Goal: Task Accomplishment & Management: Use online tool/utility

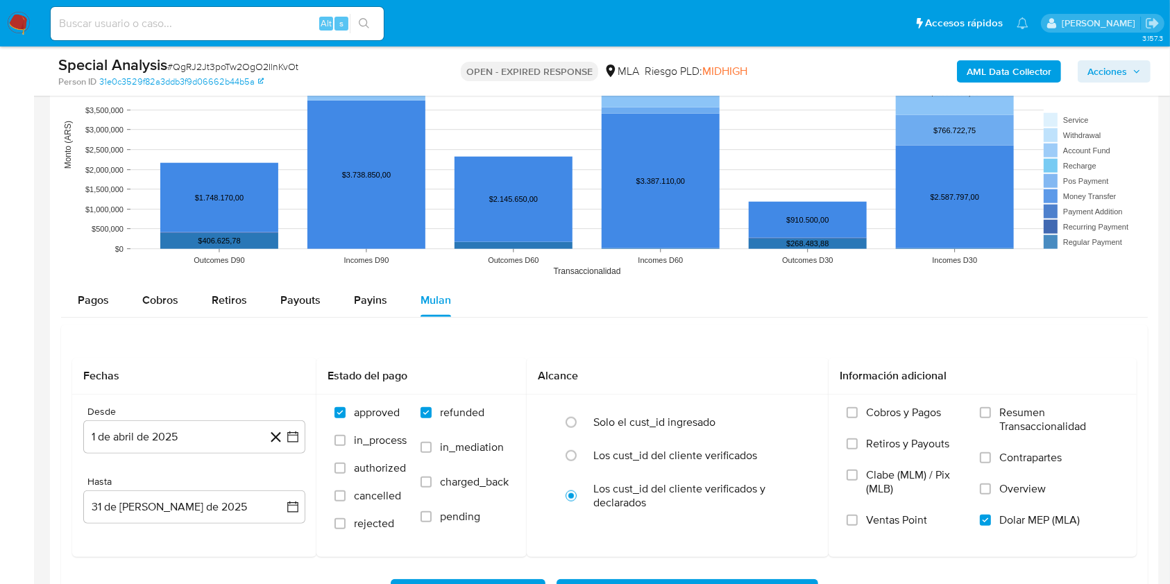
scroll to position [1269, 0]
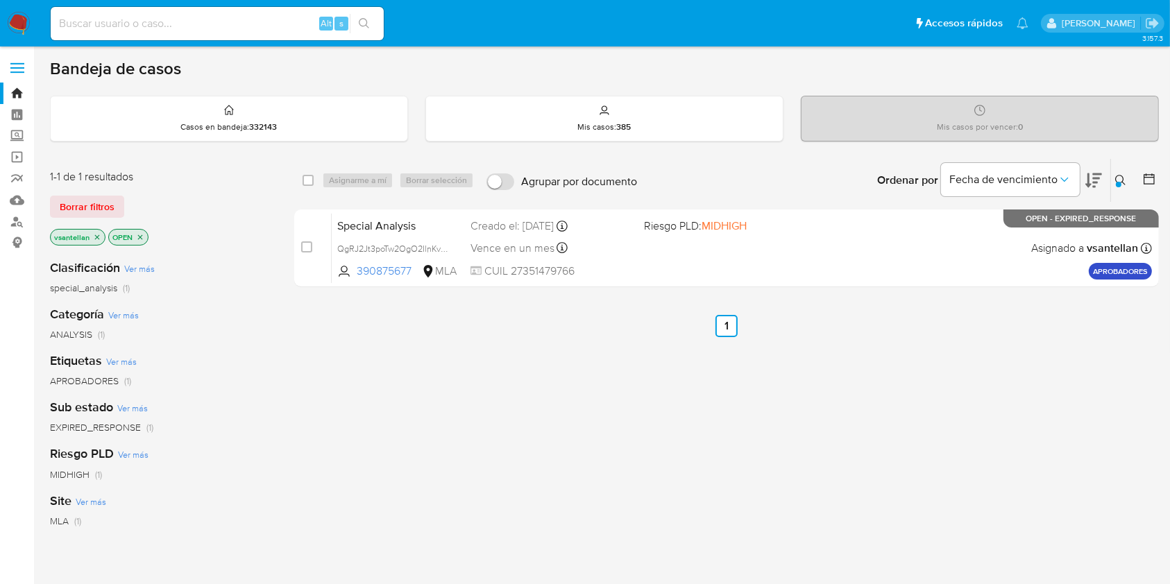
click at [17, 25] on img at bounding box center [19, 24] width 24 height 24
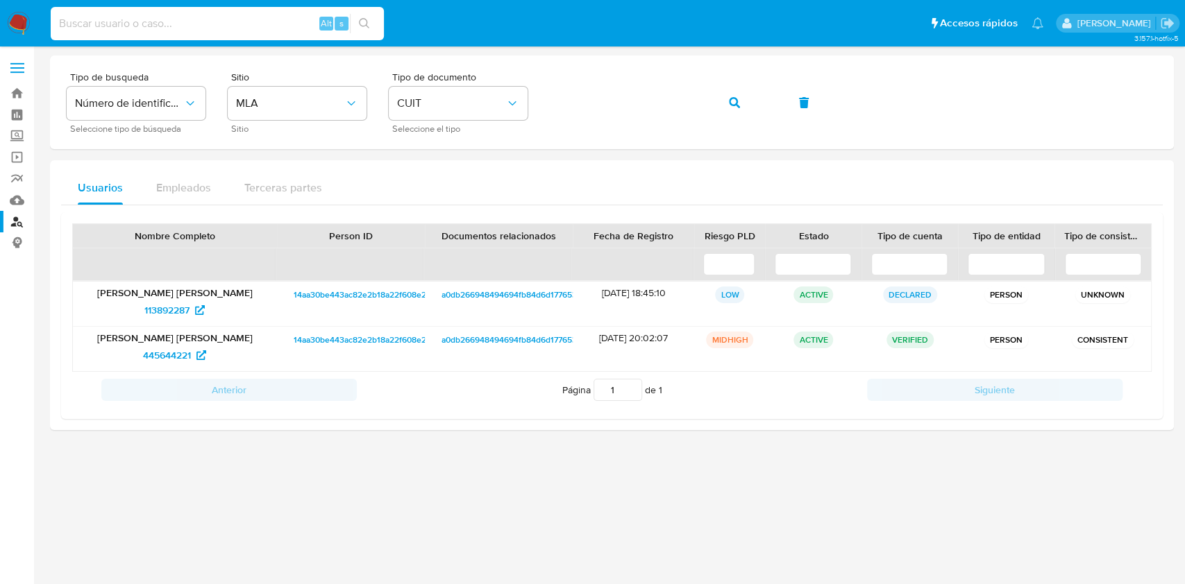
click at [201, 28] on input at bounding box center [217, 24] width 333 height 18
paste input "185791339"
type input "185791339"
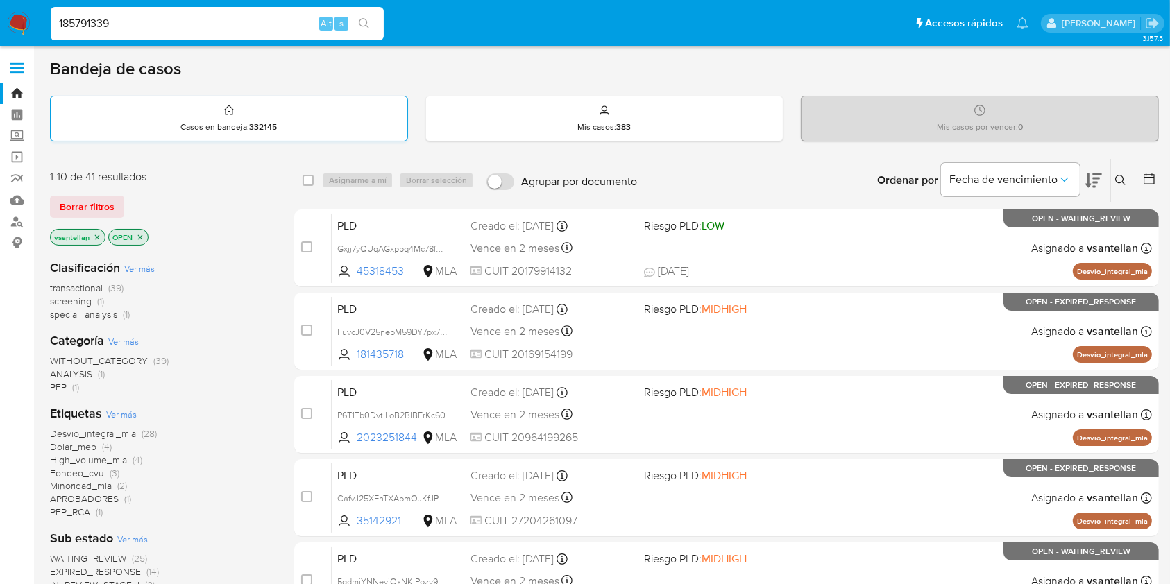
type input "185791339"
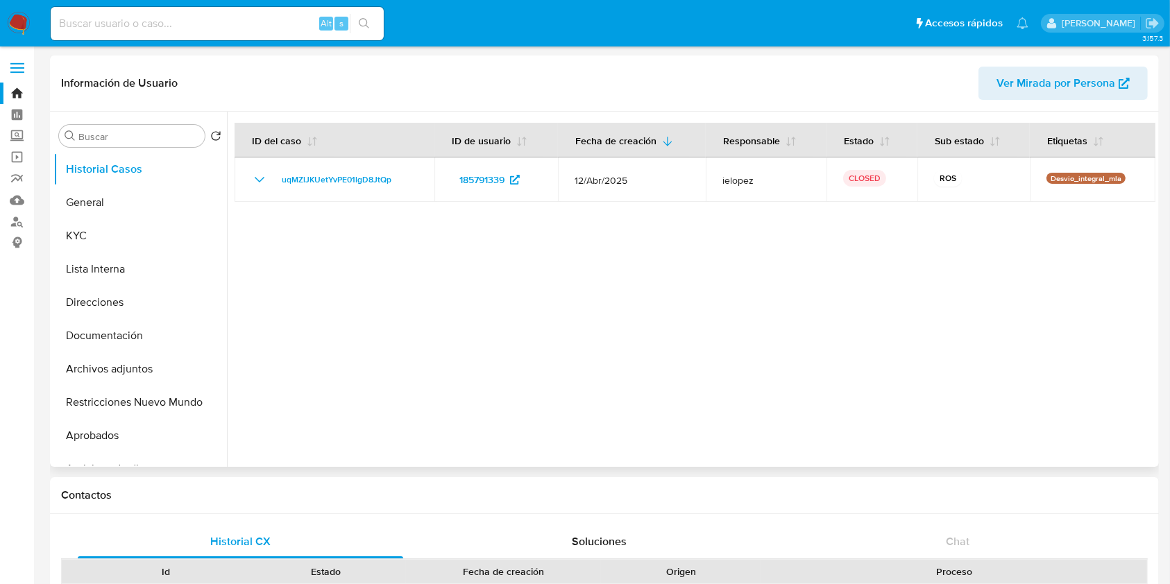
select select "10"
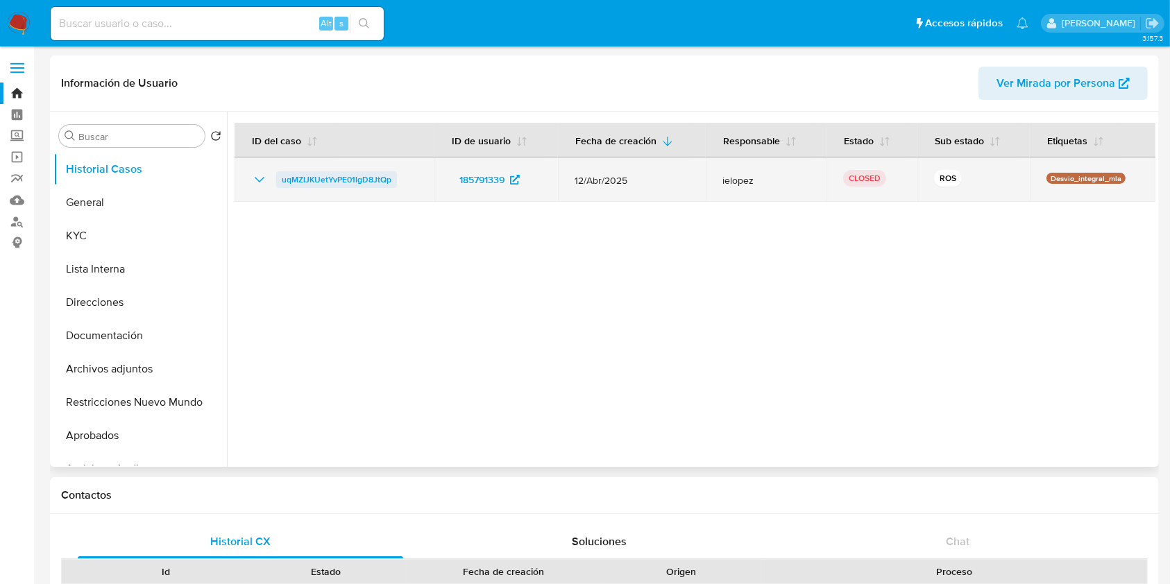
click at [322, 183] on span "uqMZlJKUetYvPE01lgD8JtQp" at bounding box center [337, 179] width 110 height 17
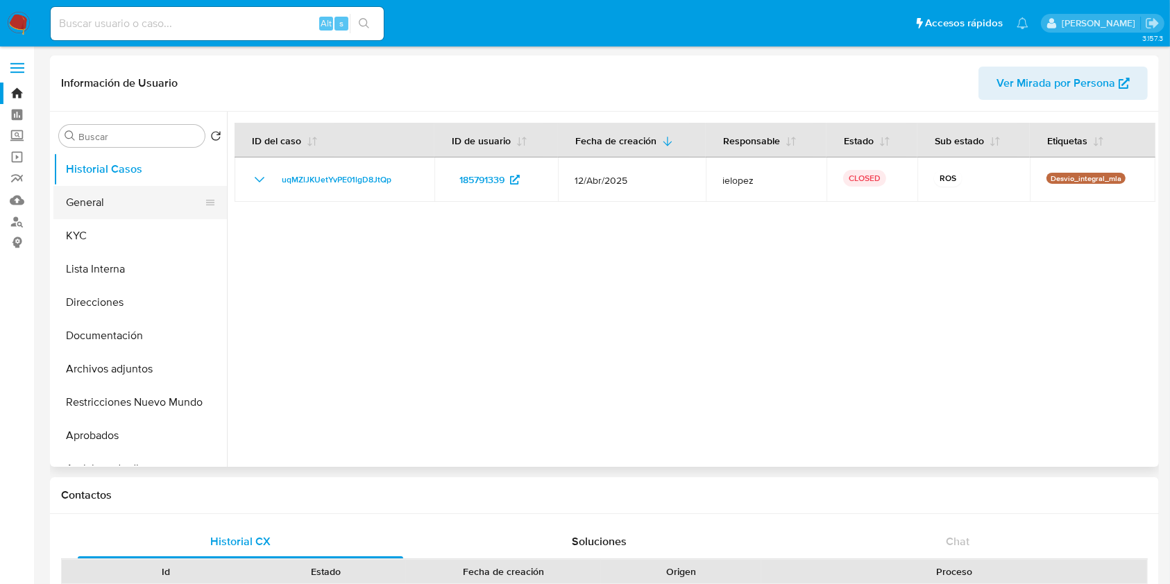
click at [108, 210] on button "General" at bounding box center [134, 202] width 162 height 33
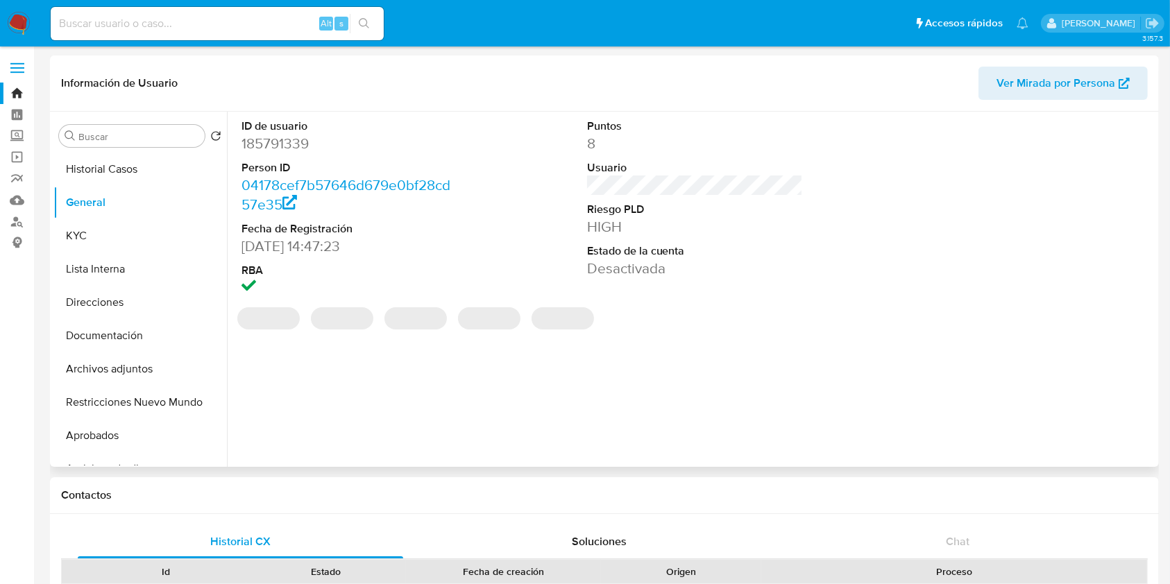
click at [271, 144] on dd "185791339" at bounding box center [350, 143] width 217 height 19
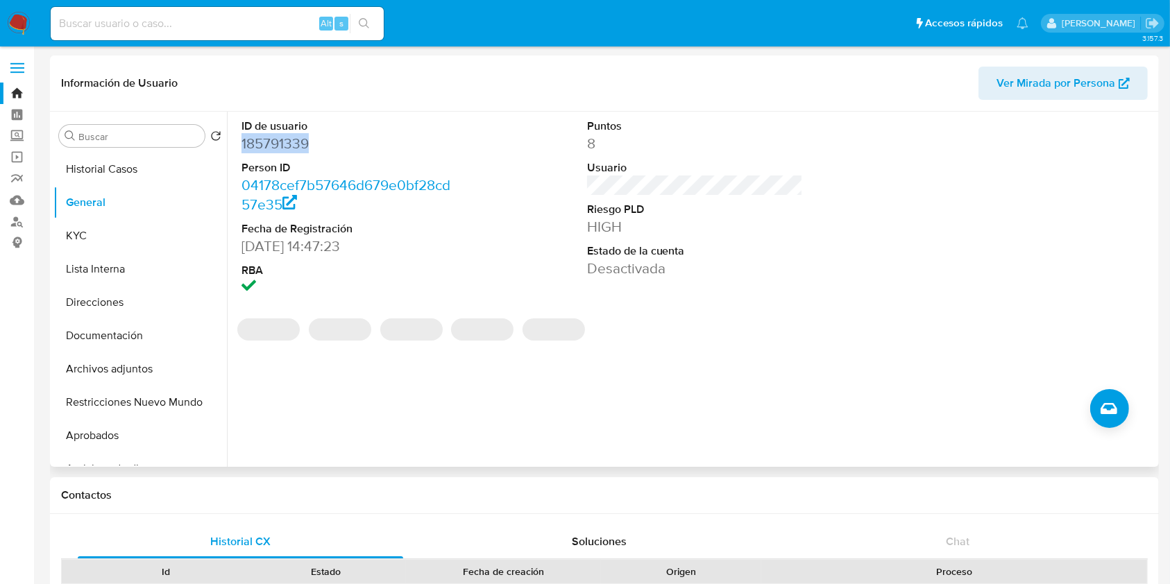
click at [271, 144] on dd "185791339" at bounding box center [350, 143] width 217 height 19
copy dd "185791339"
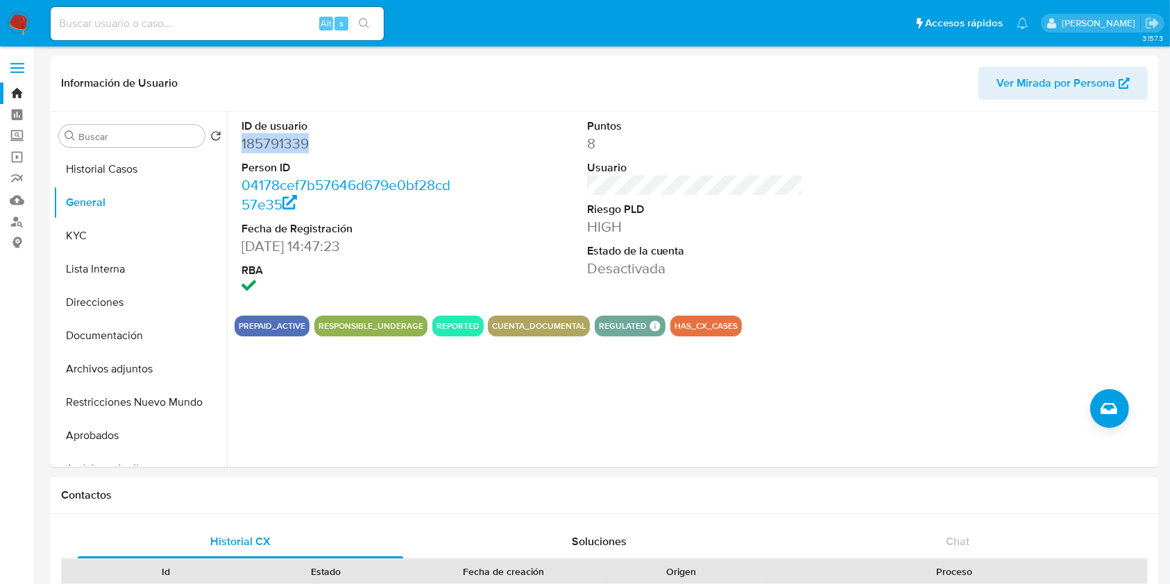
click at [22, 22] on img at bounding box center [19, 24] width 24 height 24
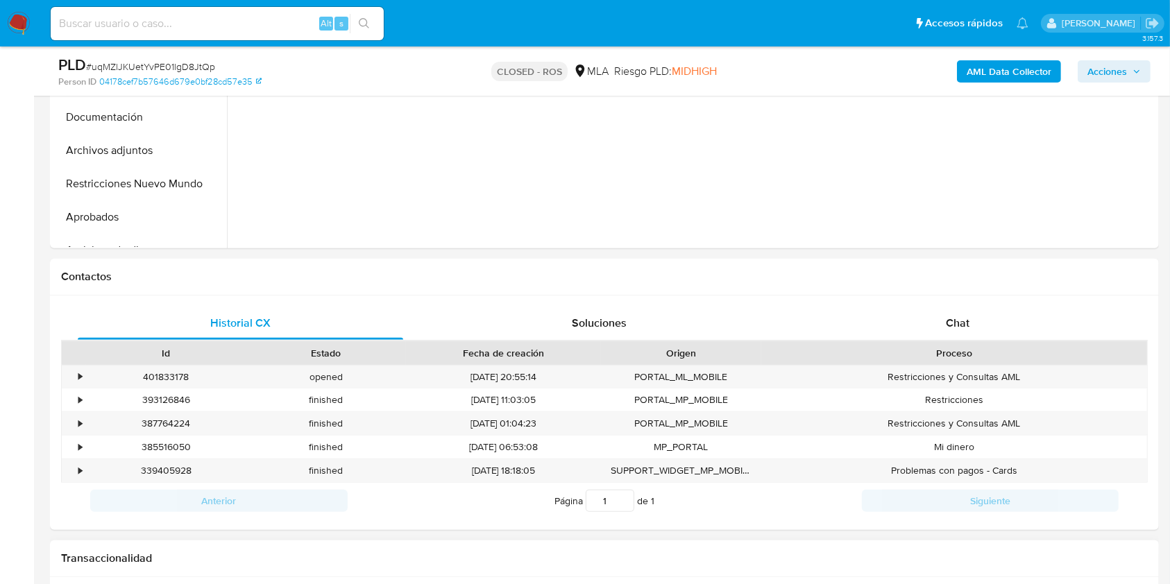
scroll to position [648, 0]
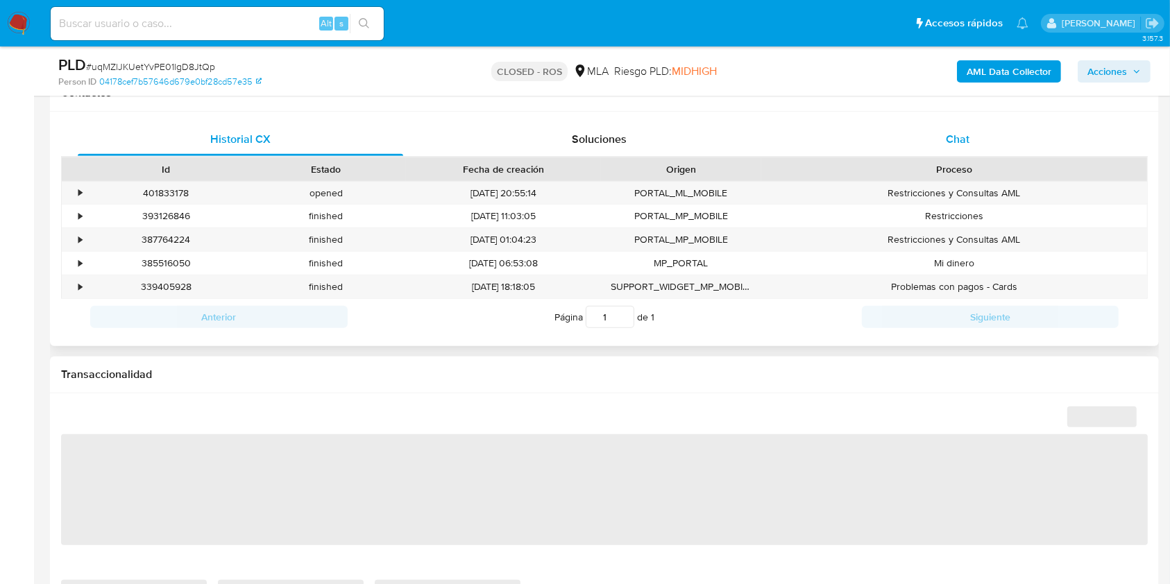
click at [1010, 150] on div "Chat" at bounding box center [957, 139] width 325 height 33
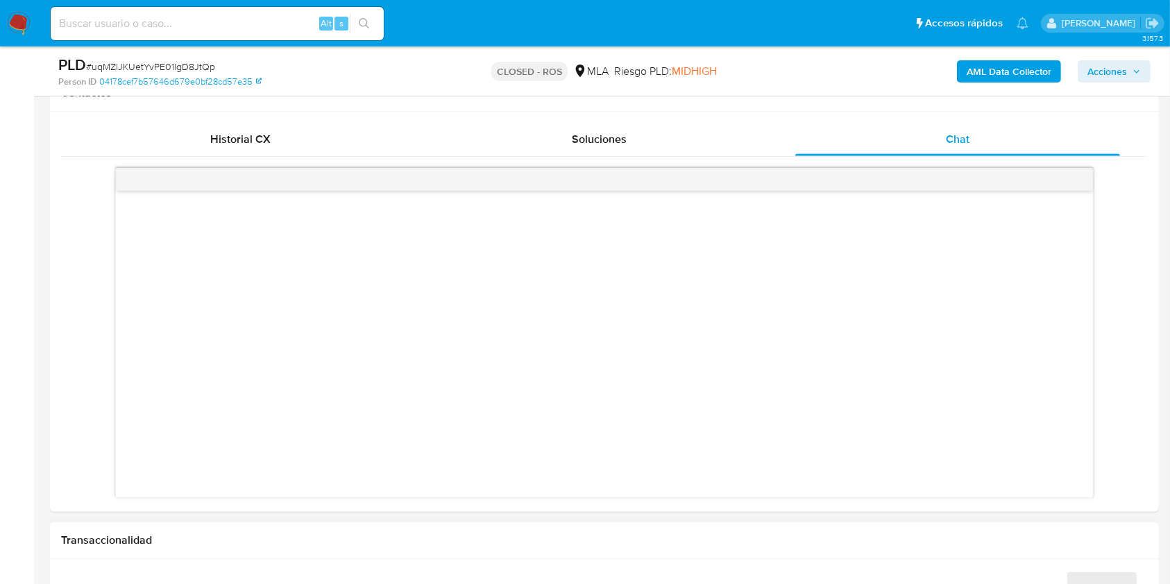
select select "10"
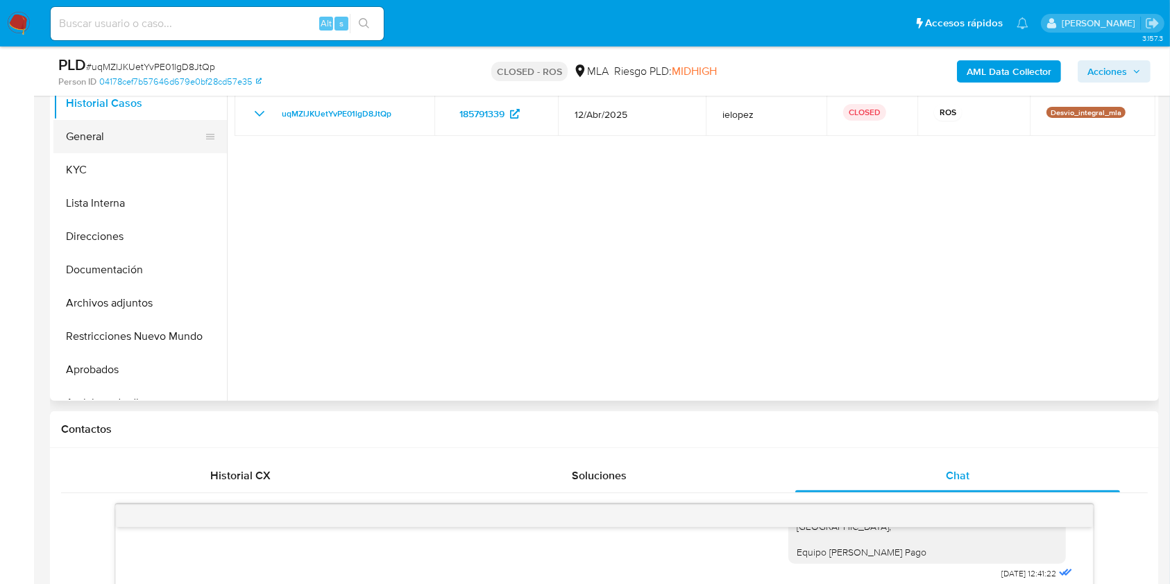
scroll to position [185, 0]
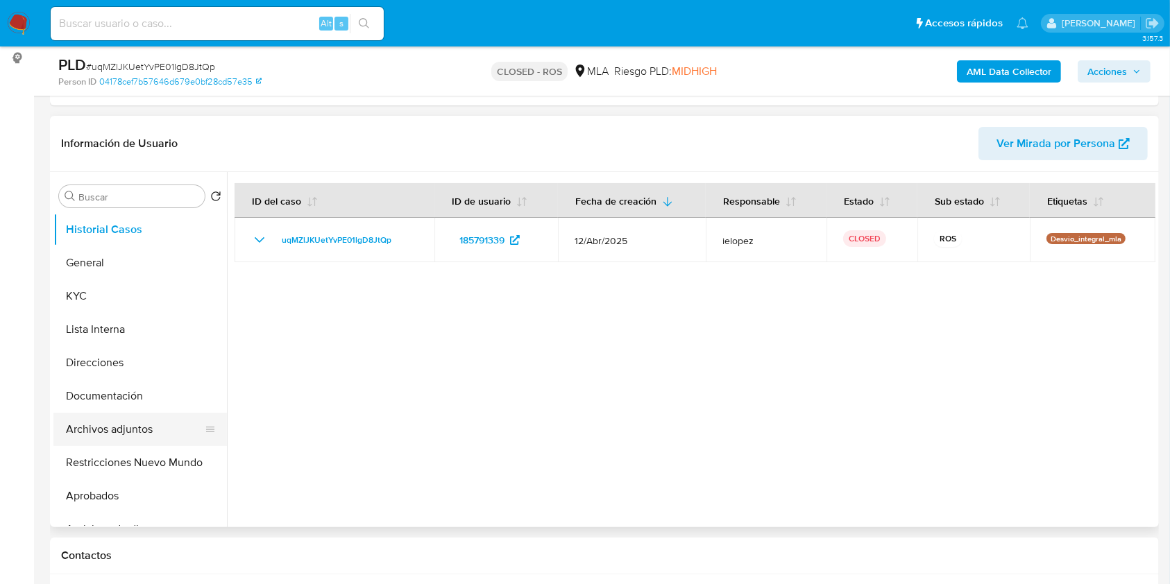
click at [146, 418] on button "Archivos adjuntos" at bounding box center [134, 429] width 162 height 33
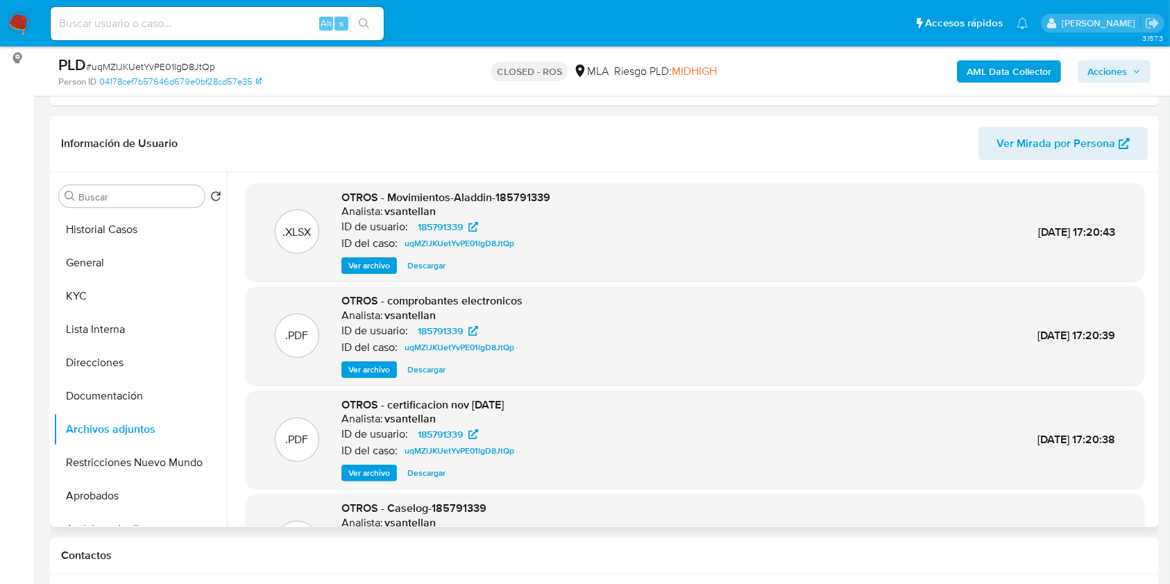
click at [375, 373] on span "Ver archivo" at bounding box center [369, 370] width 42 height 14
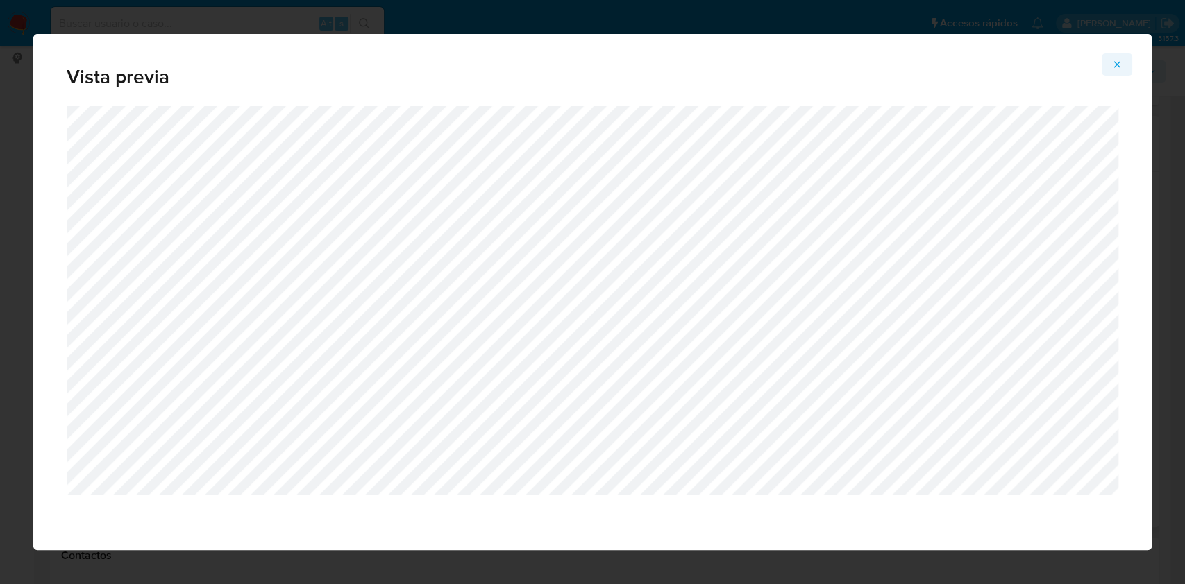
click at [1122, 66] on icon "Attachment preview" at bounding box center [1116, 64] width 11 height 11
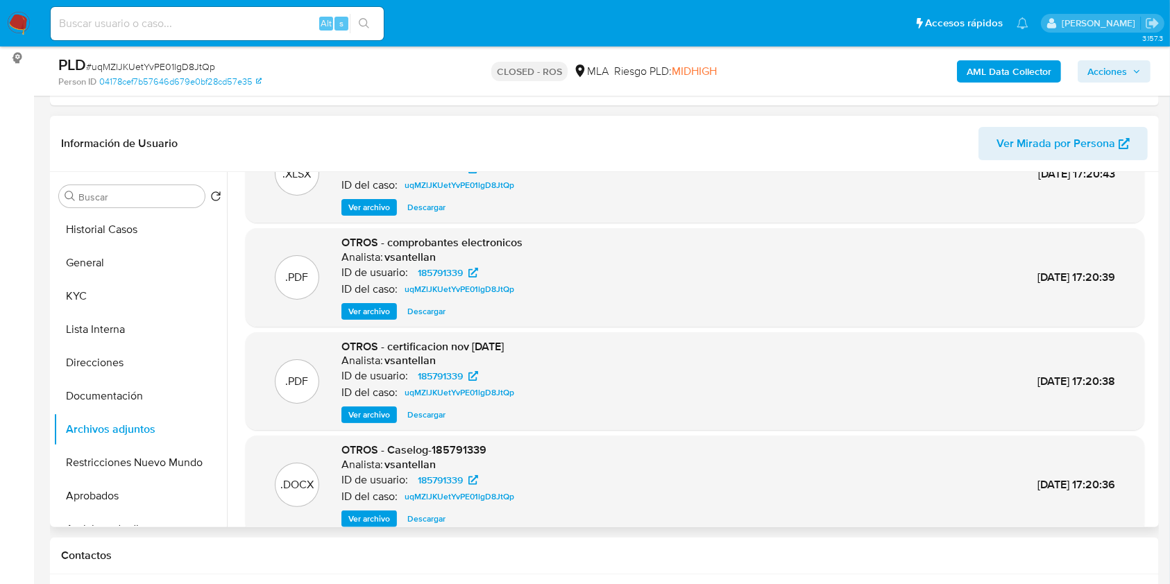
scroll to position [117, 0]
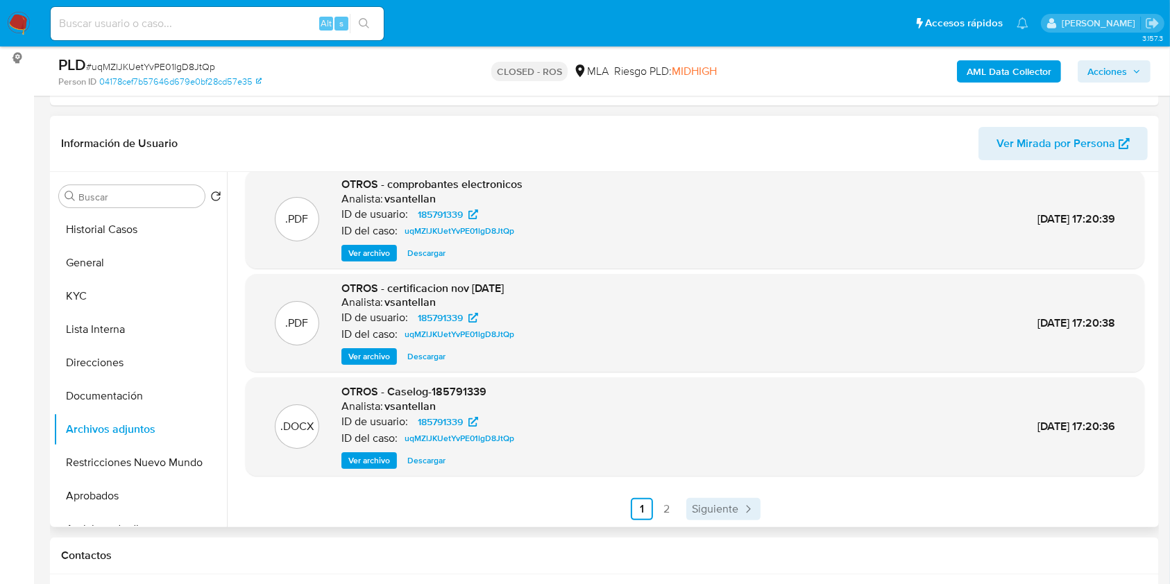
click at [706, 498] on link "Siguiente" at bounding box center [723, 509] width 74 height 22
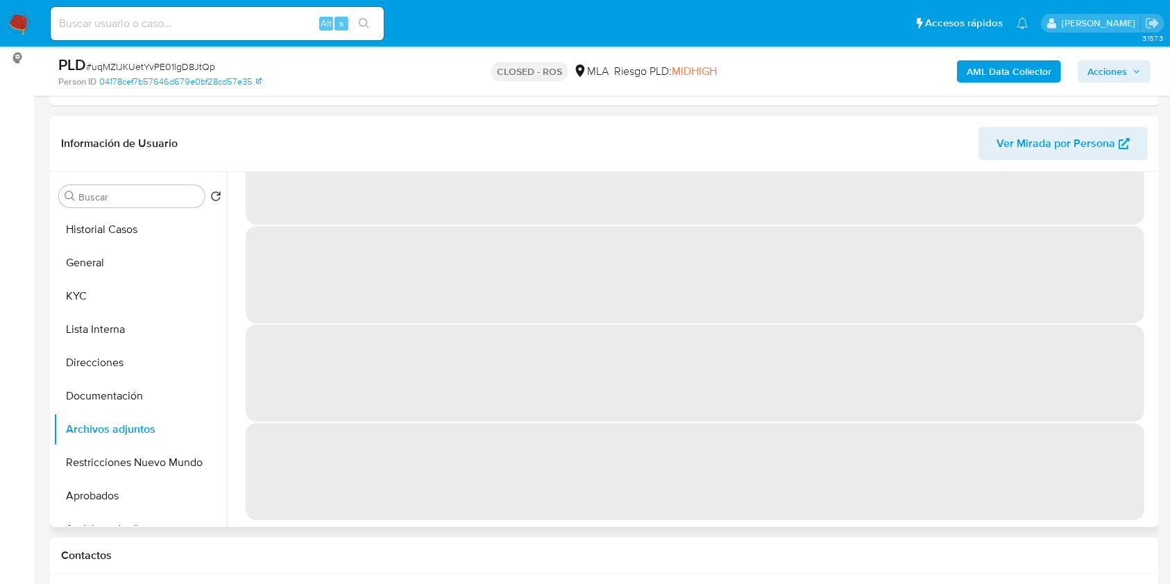
scroll to position [0, 0]
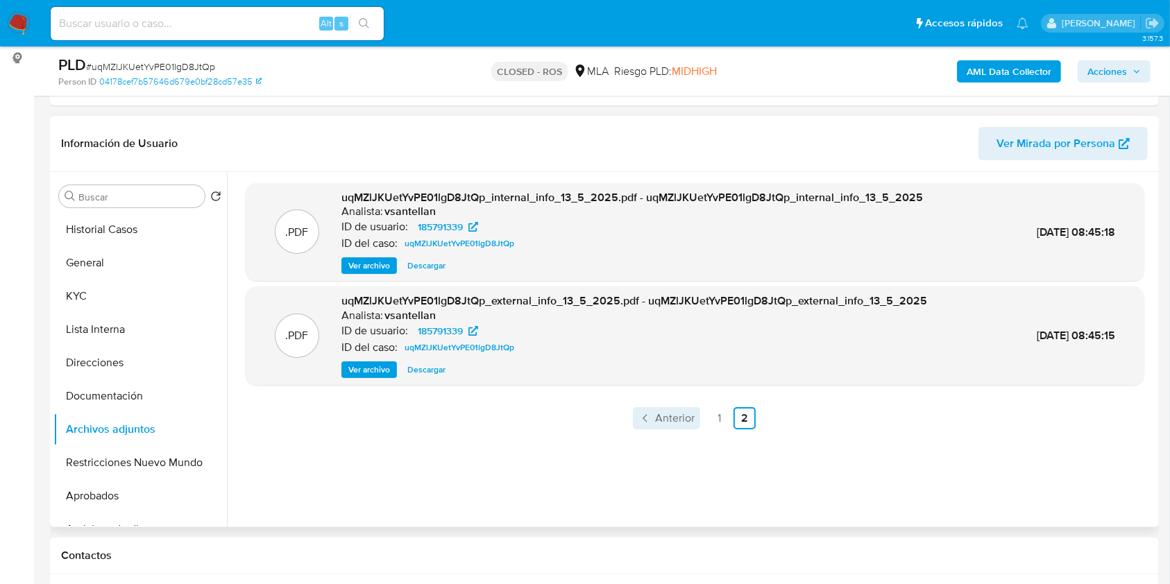
click at [664, 418] on span "Anterior" at bounding box center [675, 418] width 40 height 11
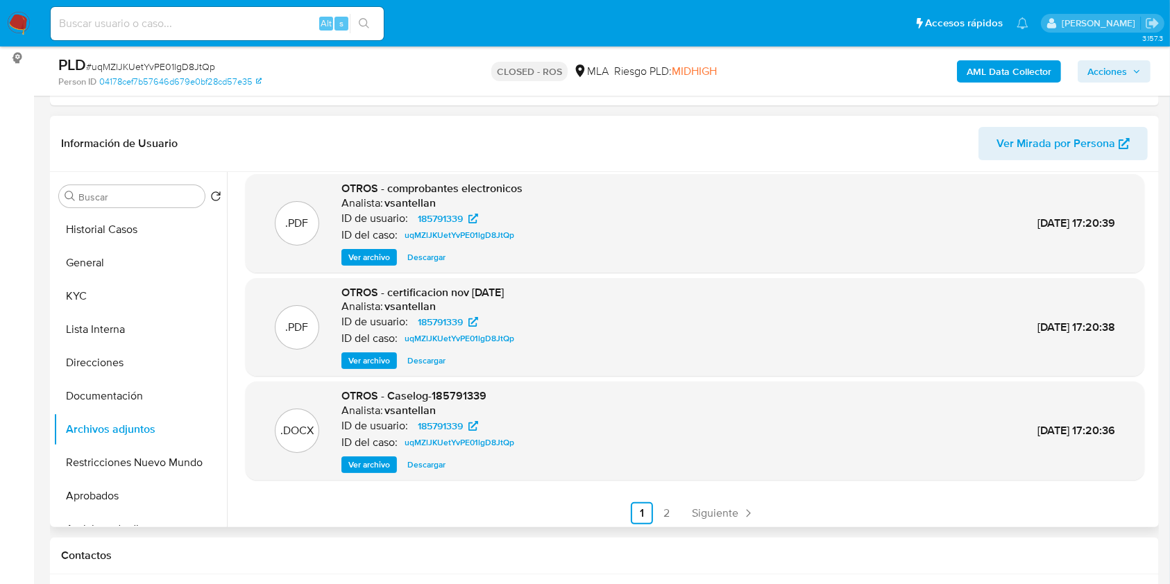
scroll to position [117, 0]
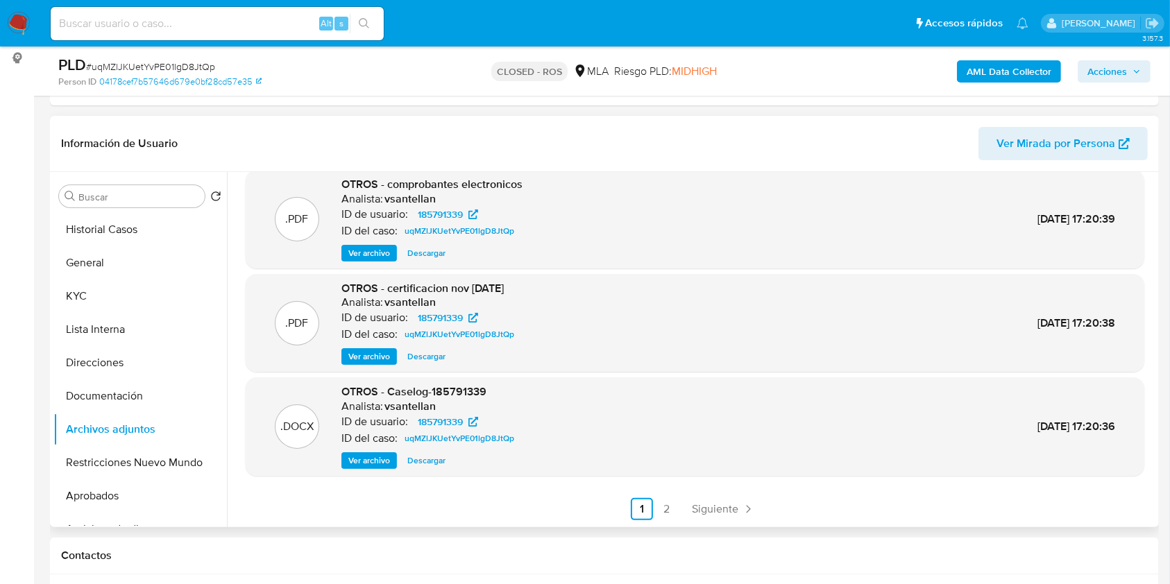
click at [371, 354] on span "Ver archivo" at bounding box center [369, 357] width 42 height 14
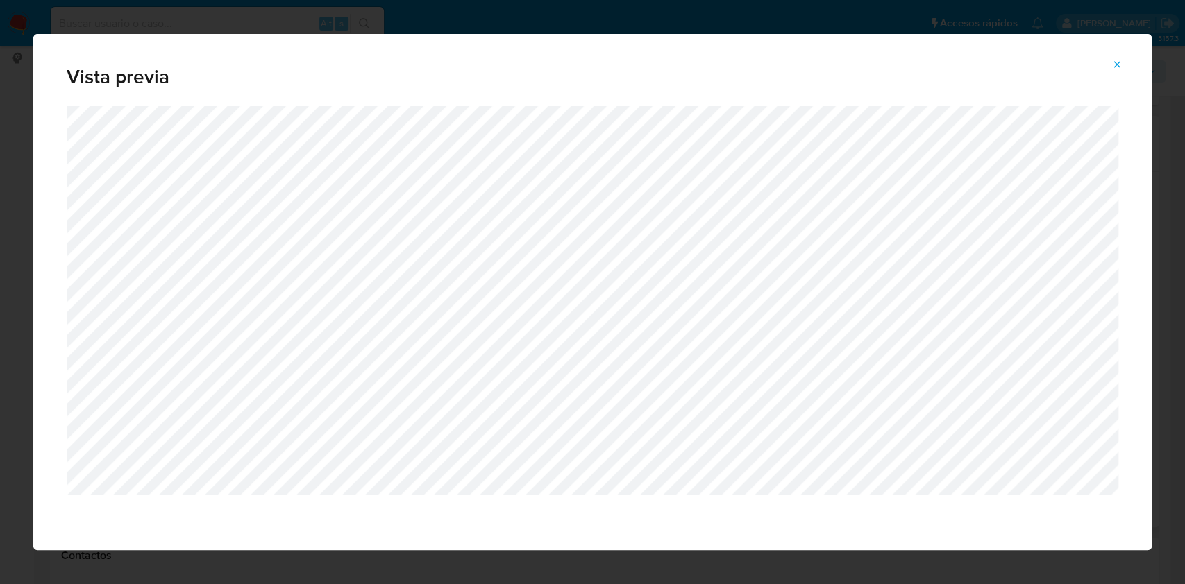
click at [1119, 67] on icon "Attachment preview" at bounding box center [1117, 64] width 6 height 6
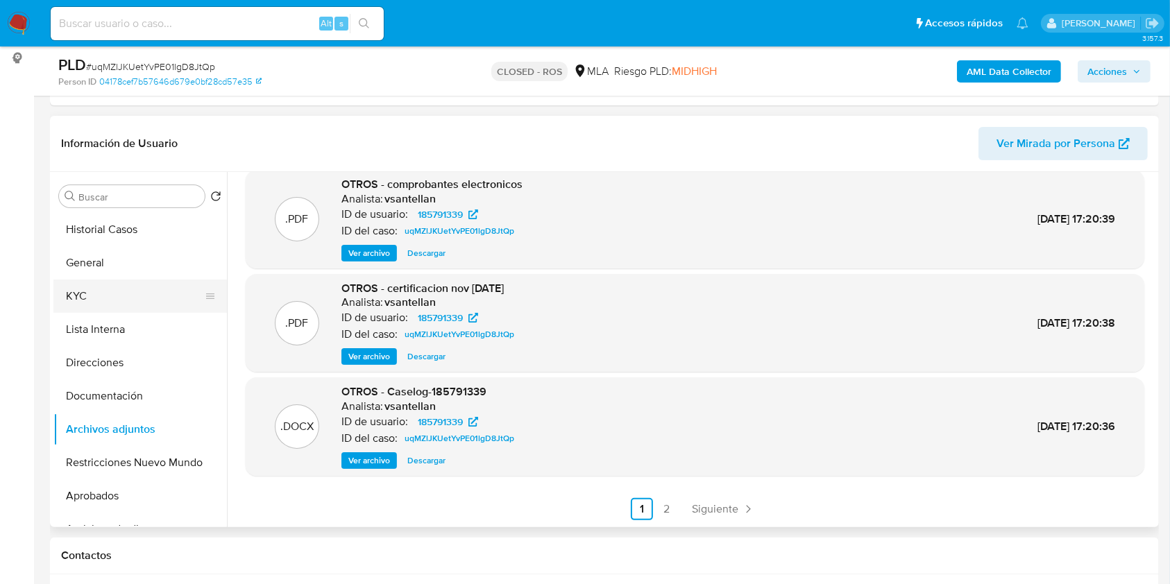
click at [137, 303] on button "KYC" at bounding box center [134, 296] width 162 height 33
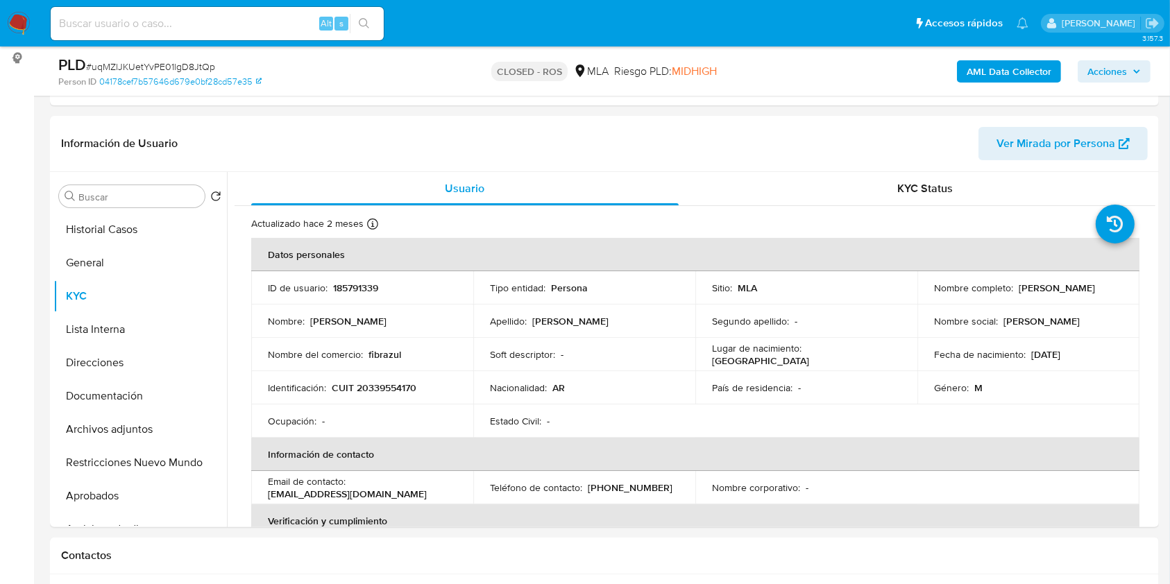
drag, startPoint x: 930, startPoint y: 295, endPoint x: 1054, endPoint y: 299, distance: 124.3
click at [1054, 294] on div "Nombre completo : Alejandro Javier Raskovsky" at bounding box center [1028, 288] width 189 height 12
copy p "[PERSON_NAME]"
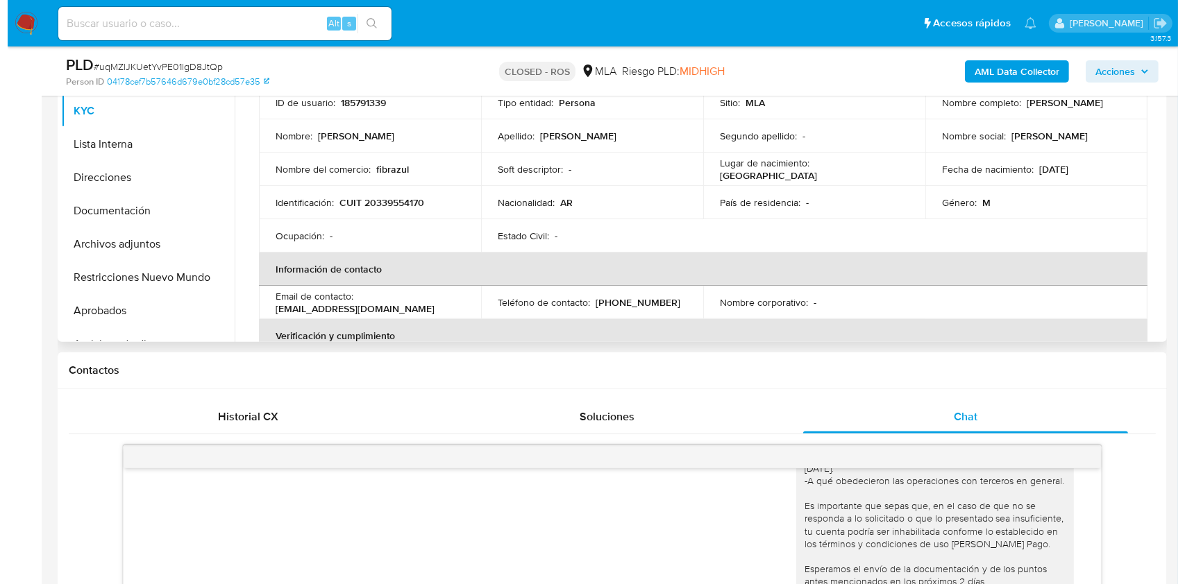
scroll to position [185, 0]
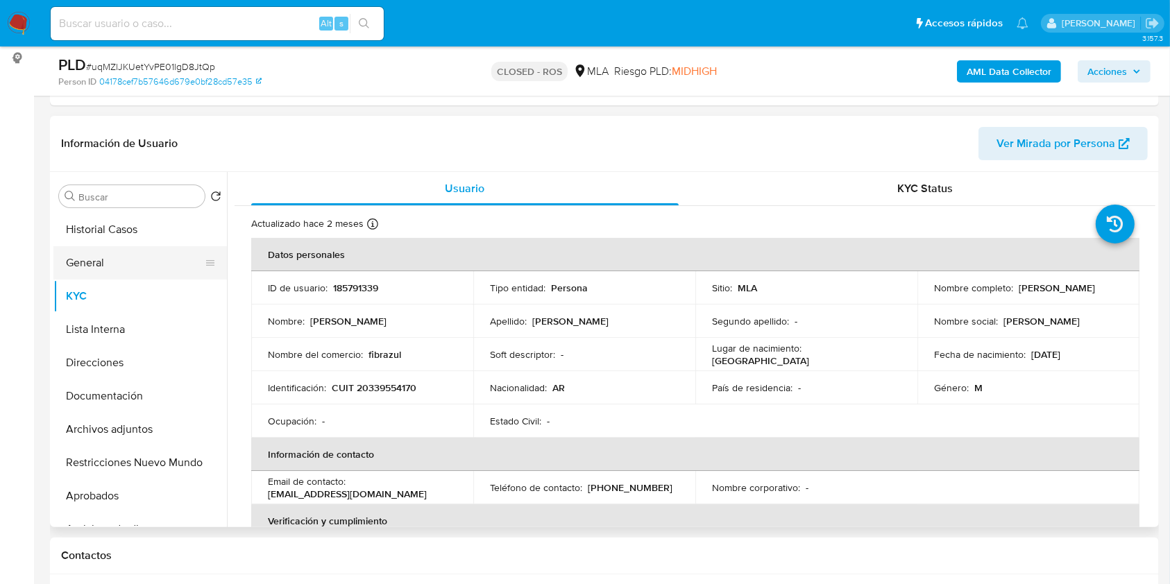
drag, startPoint x: 133, startPoint y: 253, endPoint x: 159, endPoint y: 269, distance: 31.2
click at [133, 252] on button "General" at bounding box center [134, 262] width 162 height 33
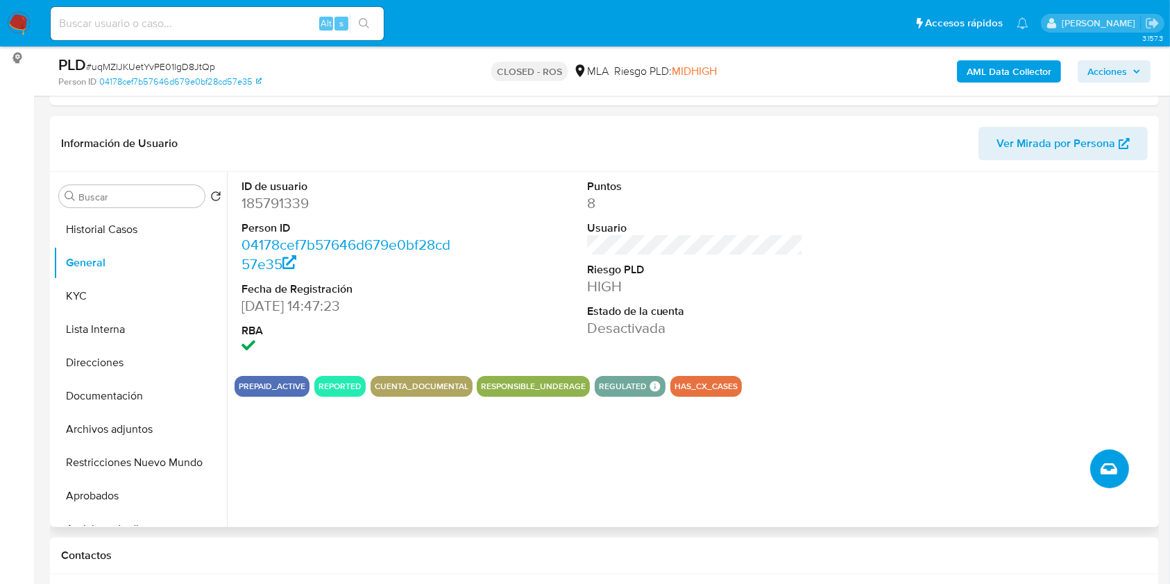
click at [1106, 471] on icon "Crear caso manual" at bounding box center [1109, 469] width 17 height 11
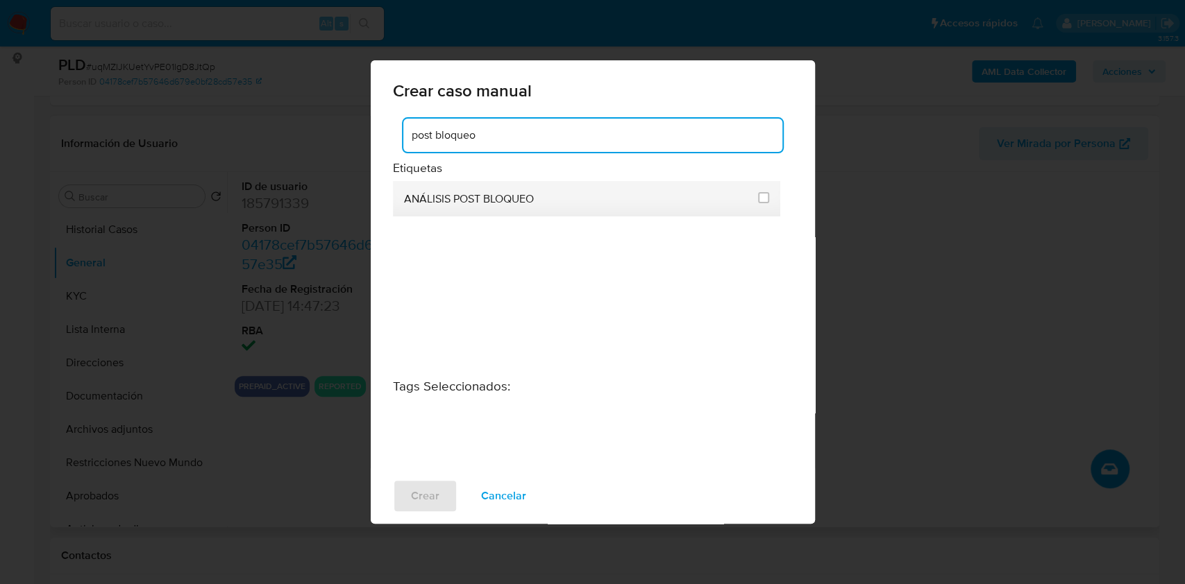
type input "post bloqueo"
click at [756, 196] on li "ANÁLISIS POST BLOQUEO" at bounding box center [587, 198] width 388 height 35
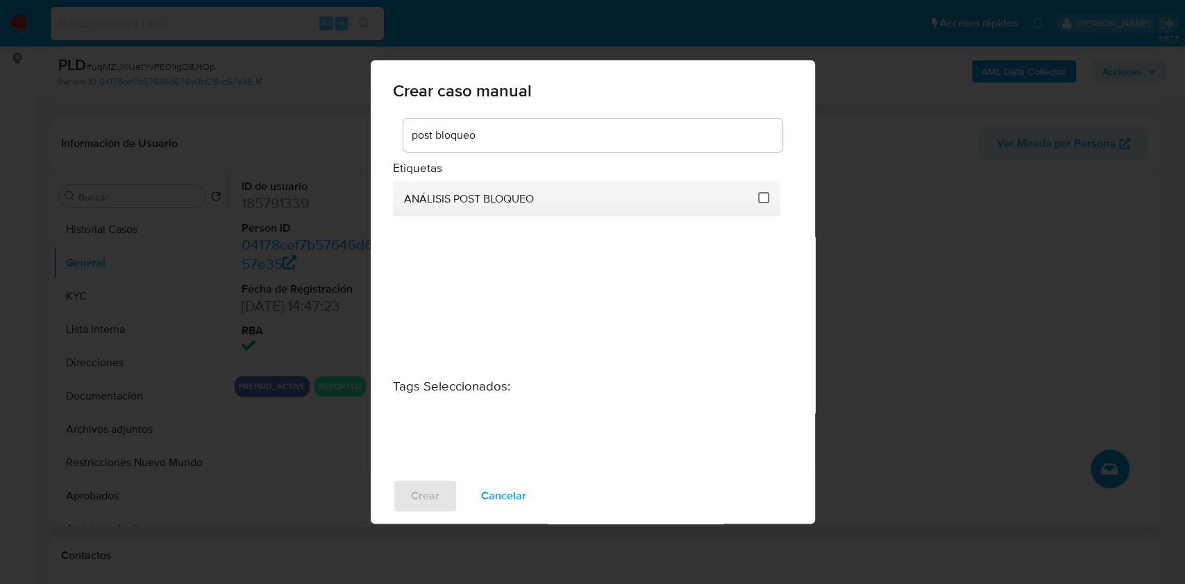
click at [762, 192] on input "3249" at bounding box center [763, 197] width 11 height 11
checkbox input "true"
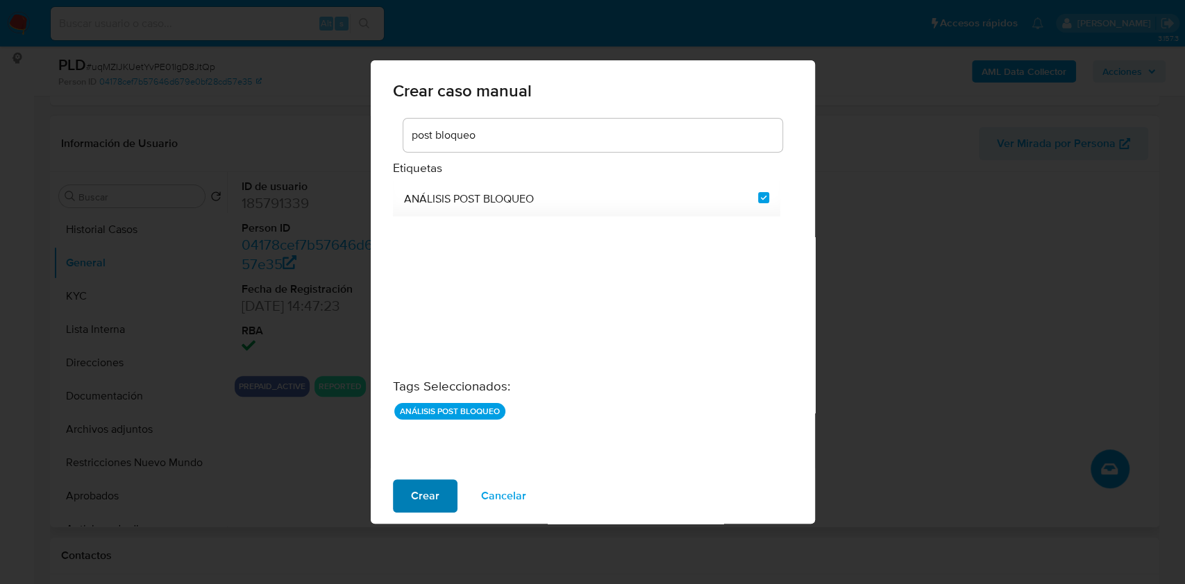
click at [434, 486] on span "Crear" at bounding box center [425, 496] width 28 height 31
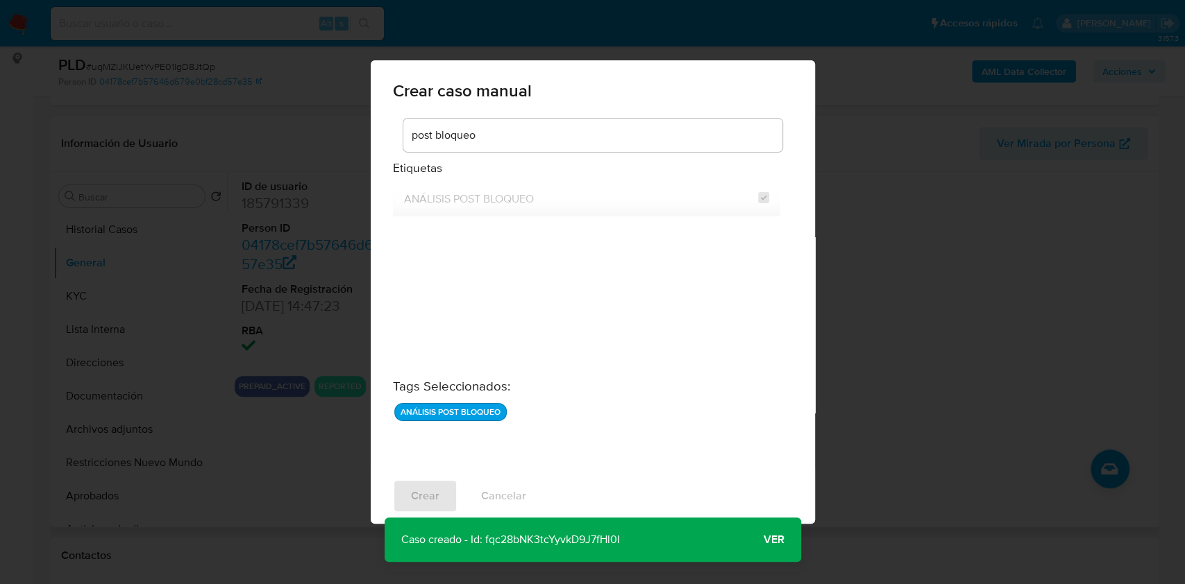
click at [766, 540] on span "Ver" at bounding box center [773, 540] width 21 height 0
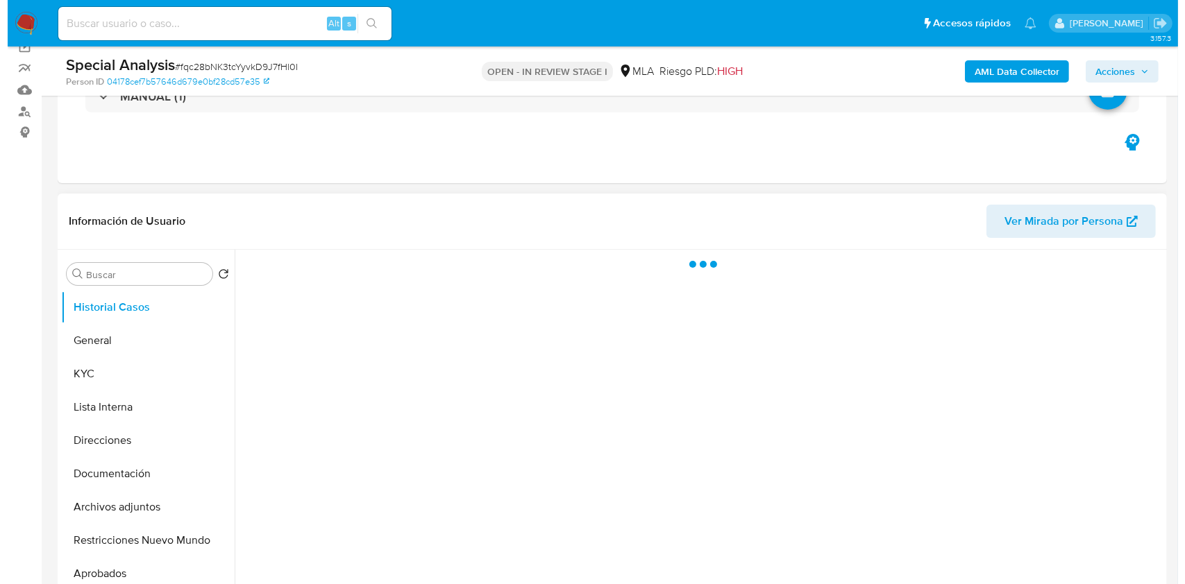
scroll to position [185, 0]
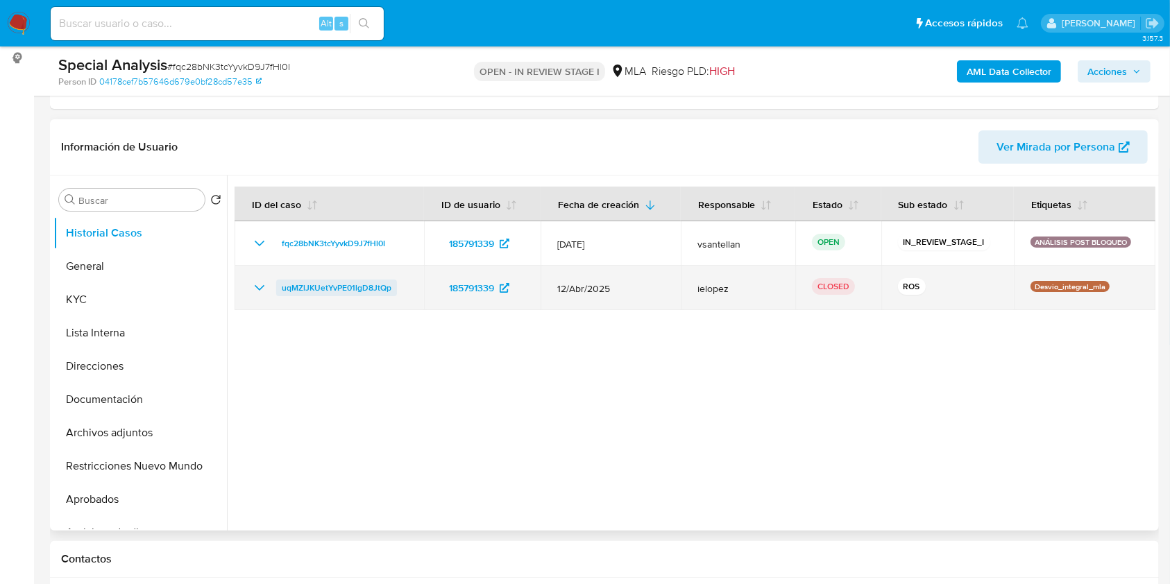
click at [318, 289] on span "uqMZlJKUetYvPE01lgD8JtQp" at bounding box center [337, 288] width 110 height 17
select select "10"
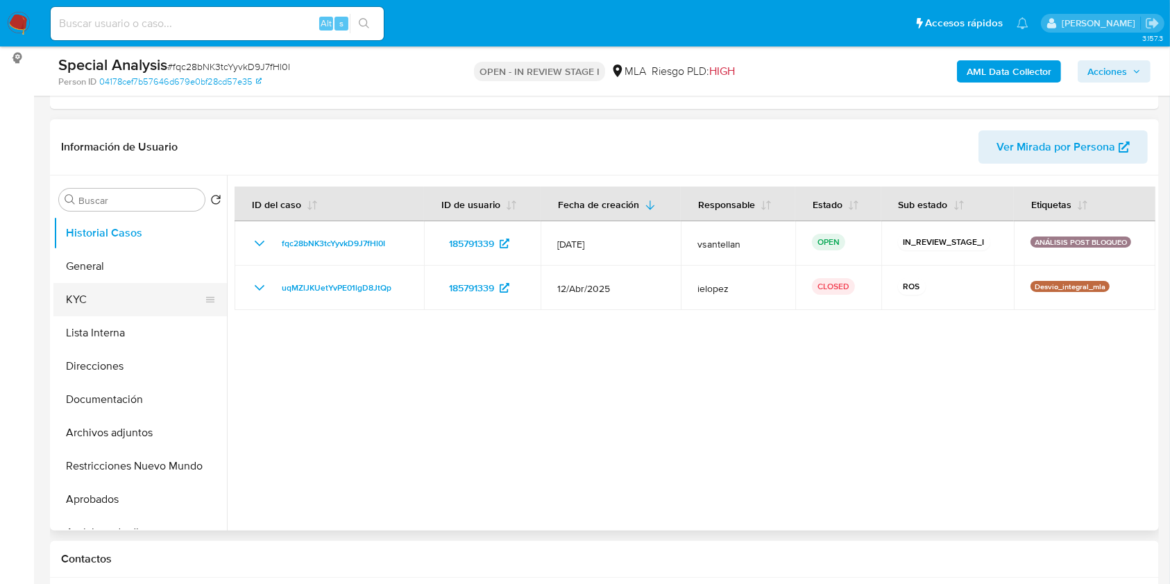
click at [128, 293] on button "KYC" at bounding box center [134, 299] width 162 height 33
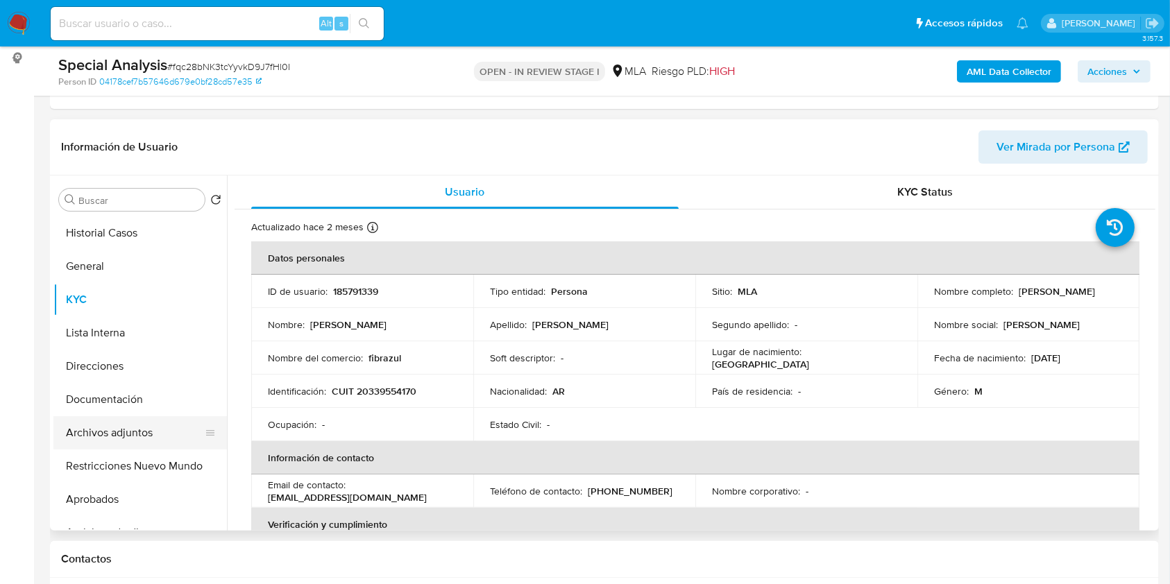
click at [162, 441] on button "Archivos adjuntos" at bounding box center [134, 432] width 162 height 33
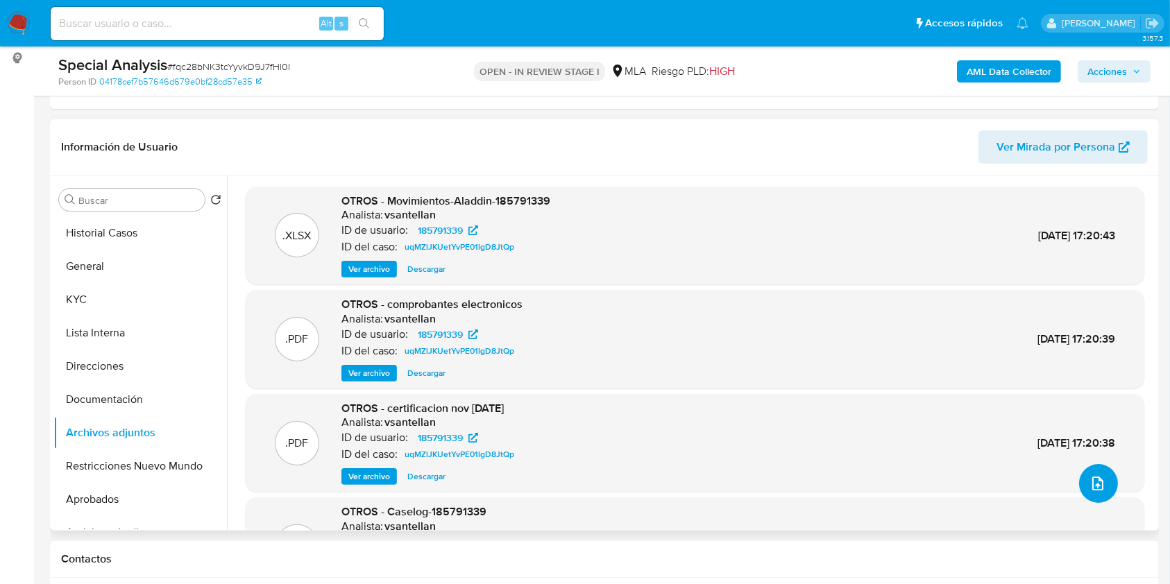
click at [1097, 481] on icon "upload-file" at bounding box center [1097, 484] width 11 height 14
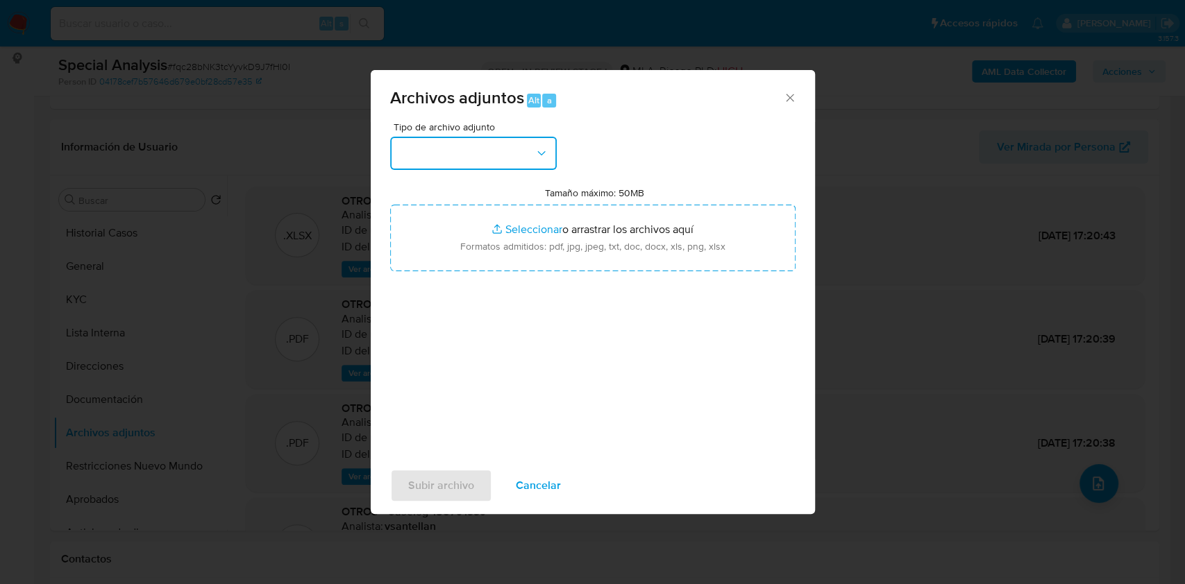
click at [507, 151] on button "button" at bounding box center [473, 153] width 167 height 33
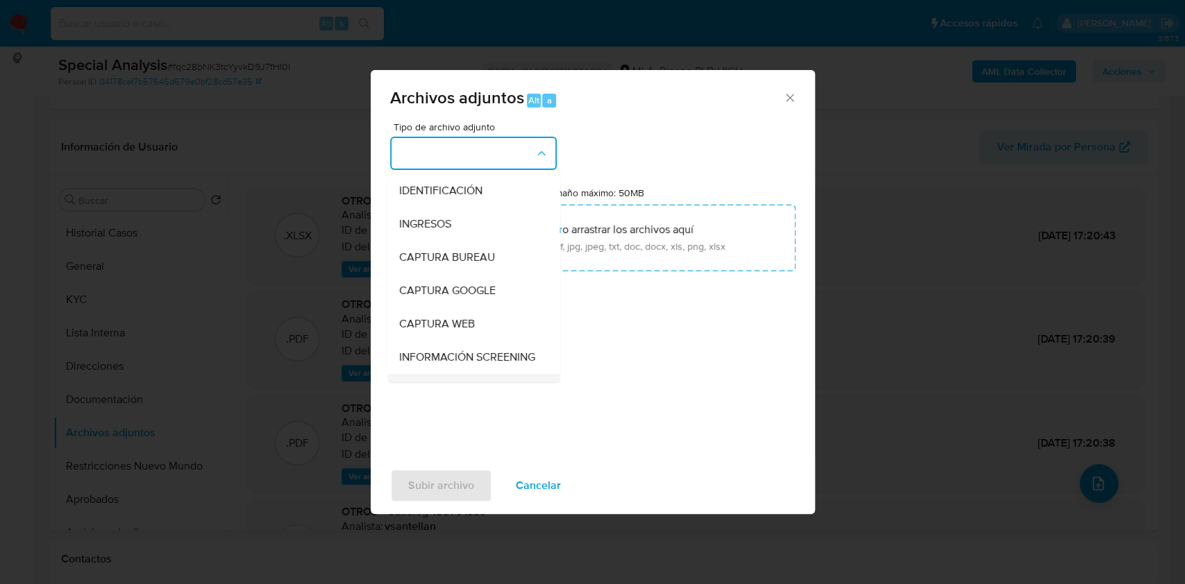
scroll to position [92, 0]
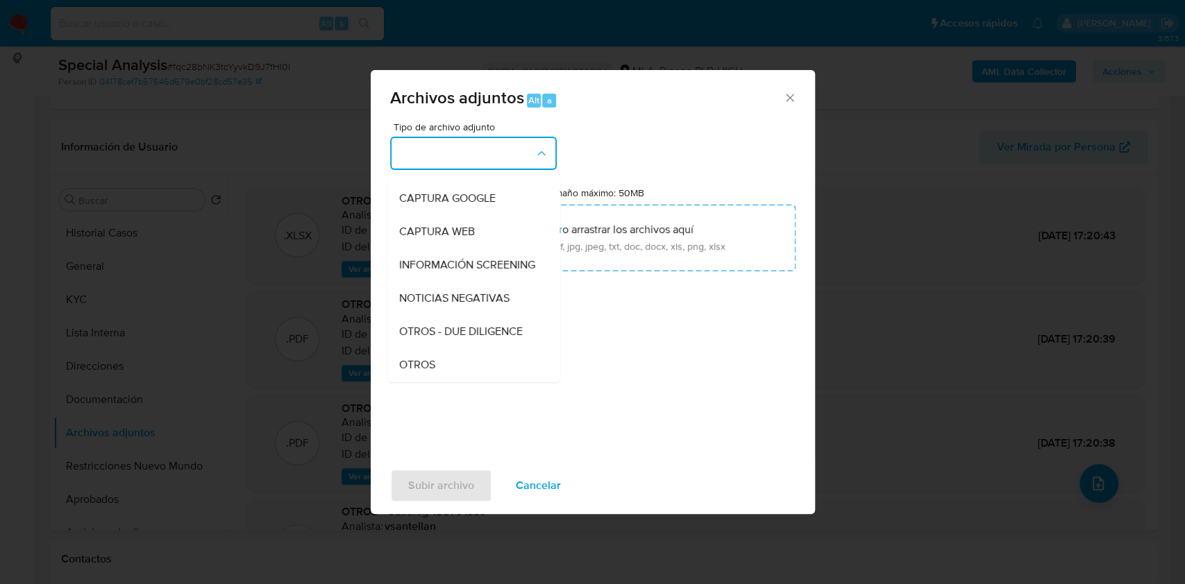
click at [444, 389] on div "Tipo de archivo adjunto IDENTIFICACIÓN INGRESOS CAPTURA BUREAU CAPTURA GOOGLE C…" at bounding box center [592, 286] width 405 height 328
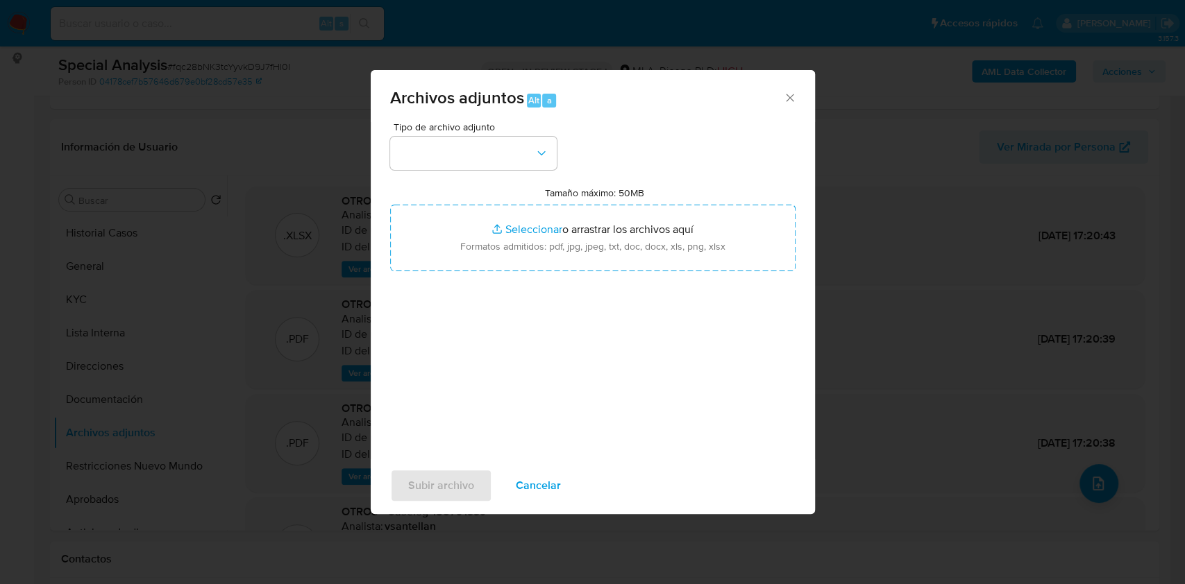
click at [477, 128] on span "Tipo de archivo adjunto" at bounding box center [477, 127] width 167 height 10
click at [505, 153] on button "button" at bounding box center [473, 153] width 167 height 33
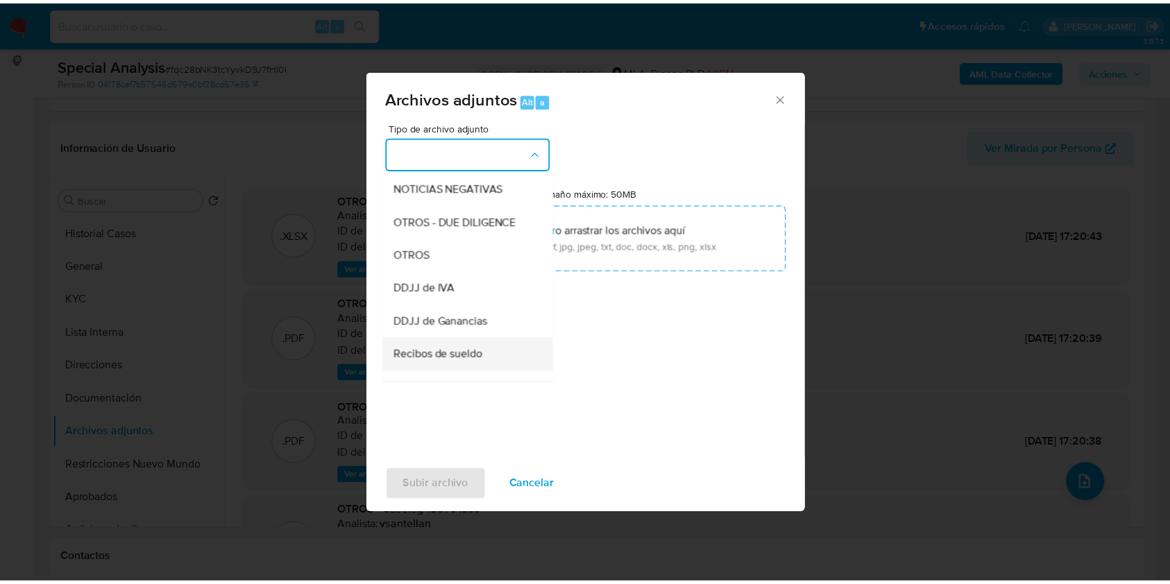
scroll to position [278, 0]
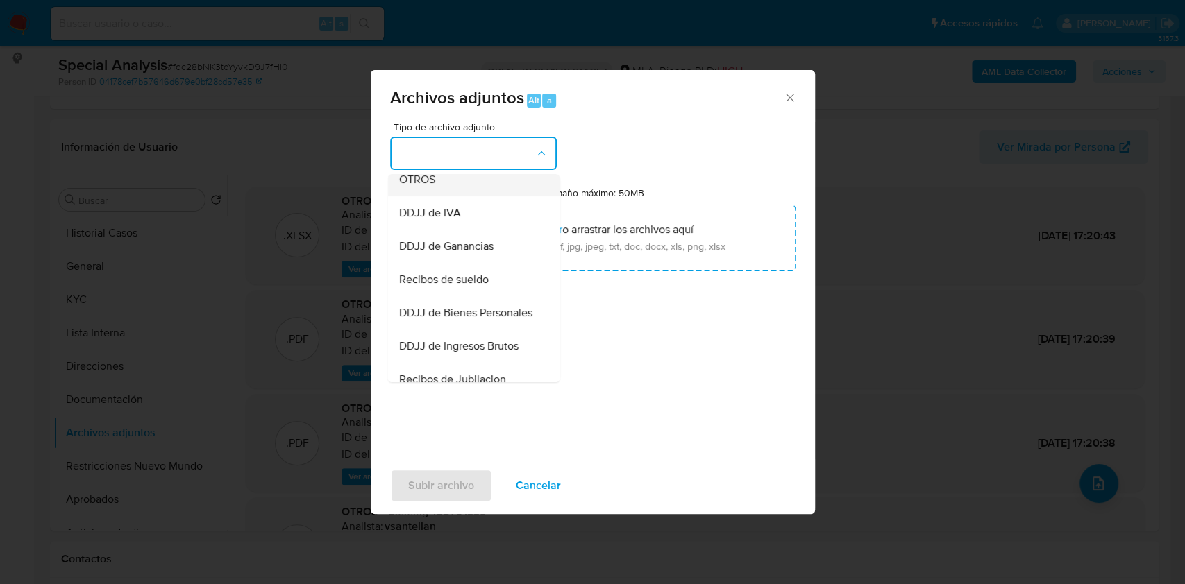
click at [441, 192] on div "OTROS" at bounding box center [469, 179] width 142 height 33
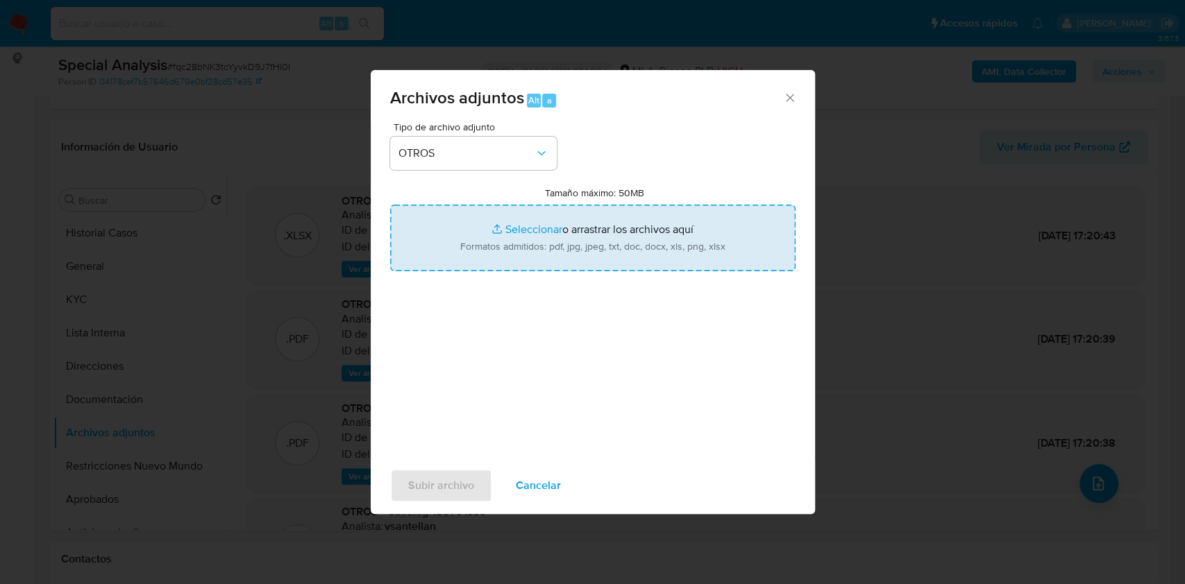
click at [521, 240] on input "Tamaño máximo: 50MB Seleccionar archivos" at bounding box center [592, 238] width 405 height 67
type input "C:\fakepath\Documentacion post bloqueo- Alejandro Javier Raskovsky.pdf"
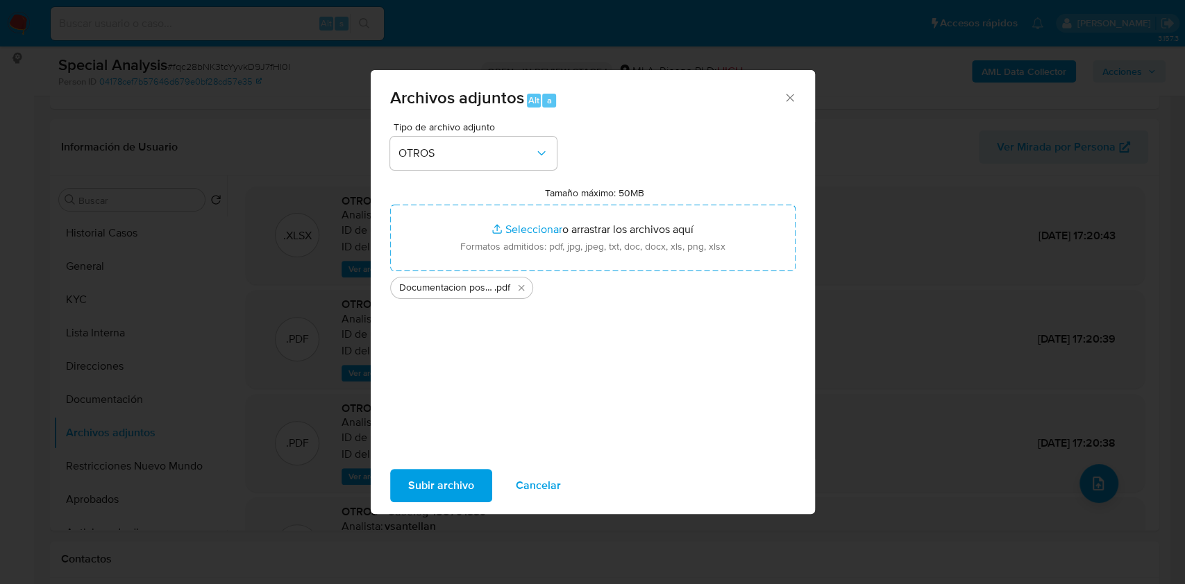
drag, startPoint x: 520, startPoint y: 240, endPoint x: 442, endPoint y: 486, distance: 258.3
click at [442, 486] on span "Subir archivo" at bounding box center [441, 486] width 66 height 31
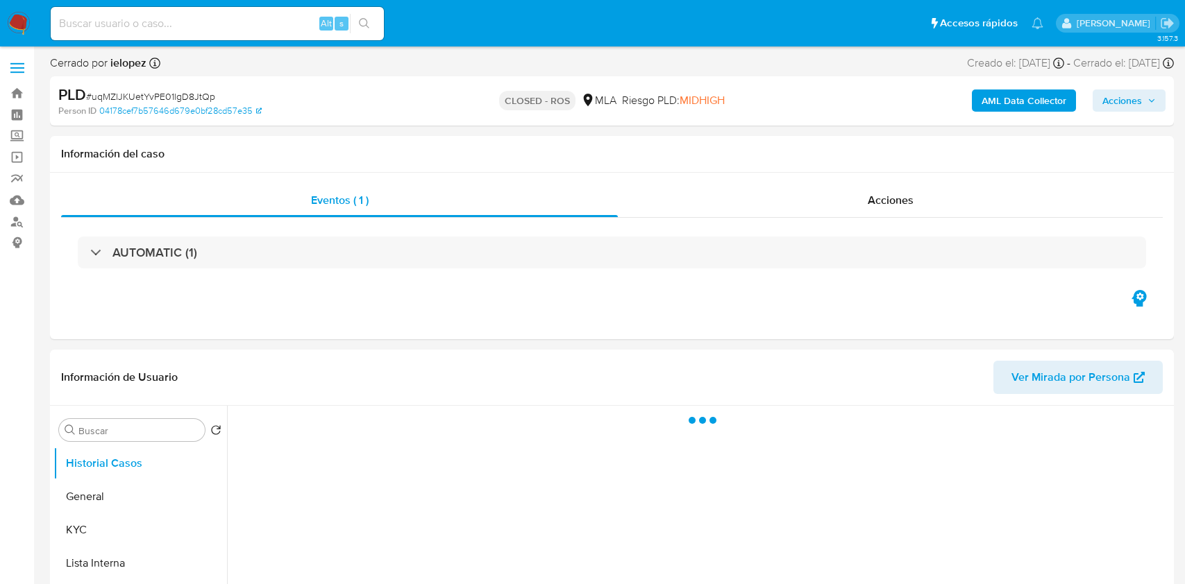
select select "10"
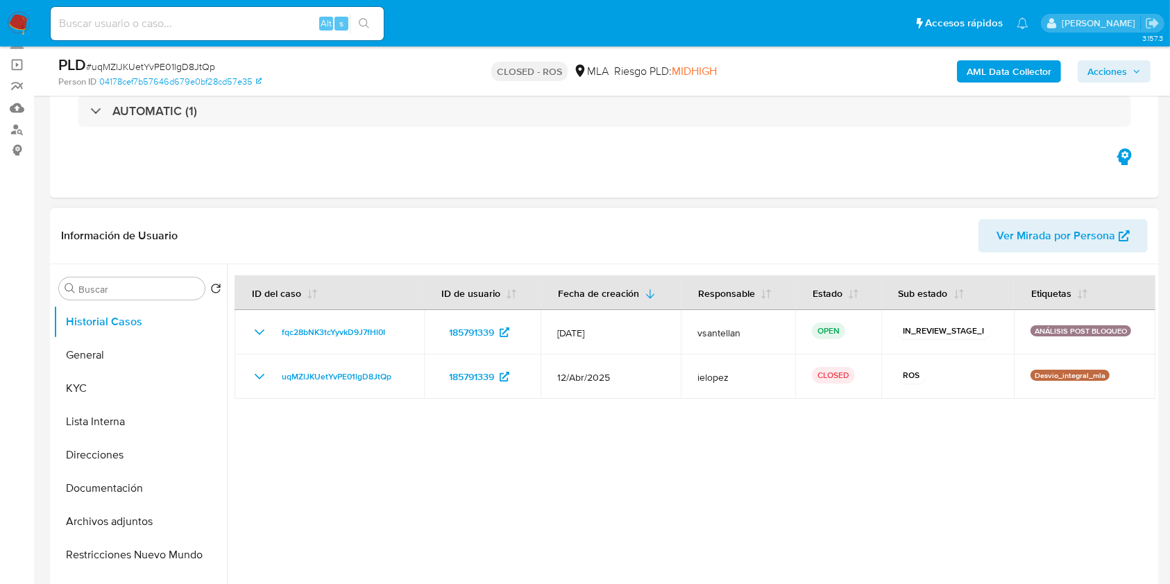
scroll to position [370, 0]
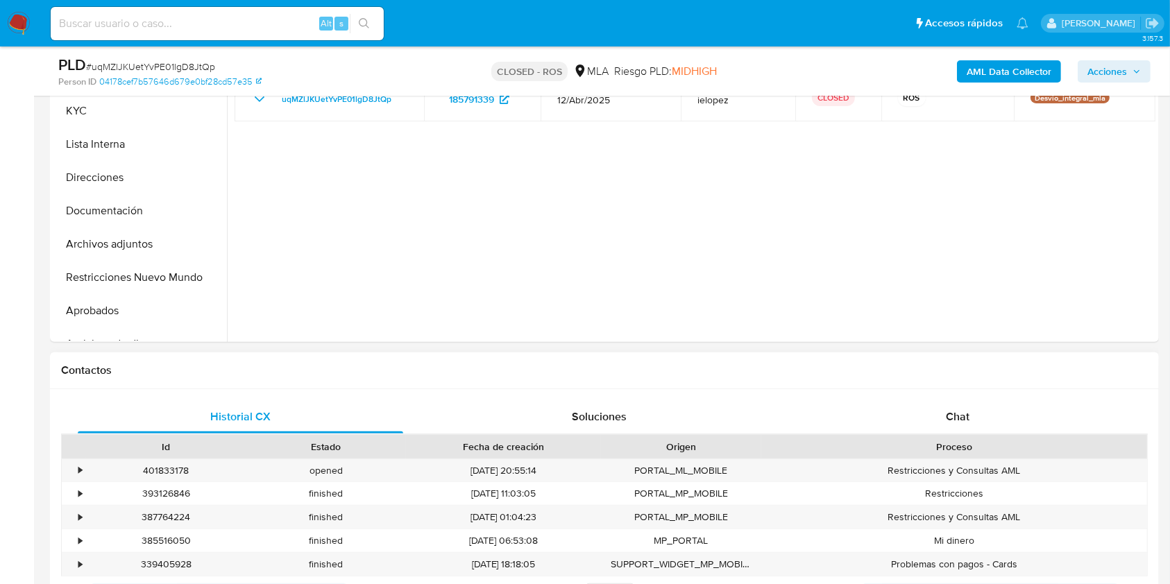
drag, startPoint x: 994, startPoint y: 413, endPoint x: 1003, endPoint y: 436, distance: 24.6
click at [994, 413] on div "Chat" at bounding box center [957, 416] width 325 height 33
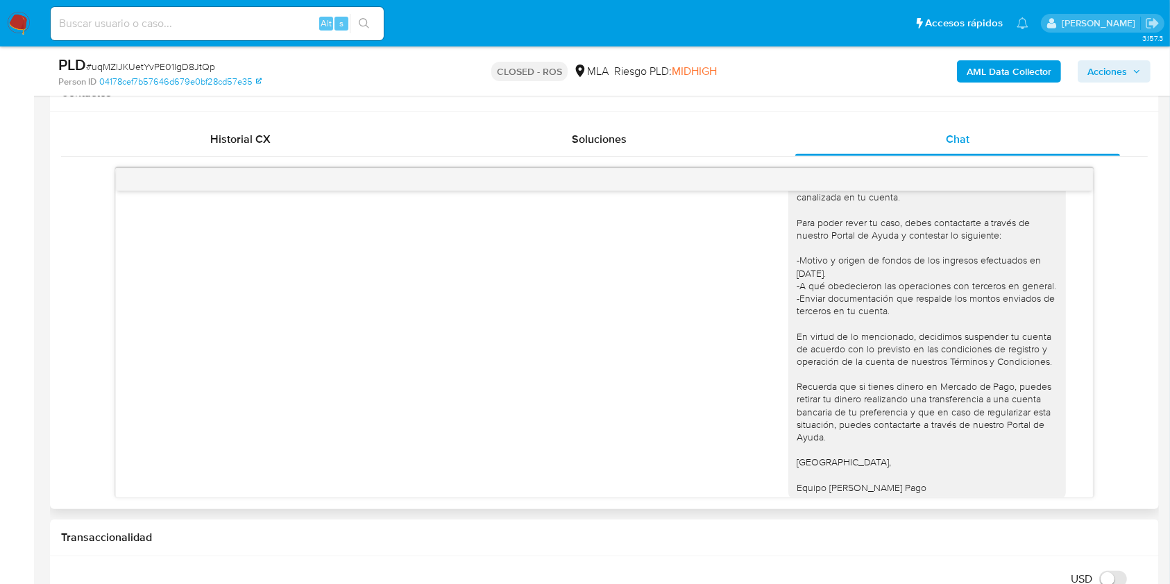
scroll to position [2771, 0]
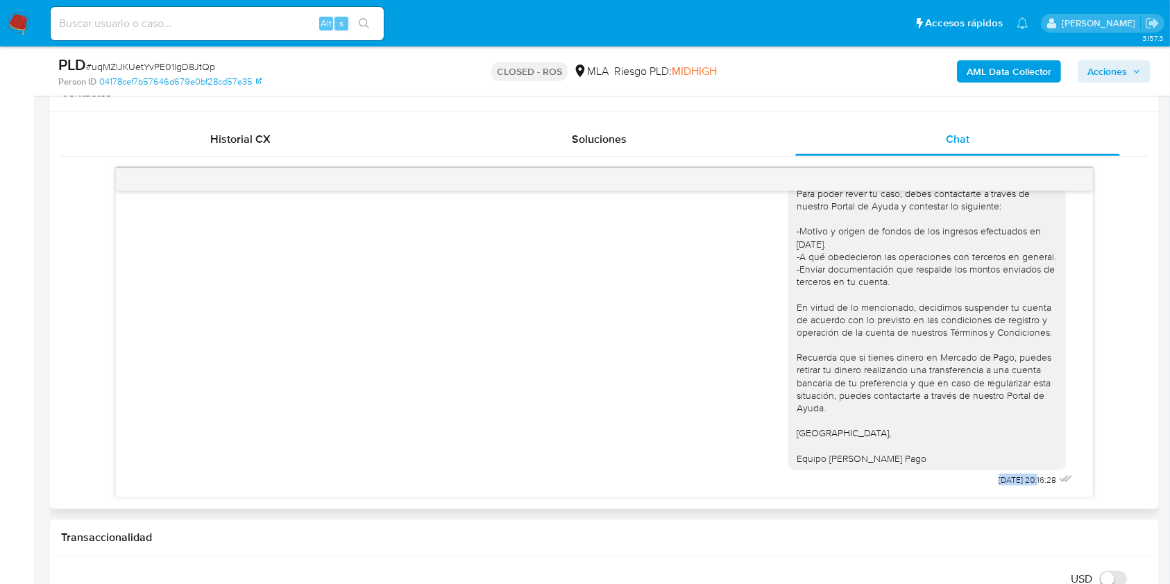
drag, startPoint x: 968, startPoint y: 479, endPoint x: 1008, endPoint y: 480, distance: 40.3
click at [1008, 480] on span "28/05/2025 20:16:28" at bounding box center [1028, 480] width 58 height 11
copy span "28/05/2025"
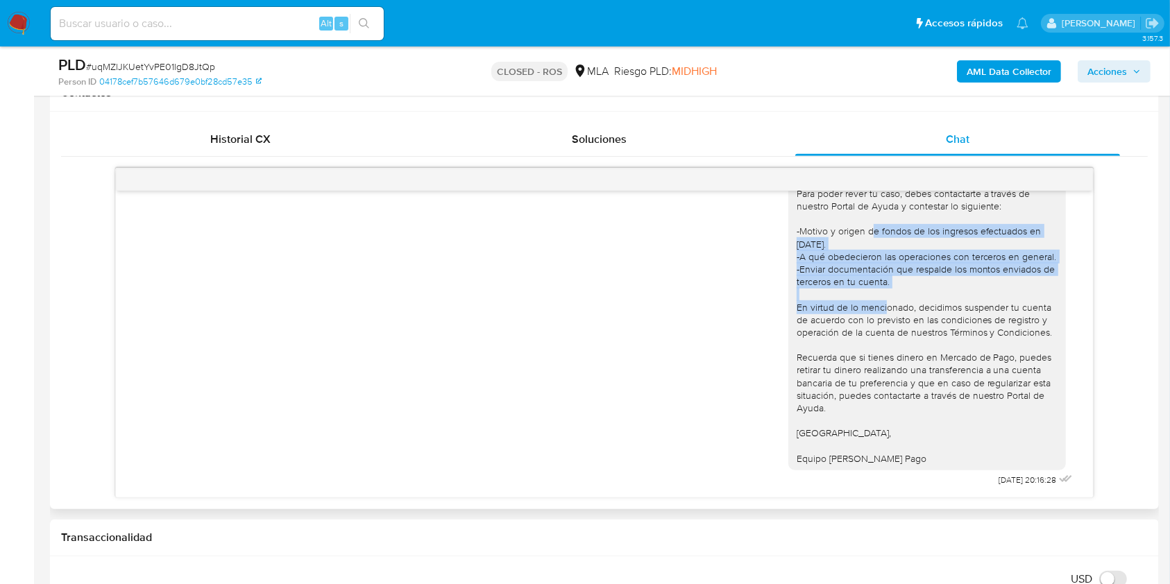
drag, startPoint x: 777, startPoint y: 234, endPoint x: 911, endPoint y: 293, distance: 145.7
click at [911, 293] on div "Hola Alejandro Javier Raskovsky Muchas gracias por la respuesta. Analizamos tu …" at bounding box center [927, 276] width 278 height 390
copy div "-Motivo y origen de fondos de los ingresos efectuados en marzo 2025. -A qué obe…"
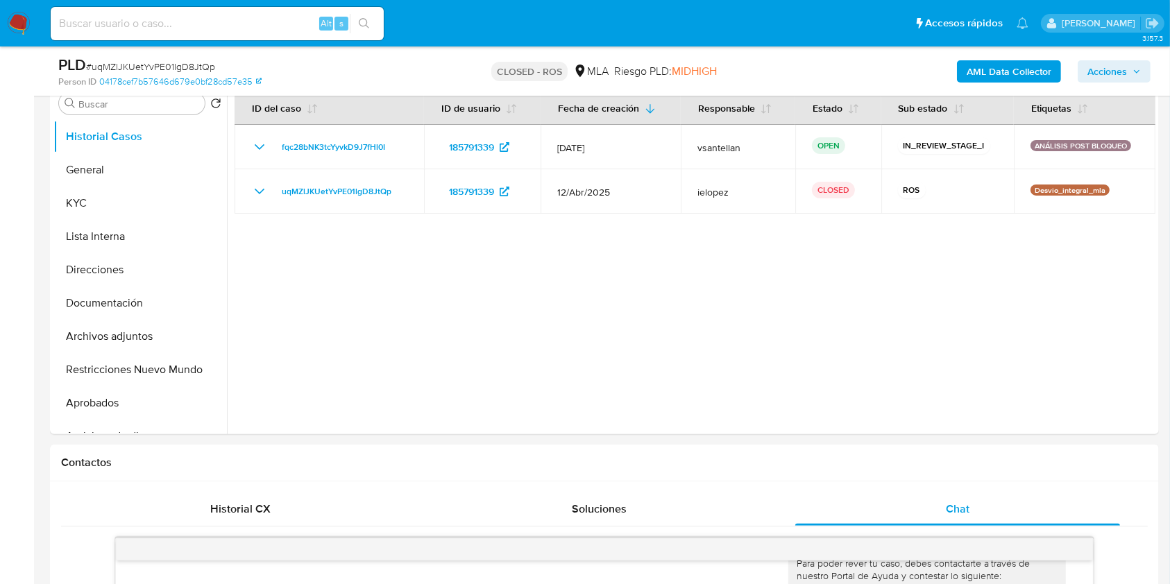
scroll to position [278, 0]
drag, startPoint x: 228, startPoint y: 20, endPoint x: 139, endPoint y: 14, distance: 88.4
click at [142, 12] on div "Alt s" at bounding box center [217, 23] width 333 height 33
paste input "311488202"
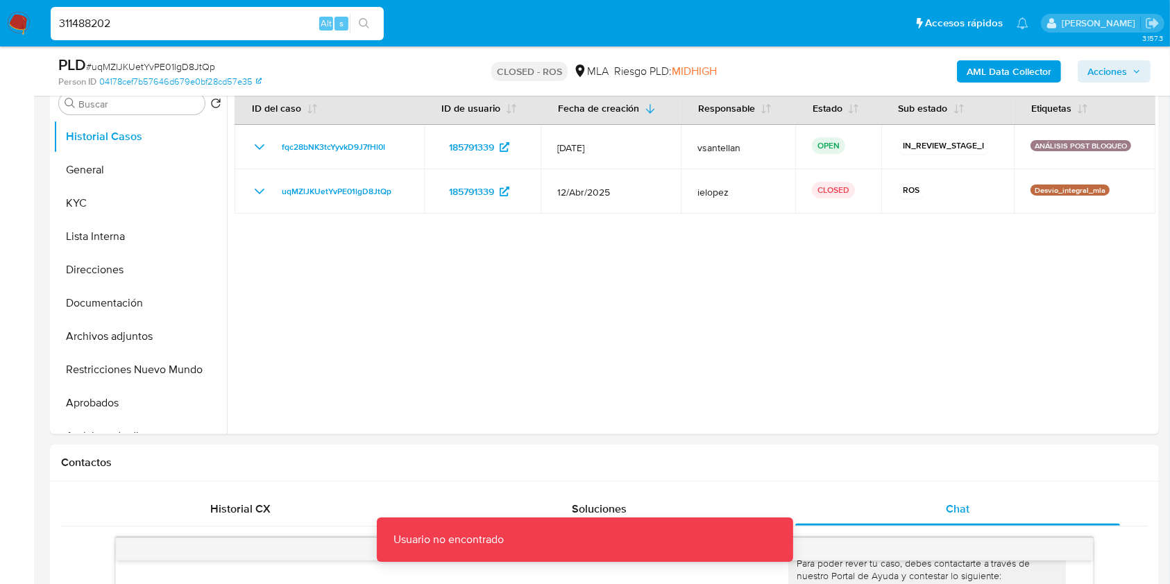
click at [161, 9] on div "311488202 Alt s" at bounding box center [217, 23] width 333 height 33
click at [174, 36] on div "311488202 Alt s" at bounding box center [217, 23] width 333 height 33
click at [167, 21] on input "311488202" at bounding box center [217, 24] width 333 height 18
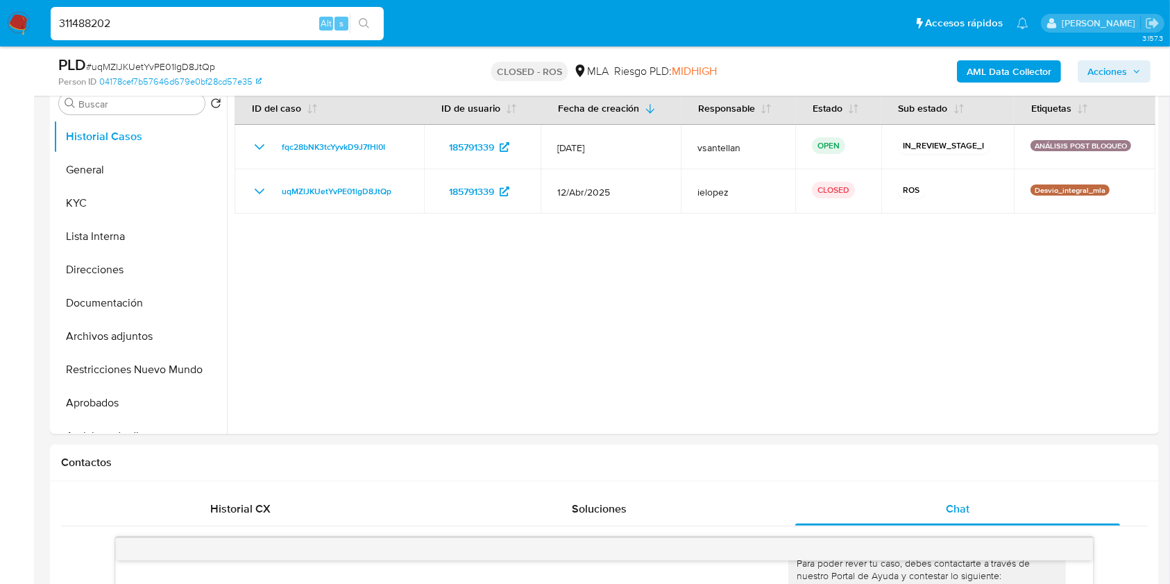
type input "311488202"
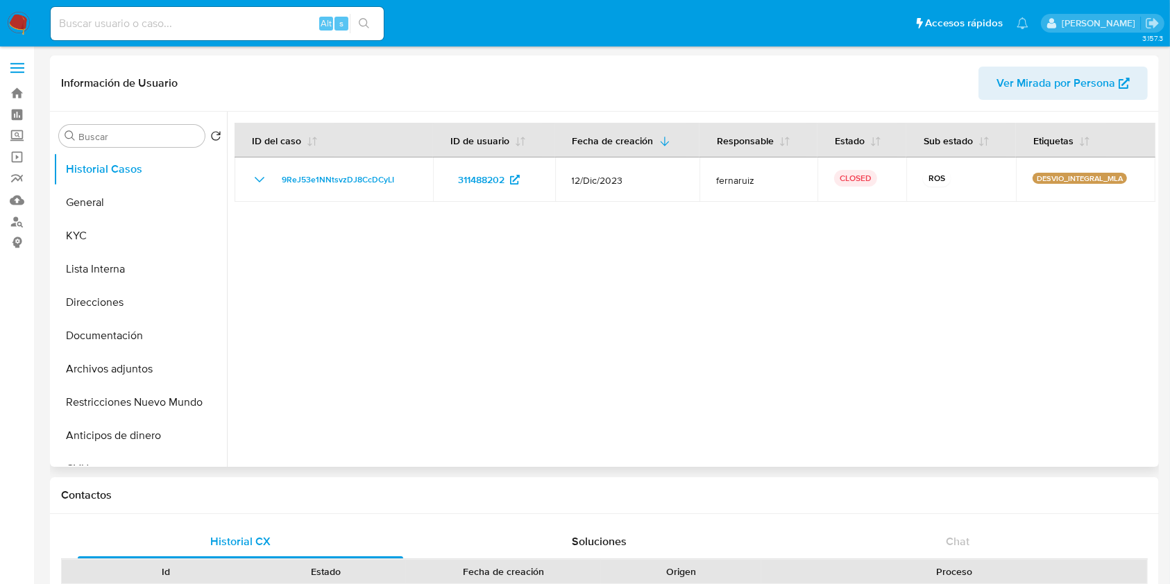
select select "10"
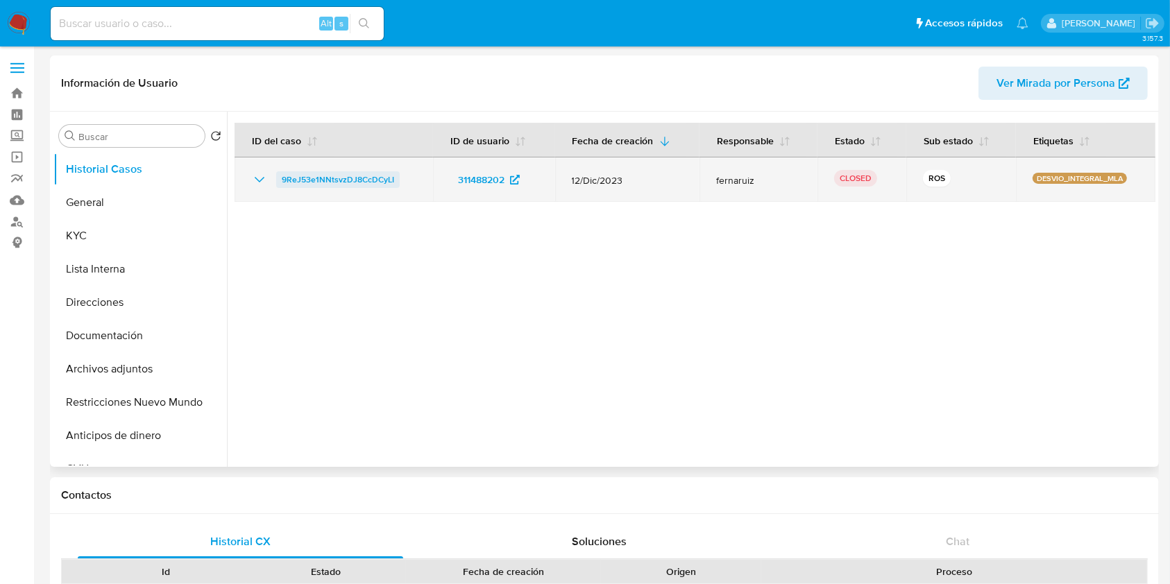
click at [287, 187] on span "9ReJ53e1NNtsvzDJ8CcDCyLI" at bounding box center [338, 179] width 112 height 17
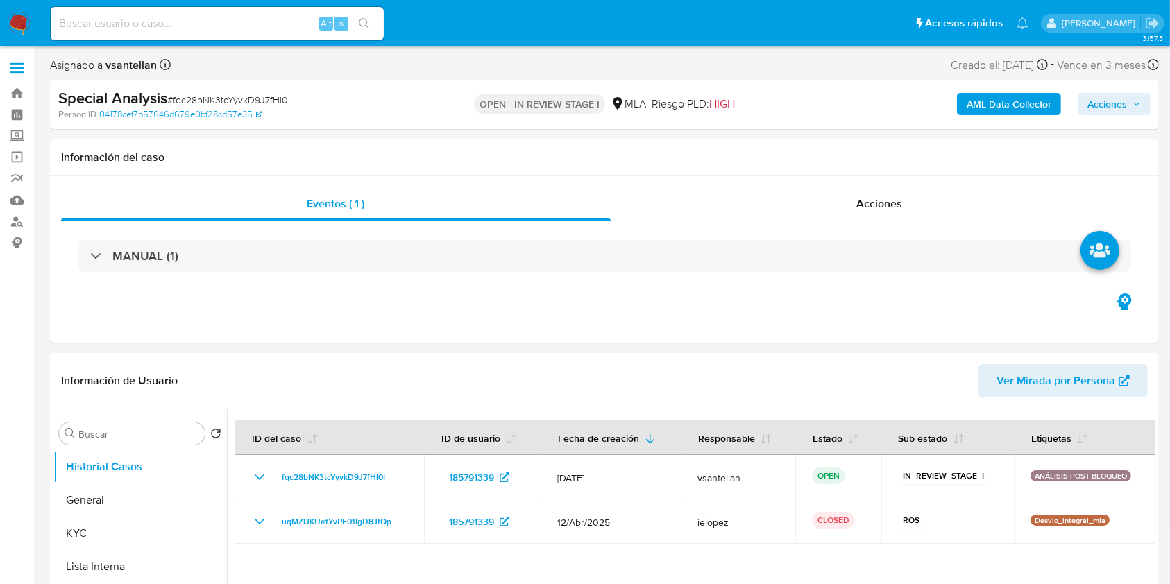
select select "10"
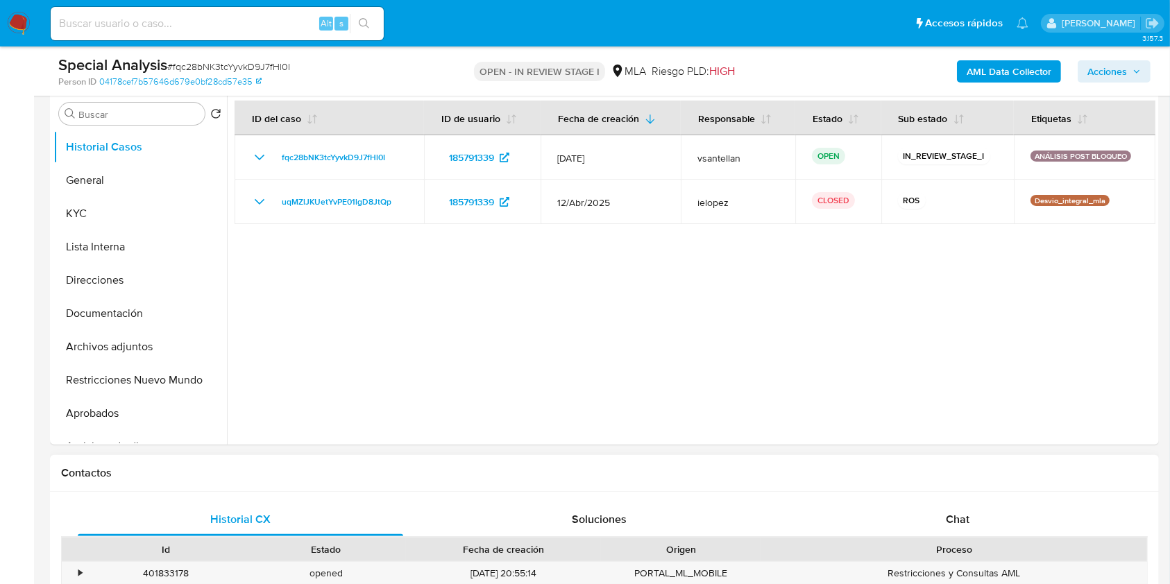
scroll to position [370, 0]
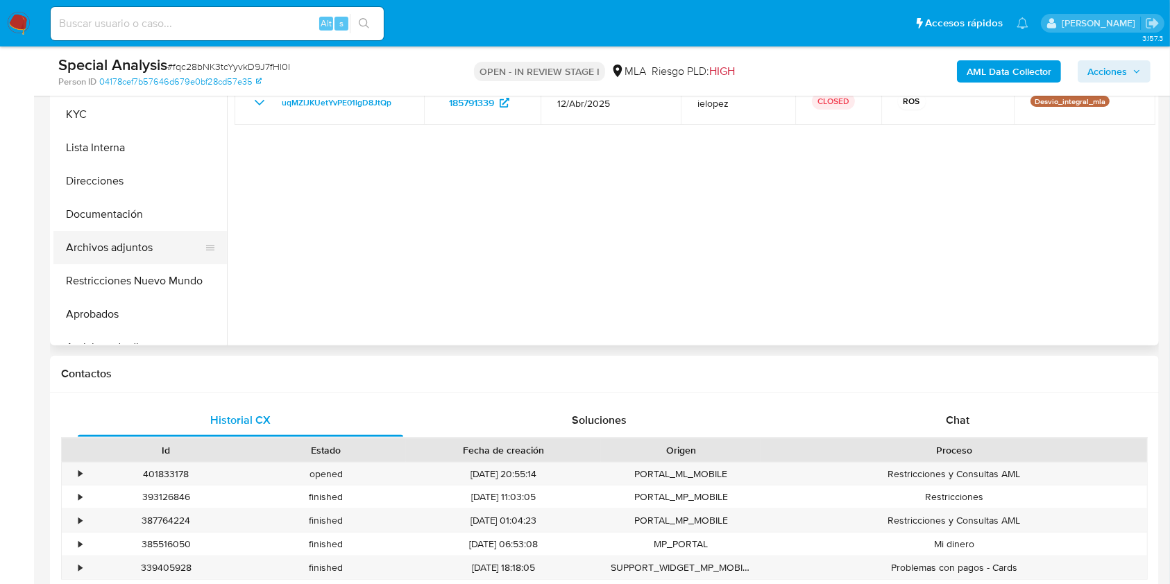
click at [100, 234] on button "Archivos adjuntos" at bounding box center [134, 247] width 162 height 33
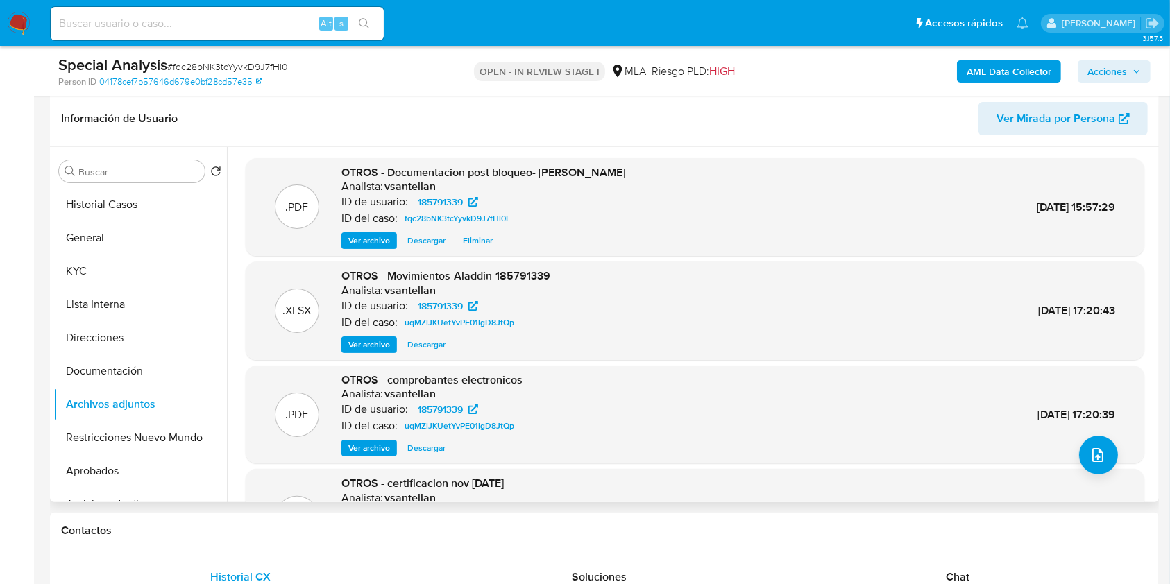
scroll to position [185, 0]
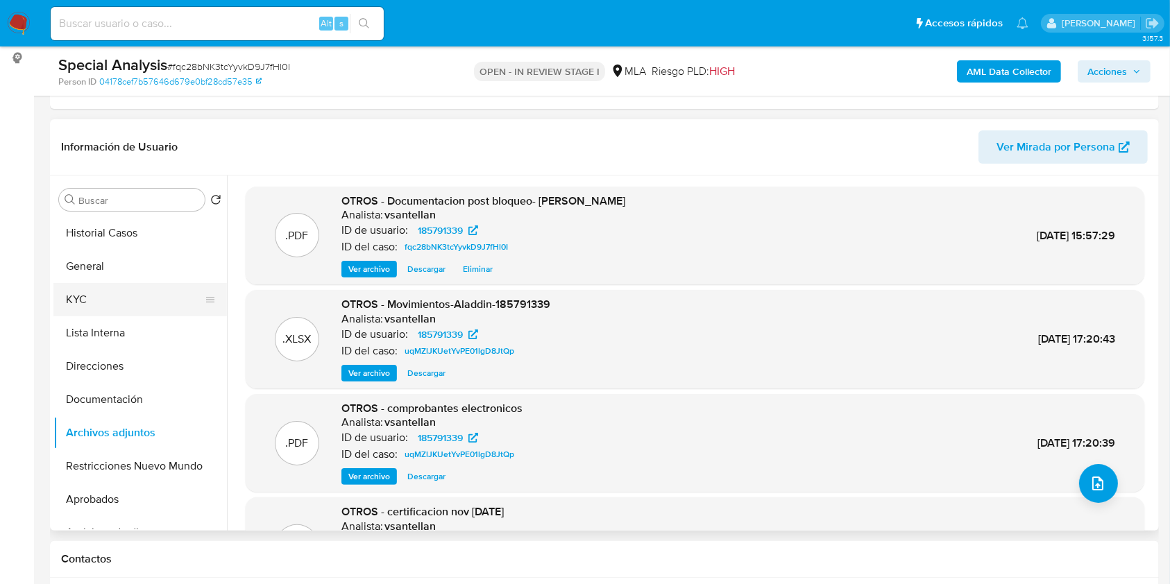
click at [100, 299] on button "KYC" at bounding box center [134, 299] width 162 height 33
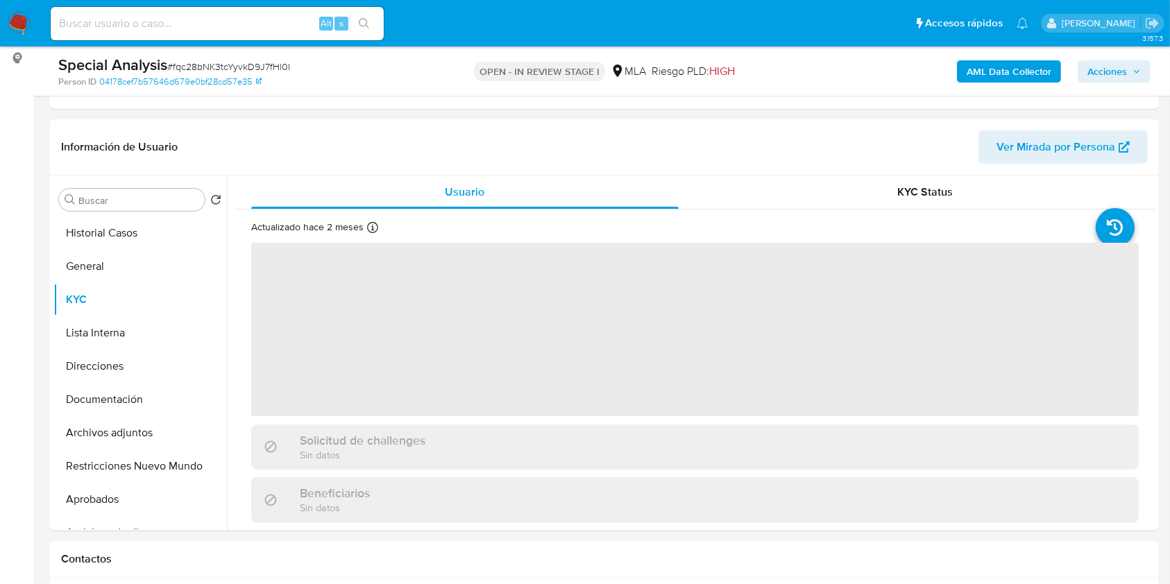
click at [1083, 69] on button "Acciones" at bounding box center [1114, 71] width 73 height 22
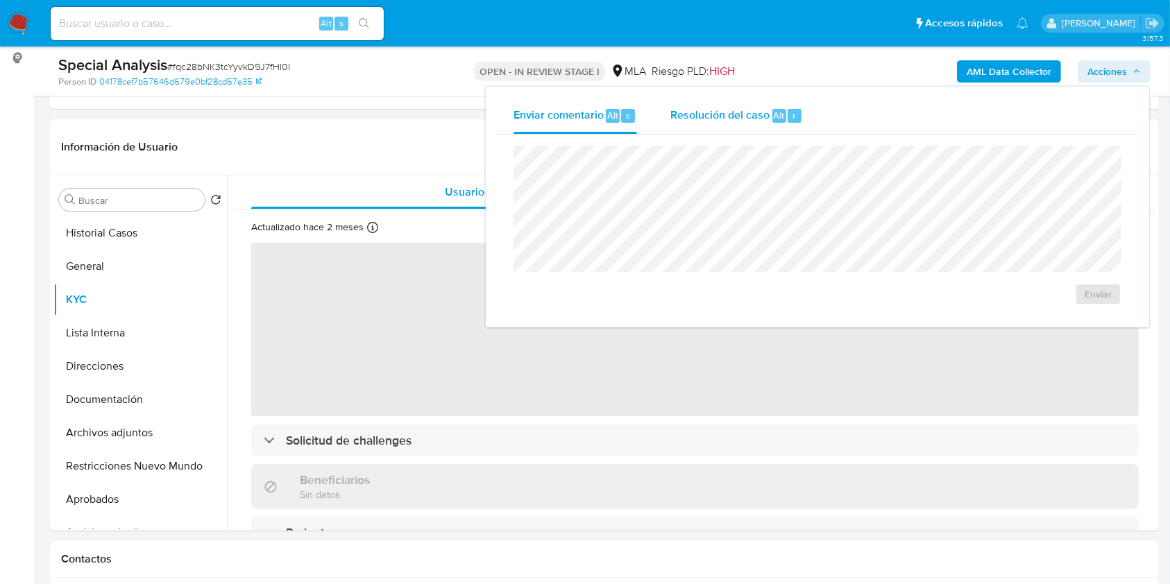
click at [693, 112] on span "Resolución del caso" at bounding box center [719, 115] width 99 height 16
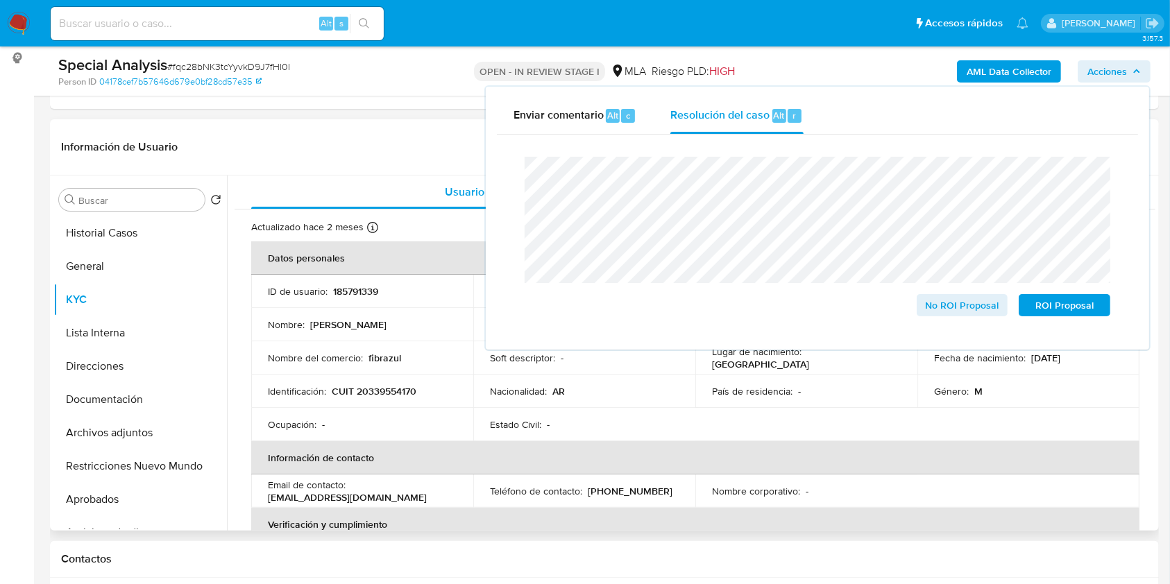
scroll to position [92, 0]
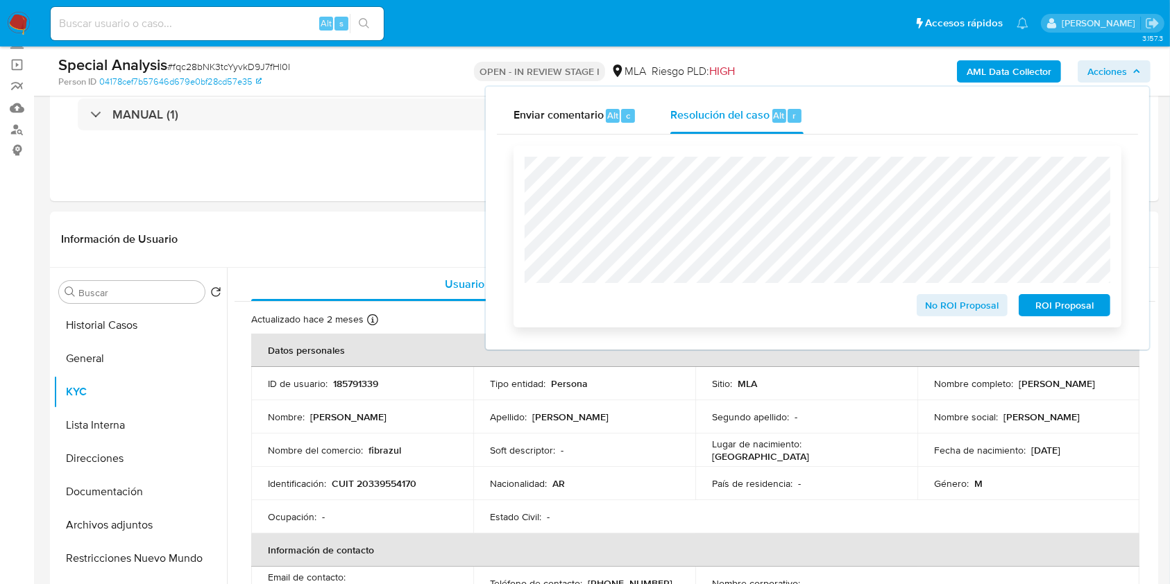
click at [948, 308] on span "No ROI Proposal" at bounding box center [962, 305] width 72 height 19
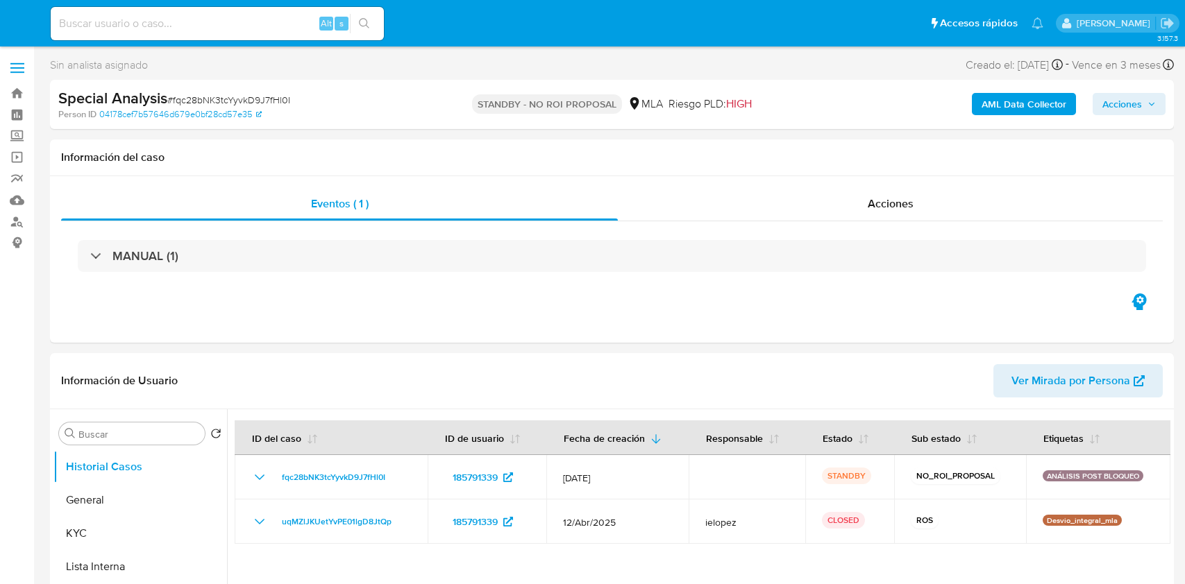
select select "10"
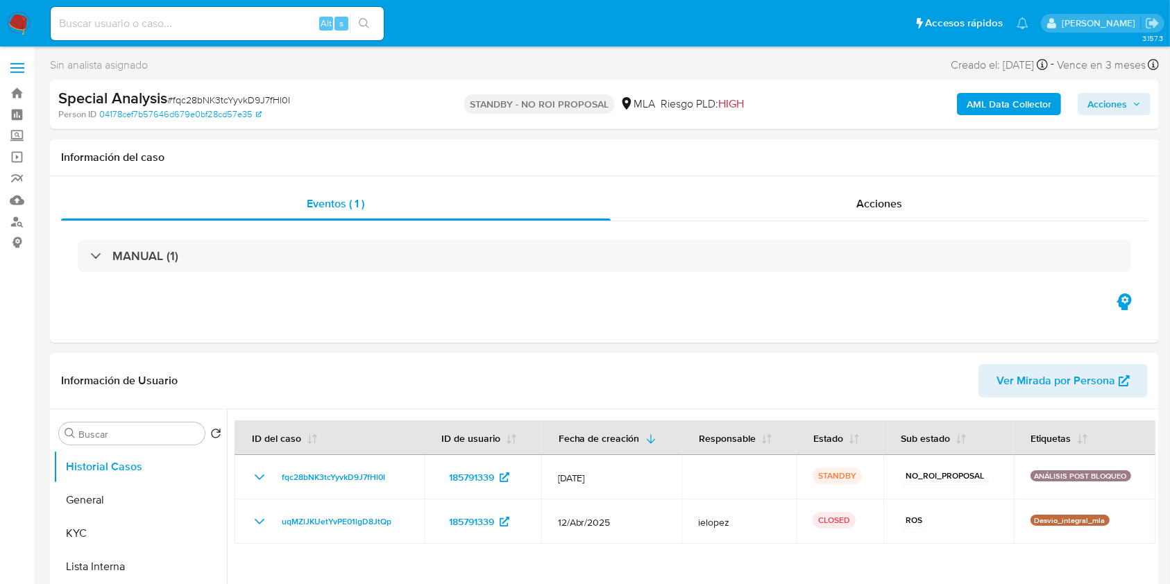
scroll to position [185, 0]
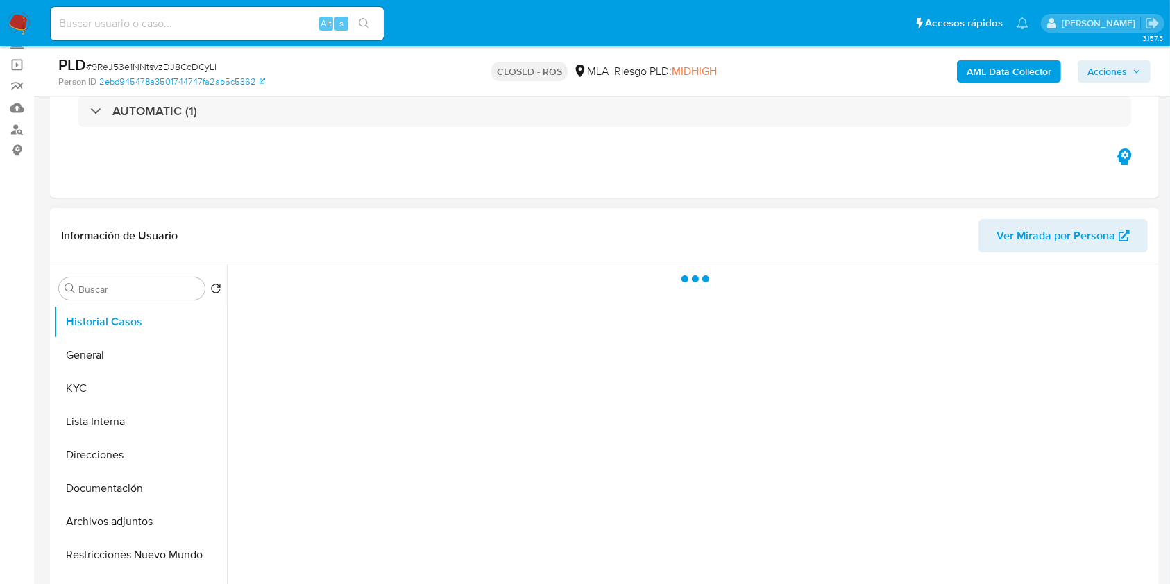
scroll to position [370, 0]
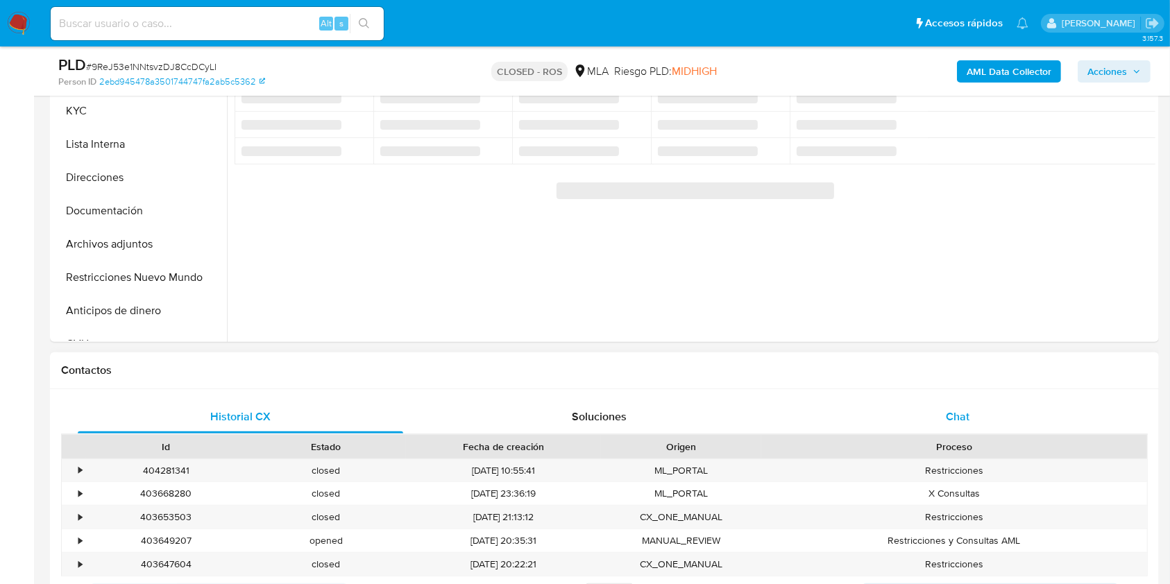
drag, startPoint x: 1009, startPoint y: 408, endPoint x: 1016, endPoint y: 403, distance: 8.9
click at [1009, 408] on div "Chat" at bounding box center [957, 416] width 325 height 33
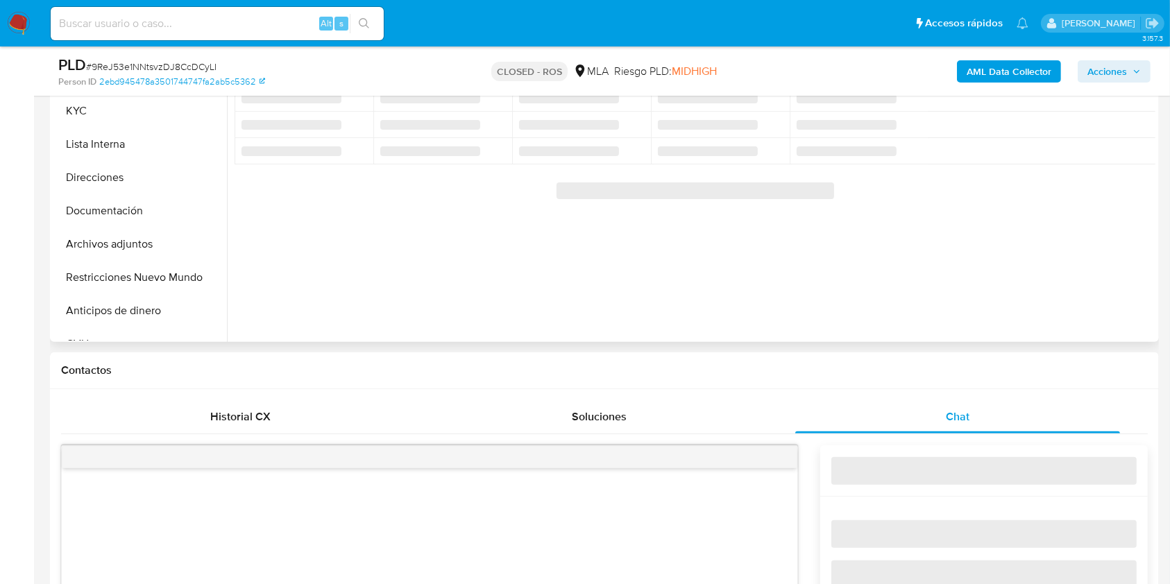
select select "10"
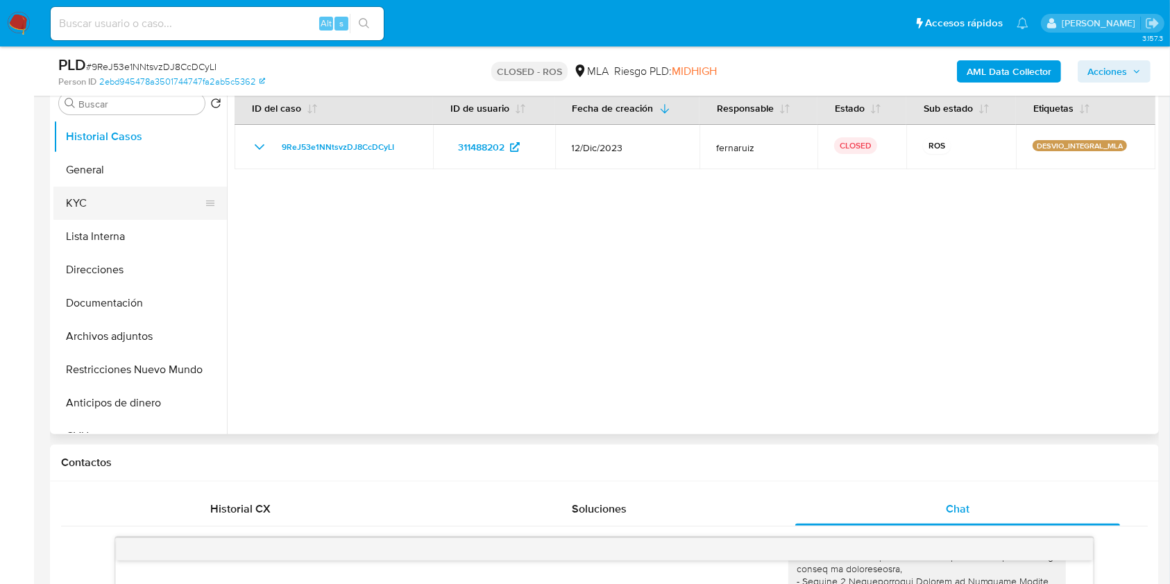
scroll to position [251, 0]
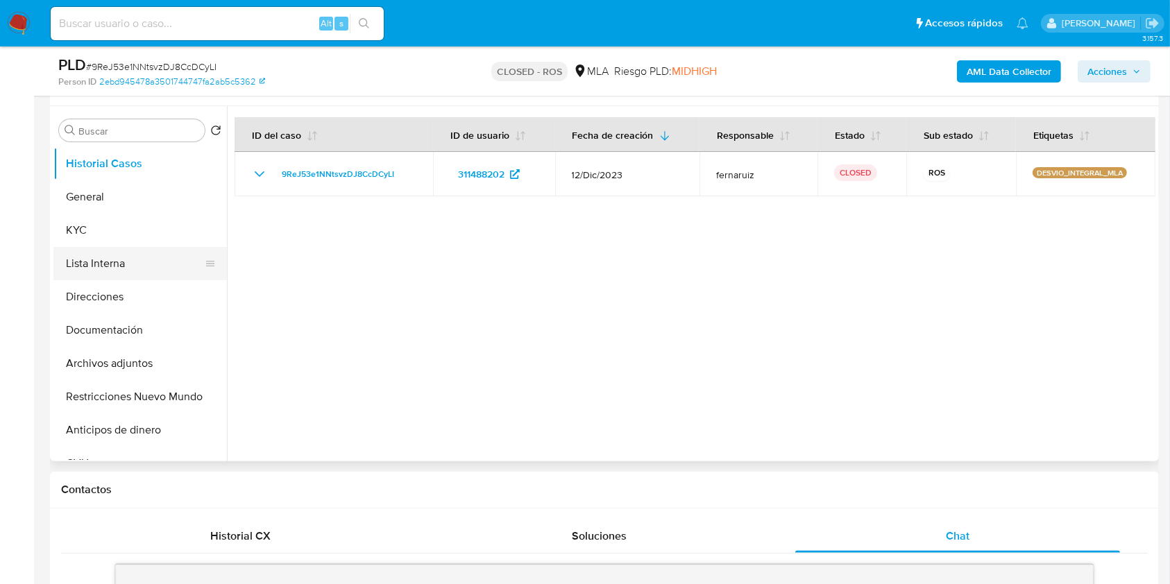
click at [78, 247] on button "Lista Interna" at bounding box center [134, 263] width 162 height 33
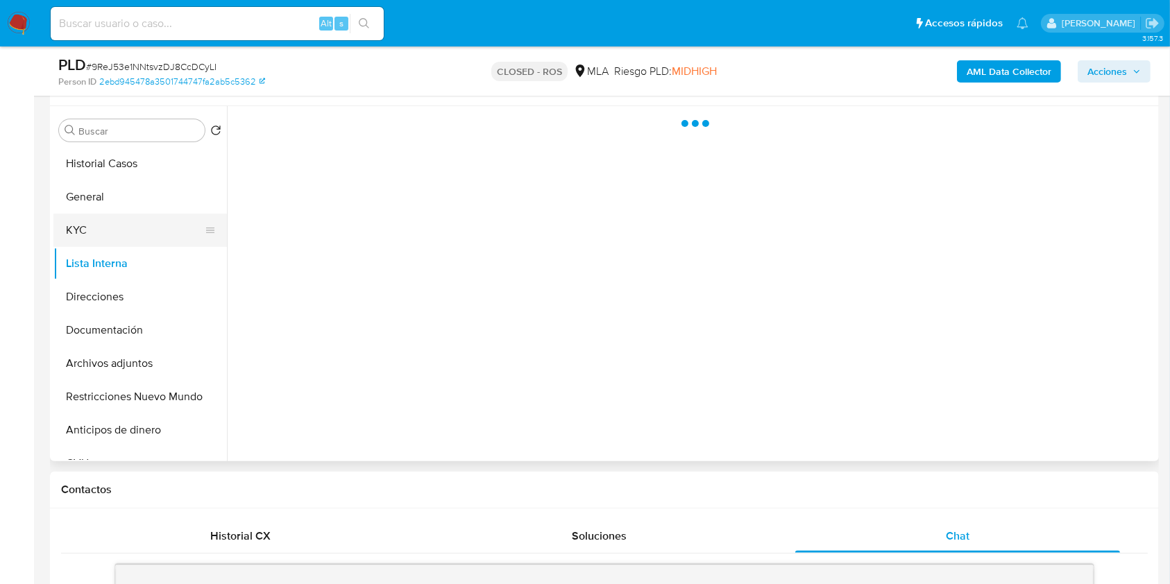
click at [86, 227] on button "KYC" at bounding box center [134, 230] width 162 height 33
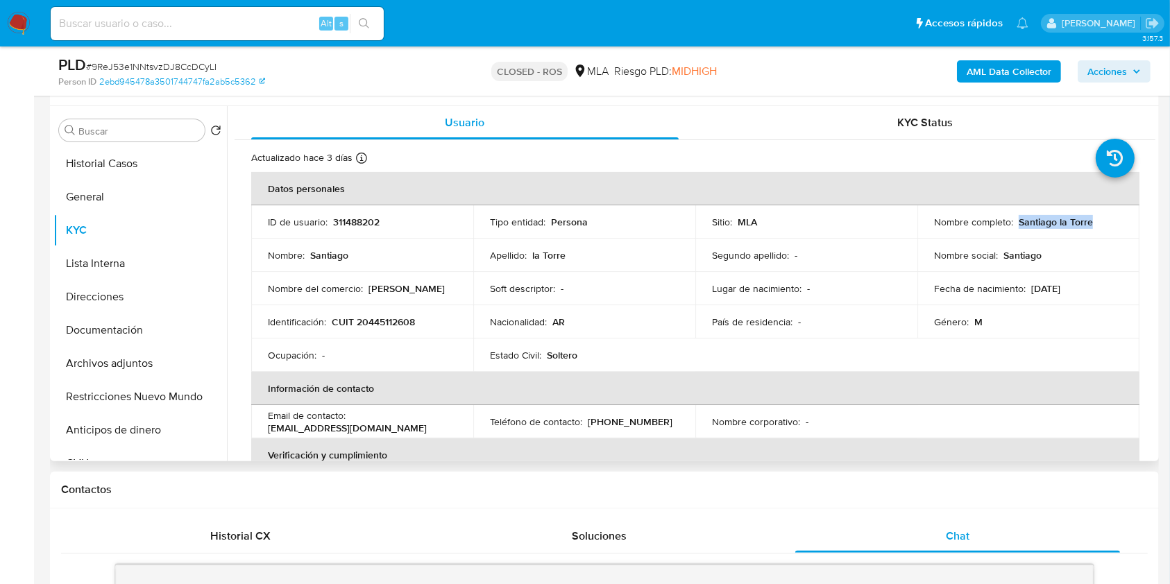
drag, startPoint x: 1096, startPoint y: 223, endPoint x: 1015, endPoint y: 230, distance: 80.7
click at [1017, 223] on div "Nombre completo : Santiago la Torre" at bounding box center [1028, 222] width 189 height 12
copy p "antiago la Torre"
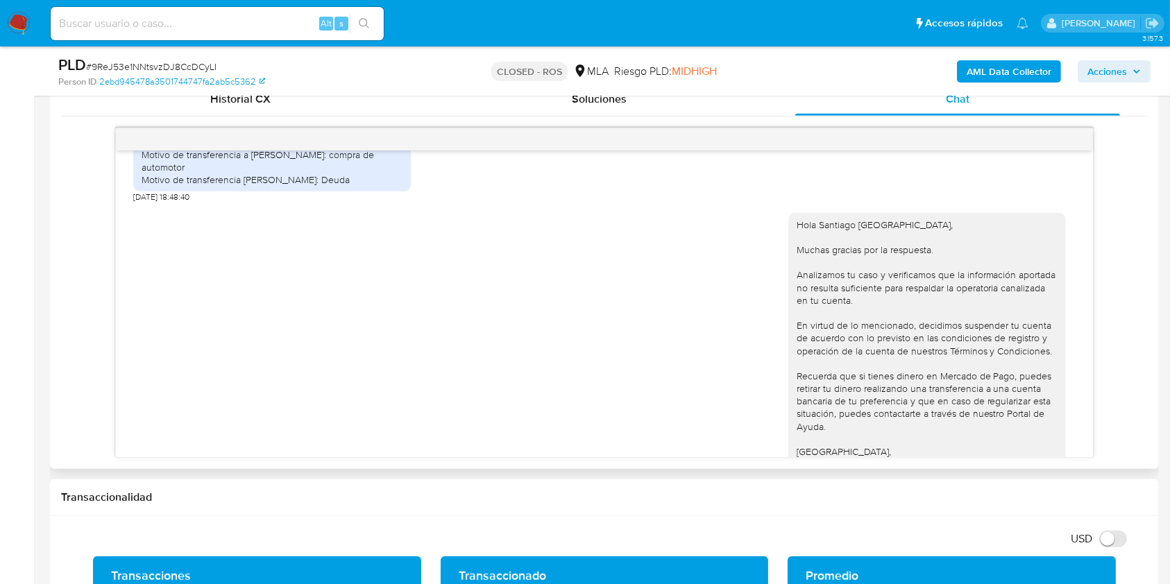
scroll to position [1352, 0]
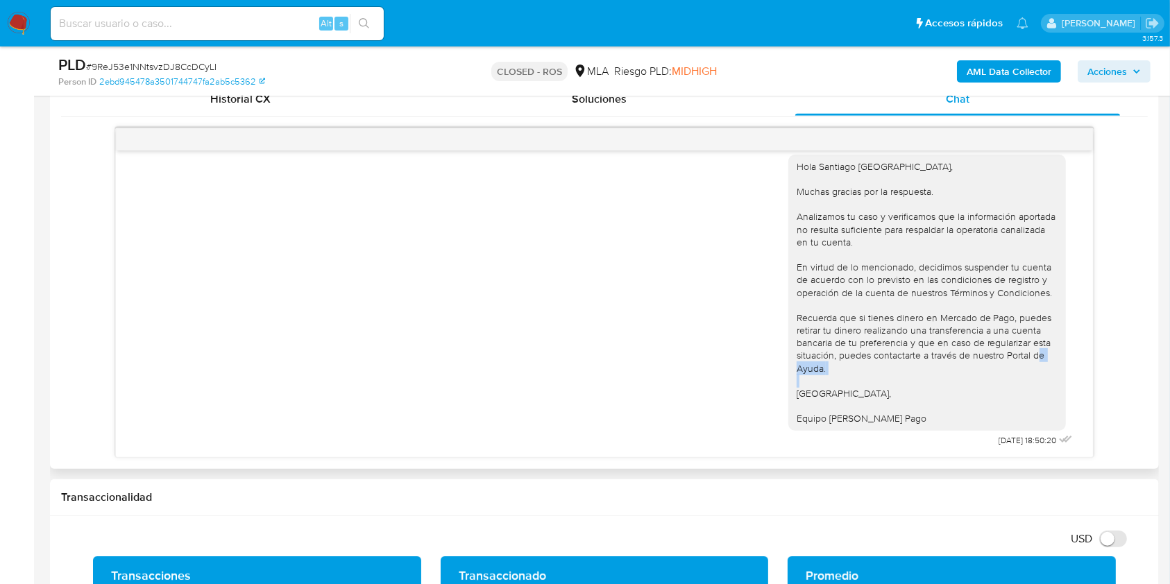
drag, startPoint x: 1074, startPoint y: 409, endPoint x: 1090, endPoint y: 416, distance: 17.1
click at [1083, 394] on div "07/03/2024 14:19:34 Buen día nose porque me piden estos datos.. 07/03/2024 14:2…" at bounding box center [604, 304] width 976 height 307
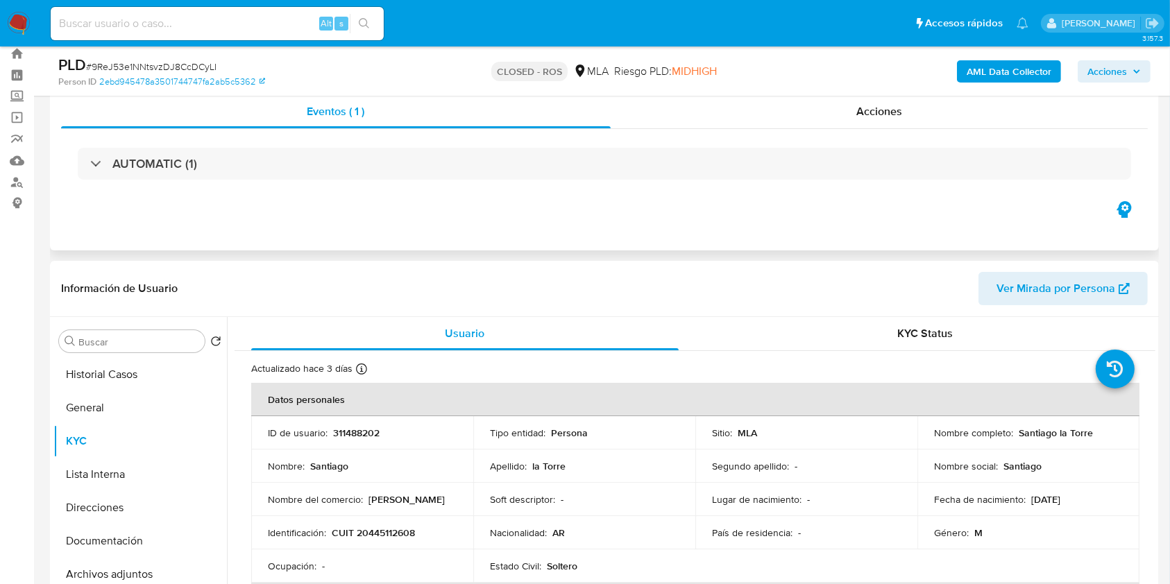
scroll to position [133, 0]
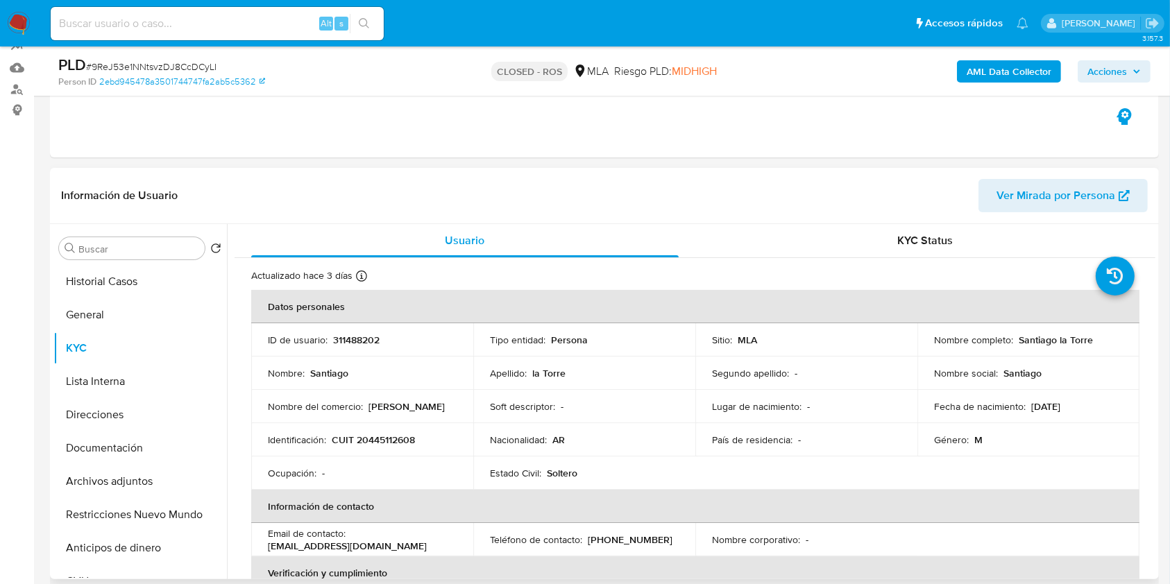
drag, startPoint x: 161, startPoint y: 318, endPoint x: 885, endPoint y: 439, distance: 733.9
click at [161, 319] on button "General" at bounding box center [140, 314] width 174 height 33
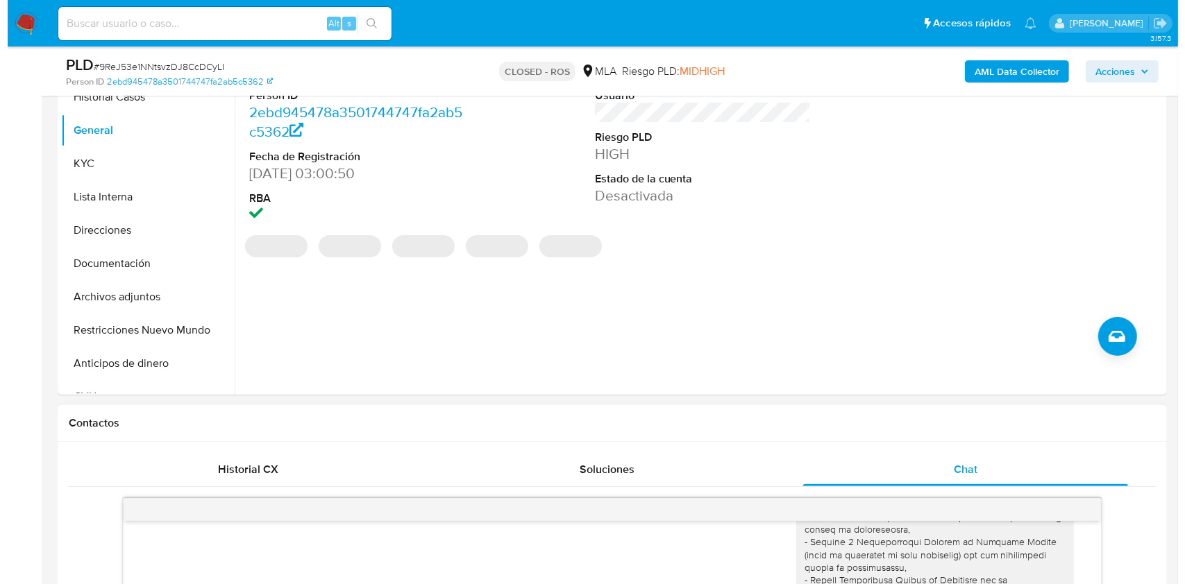
scroll to position [225, 0]
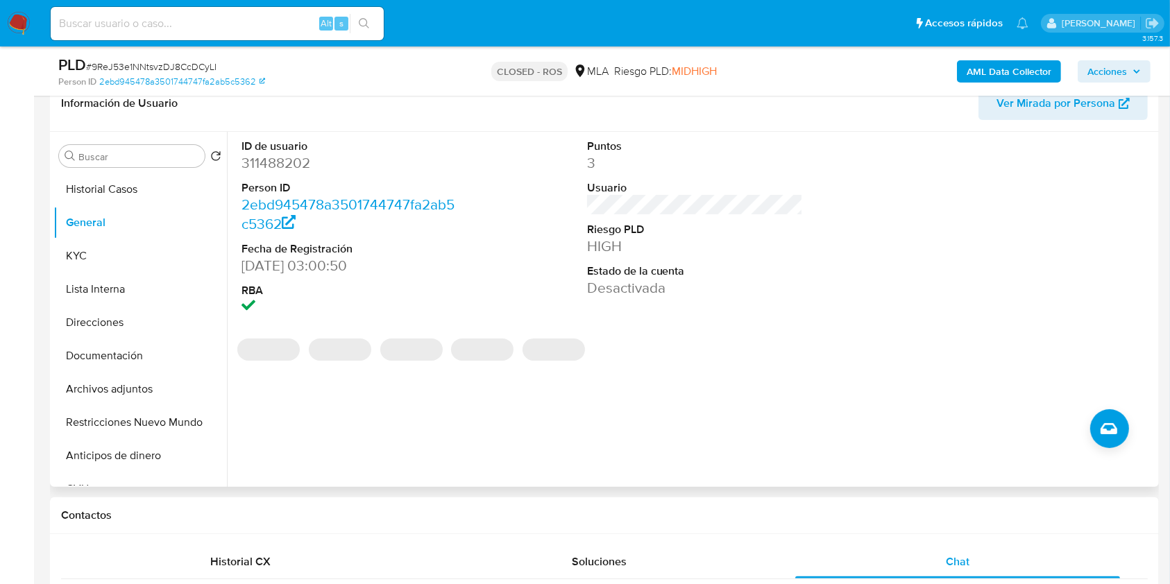
click at [1097, 411] on div "ID de usuario 311488202 Person ID 2ebd945478a3501744747fa2ab5c5362 Fecha de Reg…" at bounding box center [691, 309] width 929 height 355
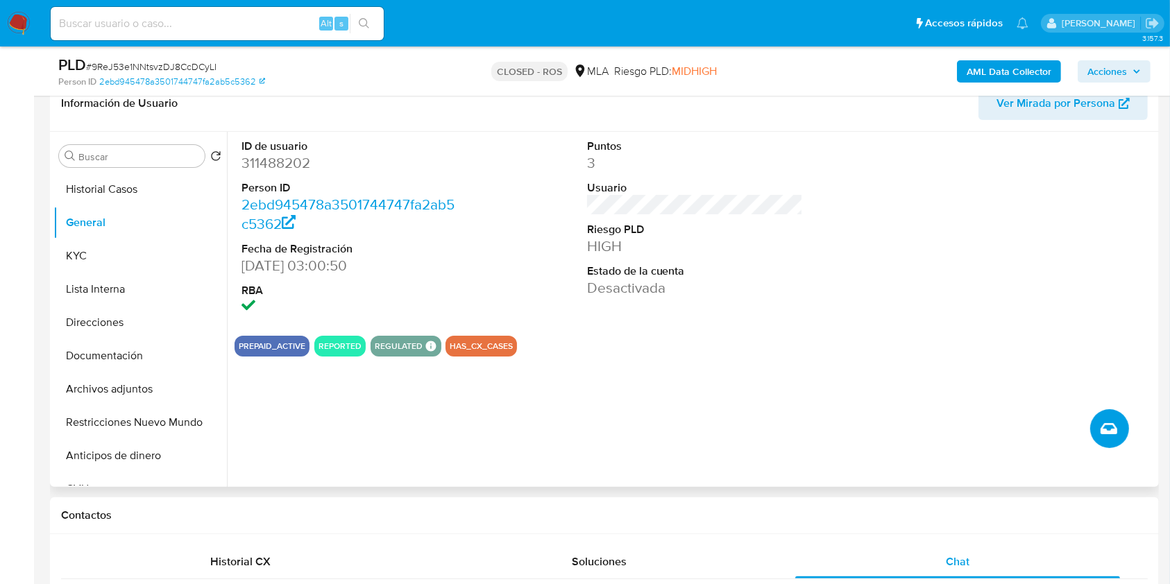
click at [1113, 430] on icon "Crear caso manual" at bounding box center [1109, 429] width 17 height 17
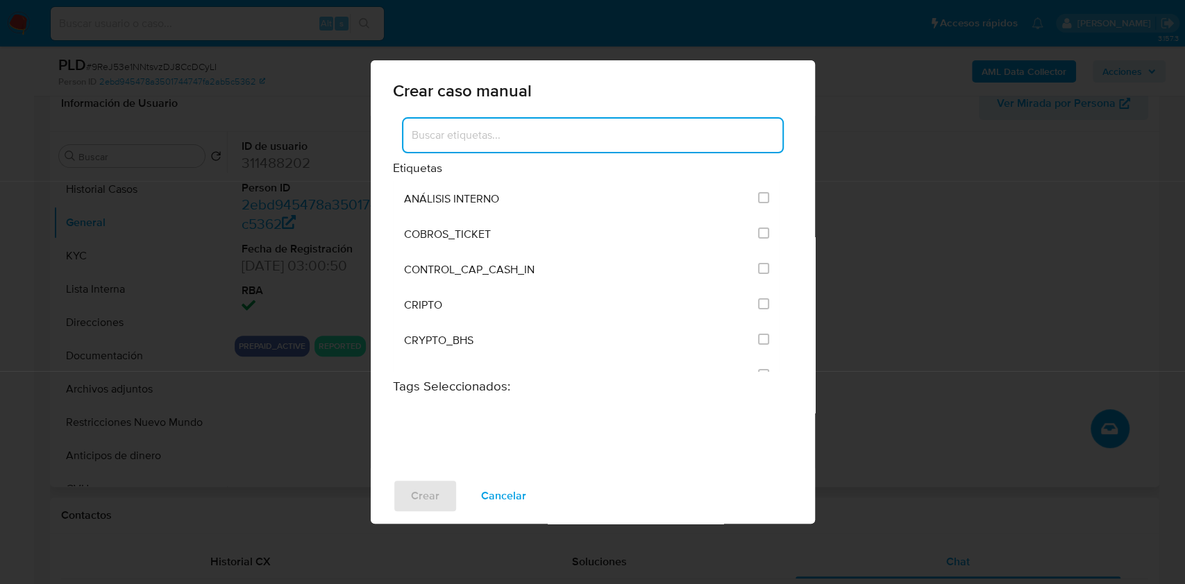
click at [539, 137] on input at bounding box center [592, 135] width 379 height 18
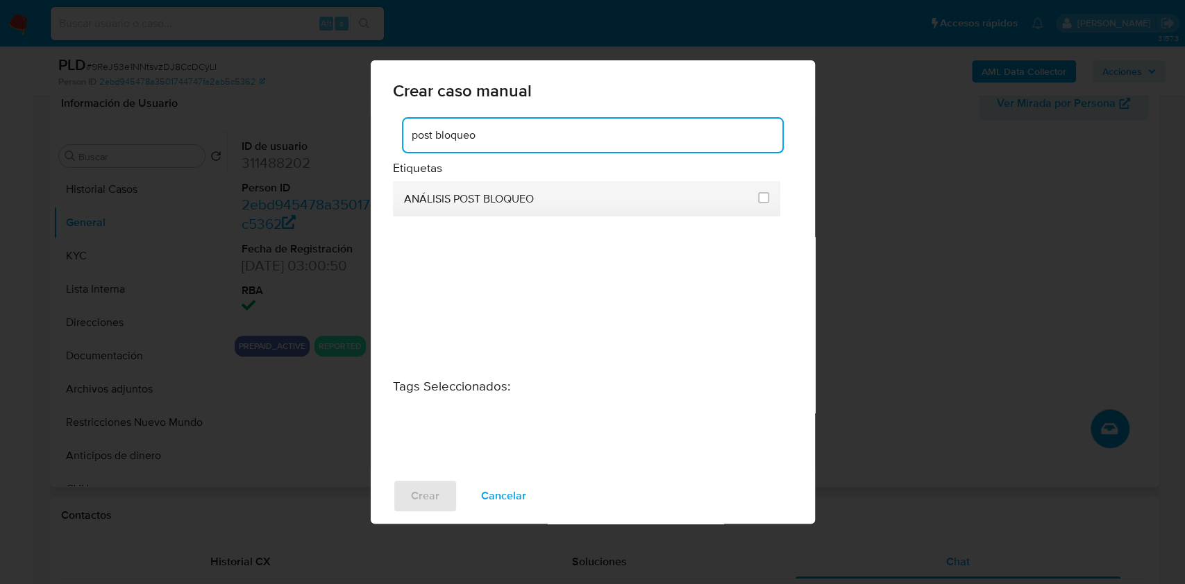
type input "post bloqueo"
click at [756, 203] on li "ANÁLISIS POST BLOQUEO" at bounding box center [587, 198] width 388 height 35
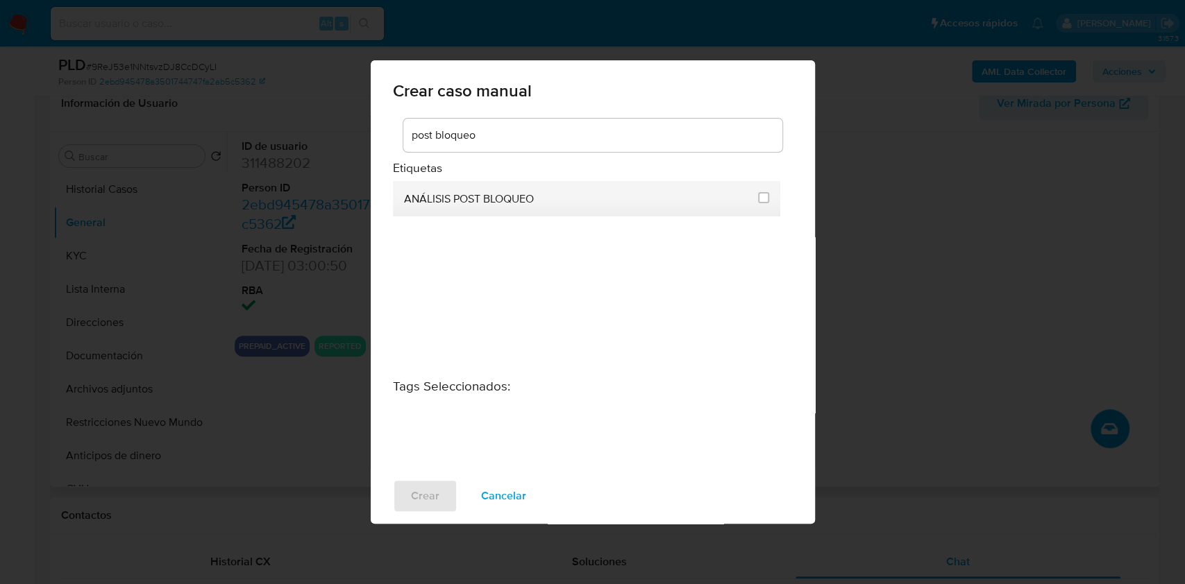
click at [770, 198] on li "ANÁLISIS POST BLOQUEO" at bounding box center [587, 198] width 388 height 35
click at [763, 197] on input "3249" at bounding box center [763, 197] width 11 height 11
checkbox input "true"
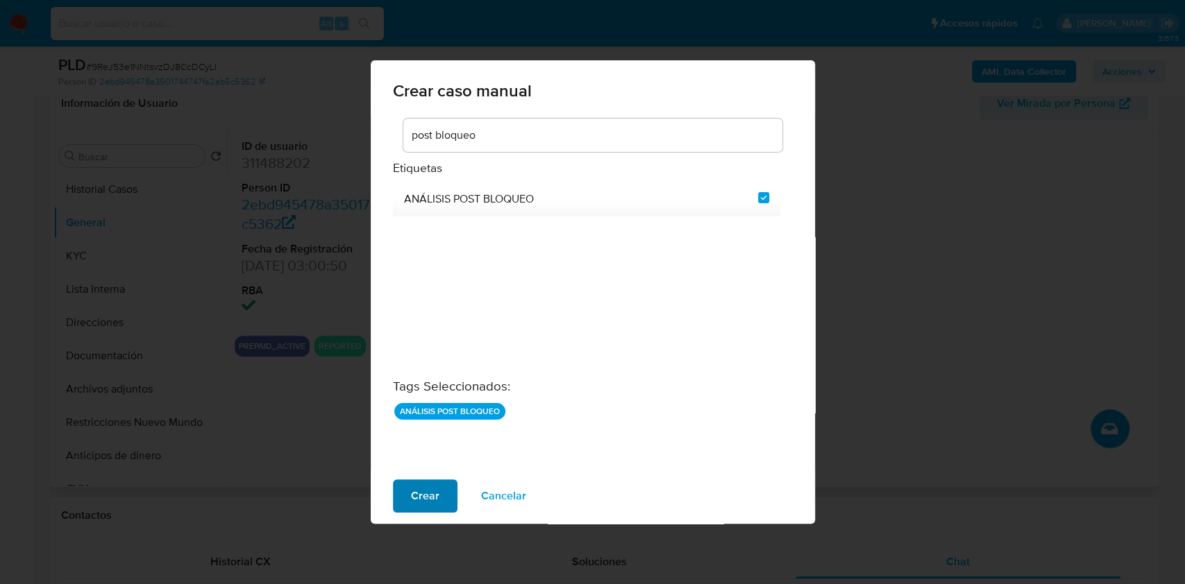
click at [398, 483] on button "Crear" at bounding box center [425, 496] width 65 height 33
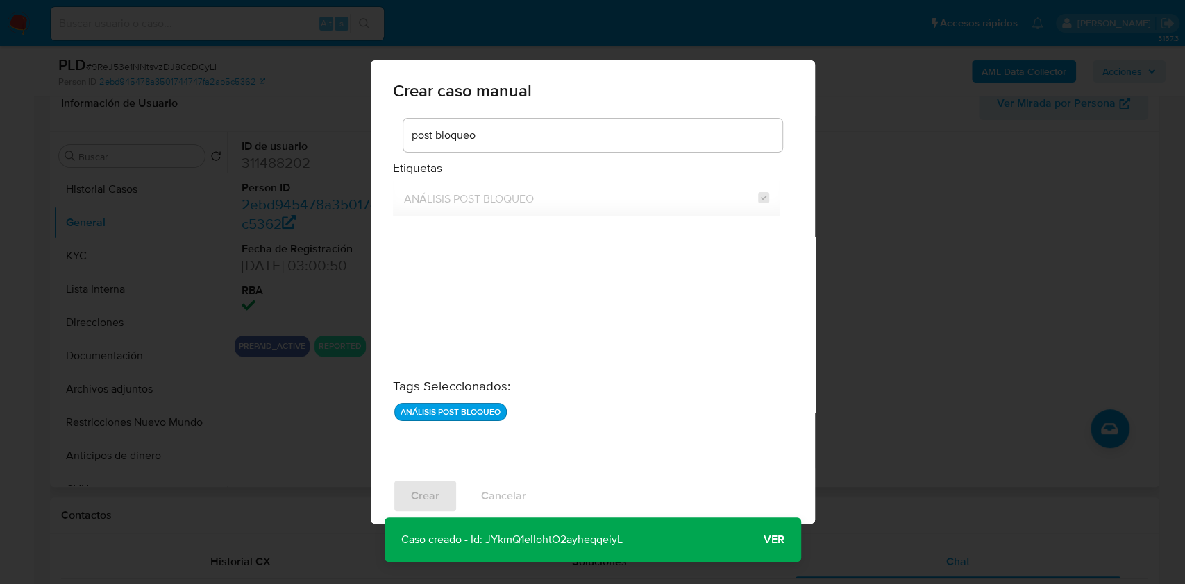
click at [784, 547] on button "Ver" at bounding box center [774, 539] width 54 height 33
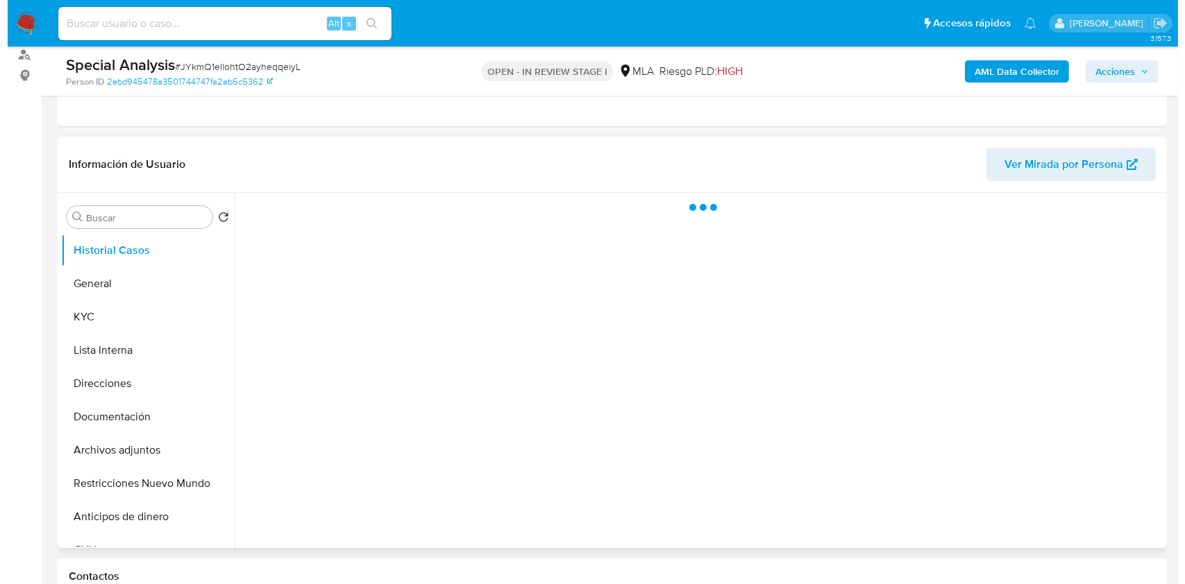
scroll to position [185, 0]
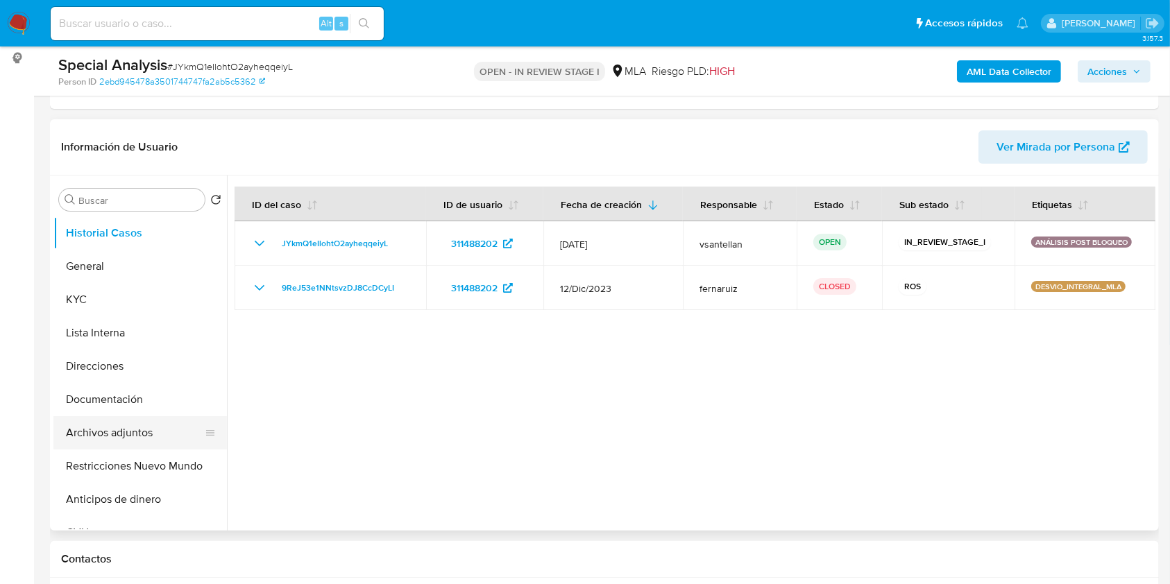
select select "10"
click at [74, 294] on button "KYC" at bounding box center [134, 299] width 162 height 33
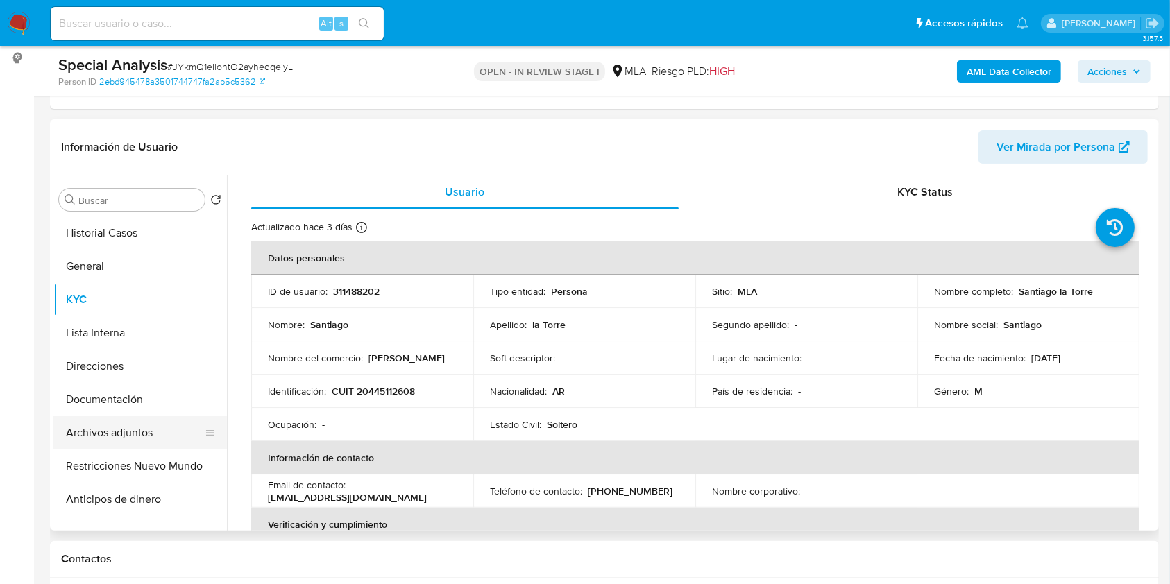
click at [133, 436] on button "Archivos adjuntos" at bounding box center [134, 432] width 162 height 33
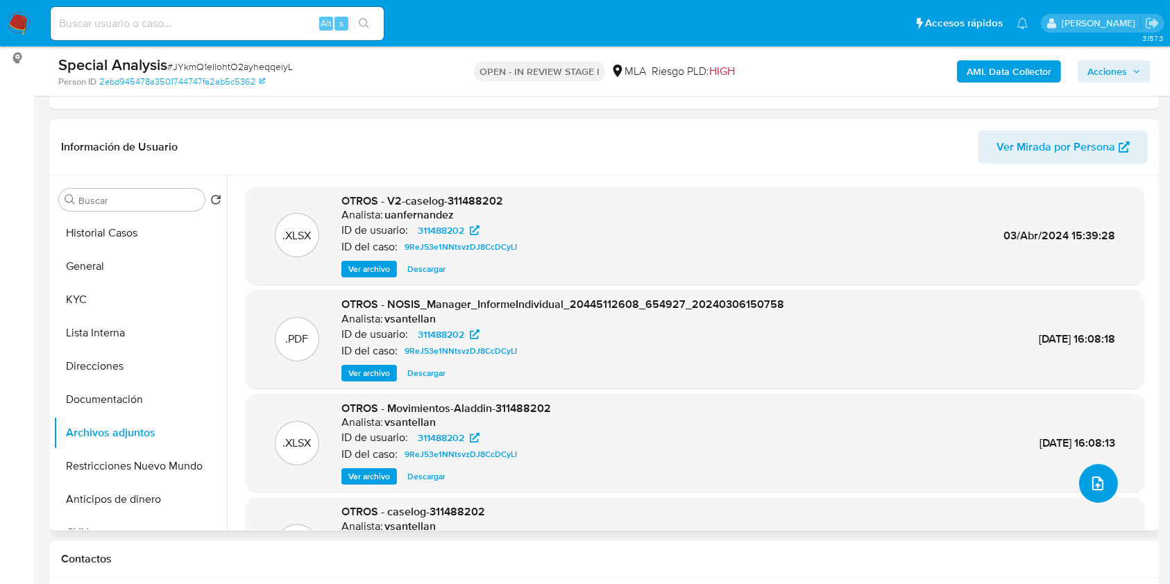
click at [1090, 480] on icon "upload-file" at bounding box center [1098, 483] width 17 height 17
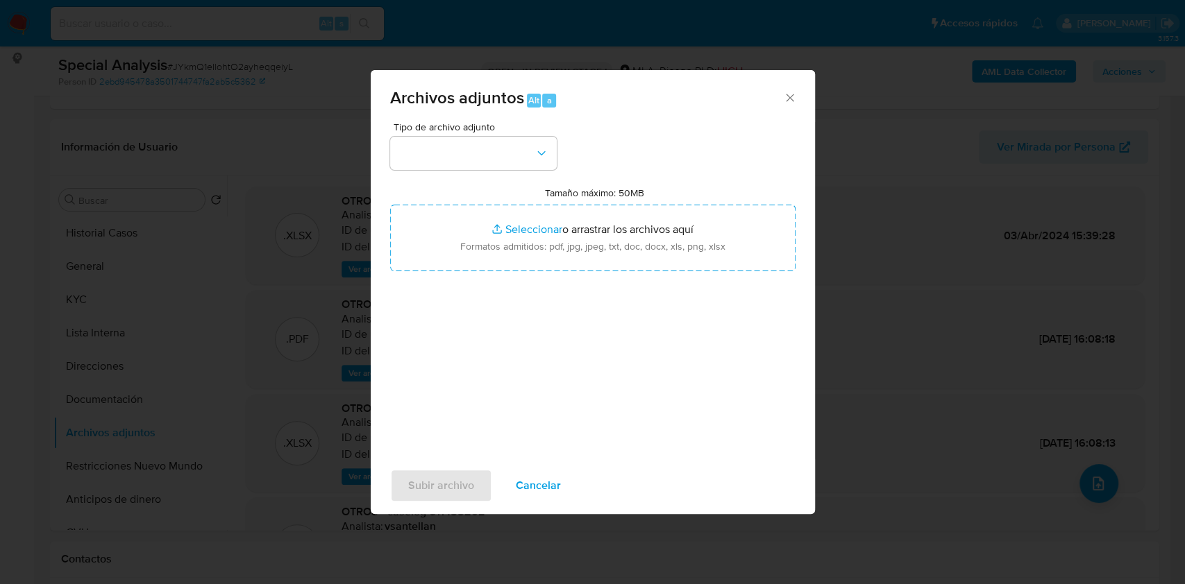
click at [788, 98] on icon "Cerrar" at bounding box center [790, 98] width 14 height 14
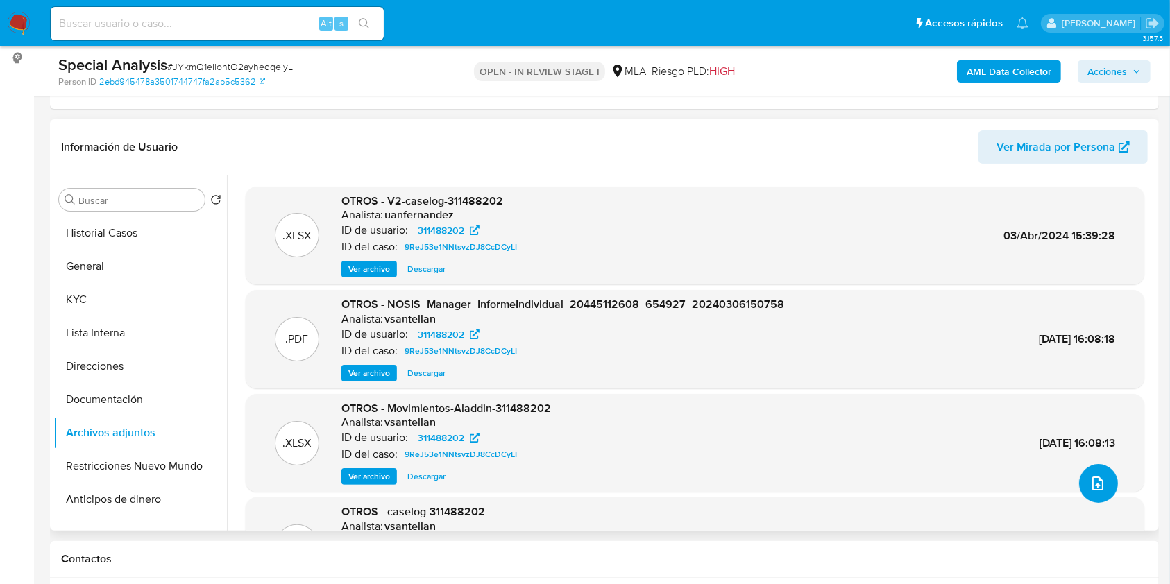
click at [1095, 488] on icon "upload-file" at bounding box center [1098, 483] width 17 height 17
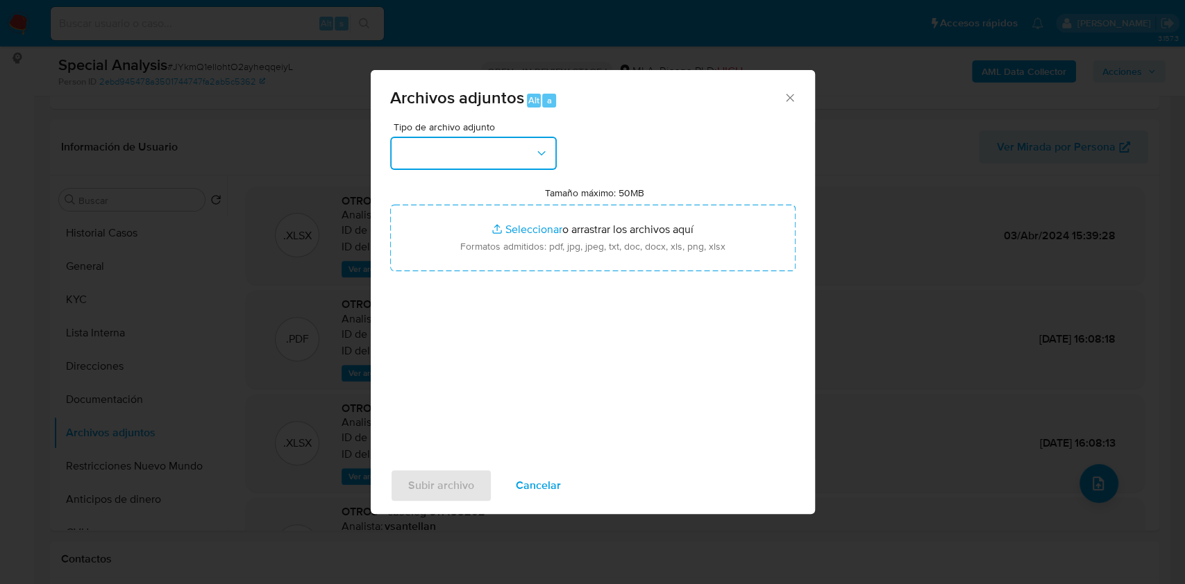
click at [499, 151] on button "button" at bounding box center [473, 153] width 167 height 33
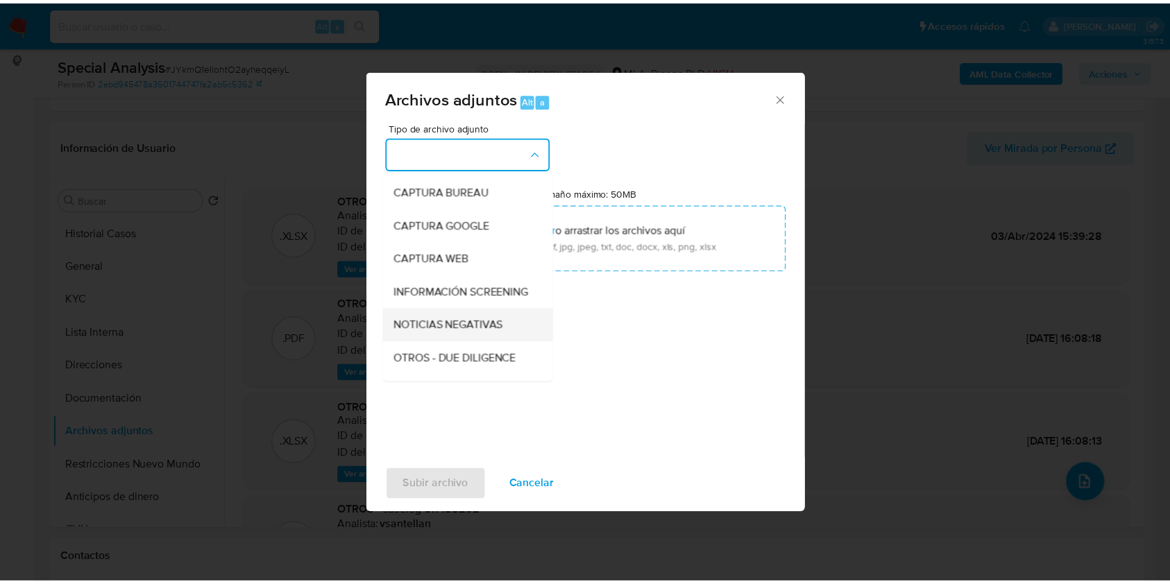
scroll to position [92, 0]
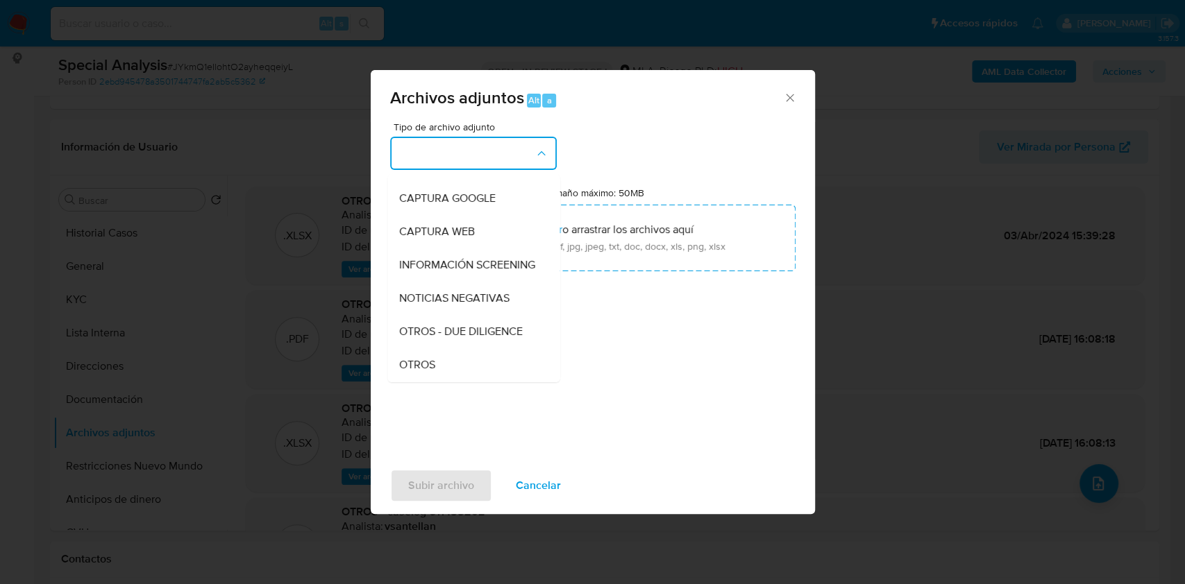
click at [466, 377] on div "OTROS" at bounding box center [469, 364] width 142 height 33
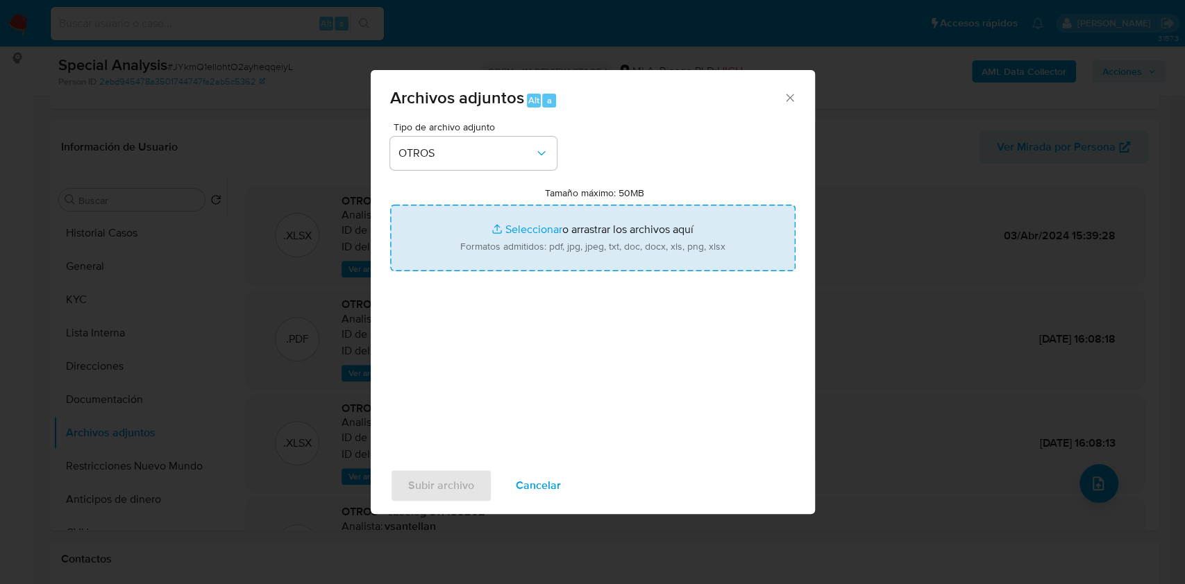
click at [483, 255] on input "Tamaño máximo: 50MB Seleccionar archivos" at bounding box center [592, 238] width 405 height 67
type input "C:\fakepath\Documentacion post bloqueo- Santiago la Torre.pdf"
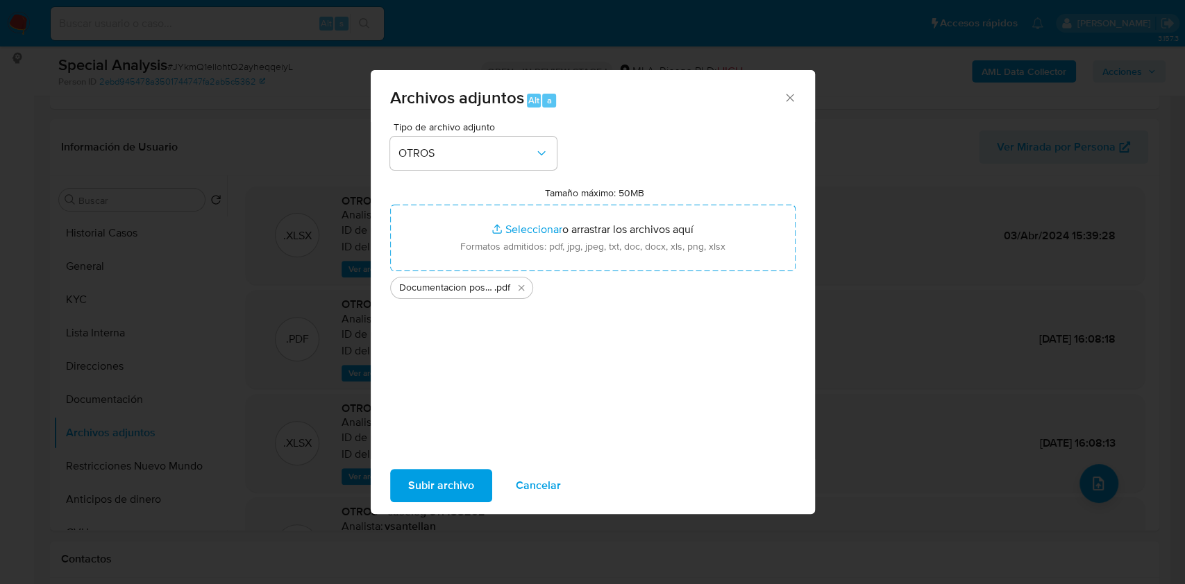
click at [433, 484] on span "Subir archivo" at bounding box center [441, 486] width 66 height 31
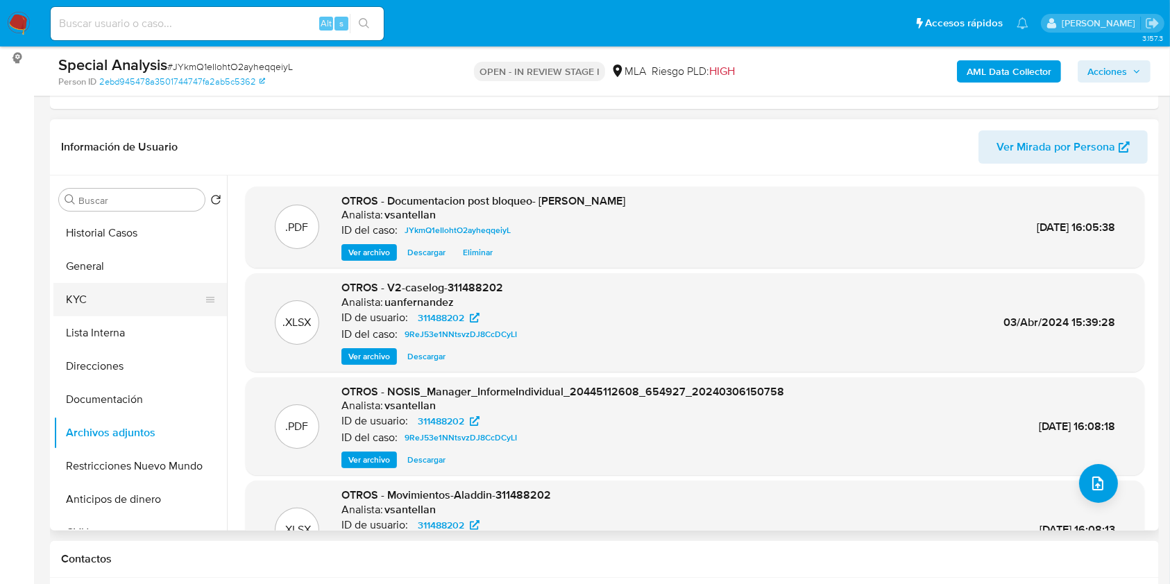
click at [83, 308] on button "KYC" at bounding box center [134, 299] width 162 height 33
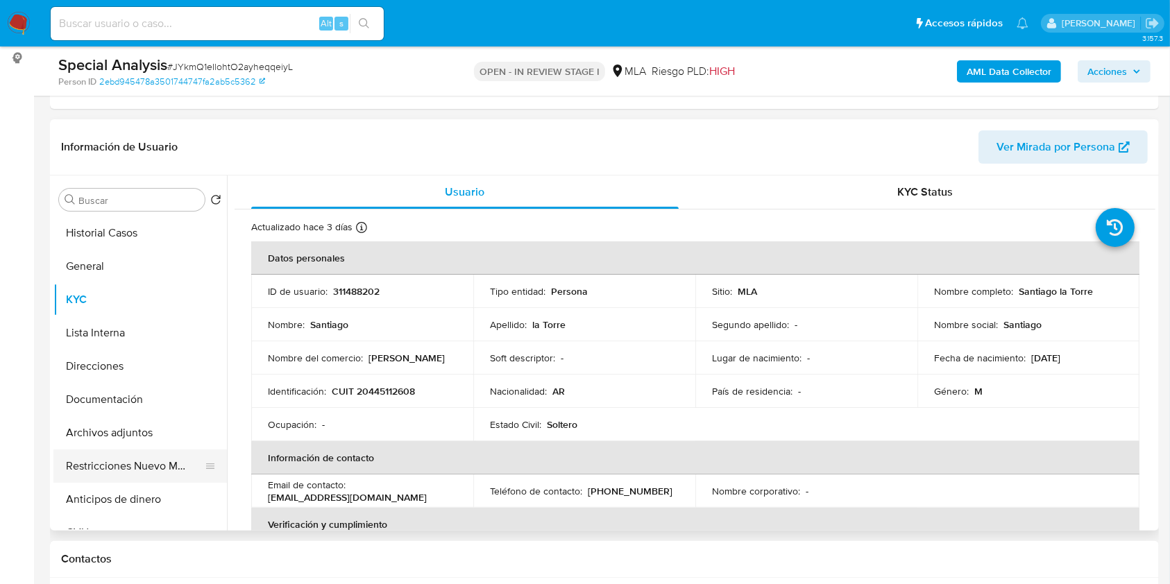
click at [124, 458] on button "Restricciones Nuevo Mundo" at bounding box center [134, 466] width 162 height 33
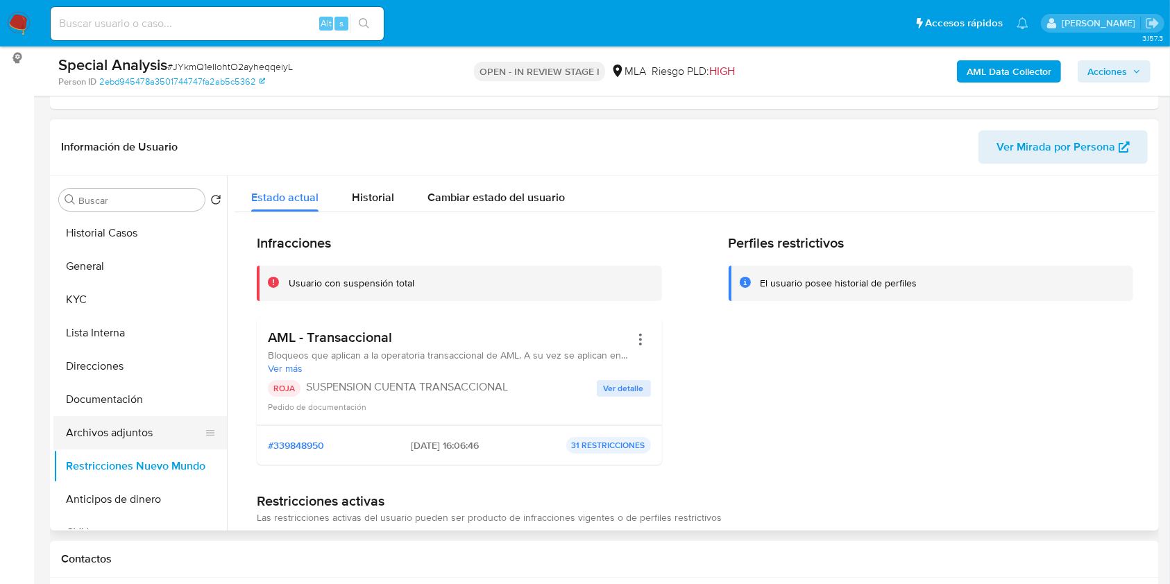
click at [133, 428] on button "Archivos adjuntos" at bounding box center [134, 432] width 162 height 33
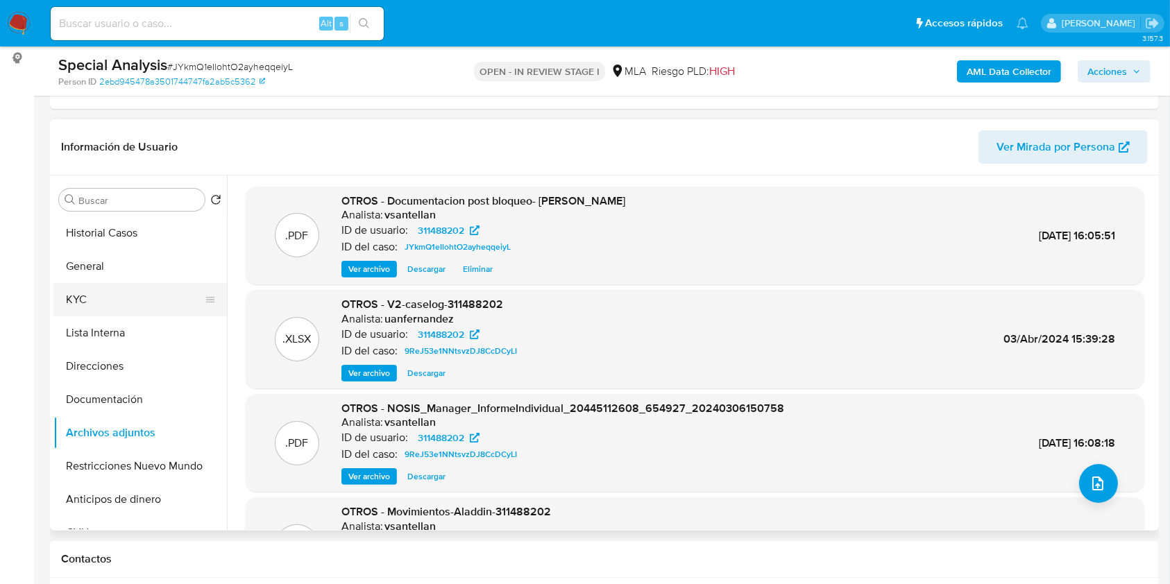
click at [116, 305] on button "KYC" at bounding box center [134, 299] width 162 height 33
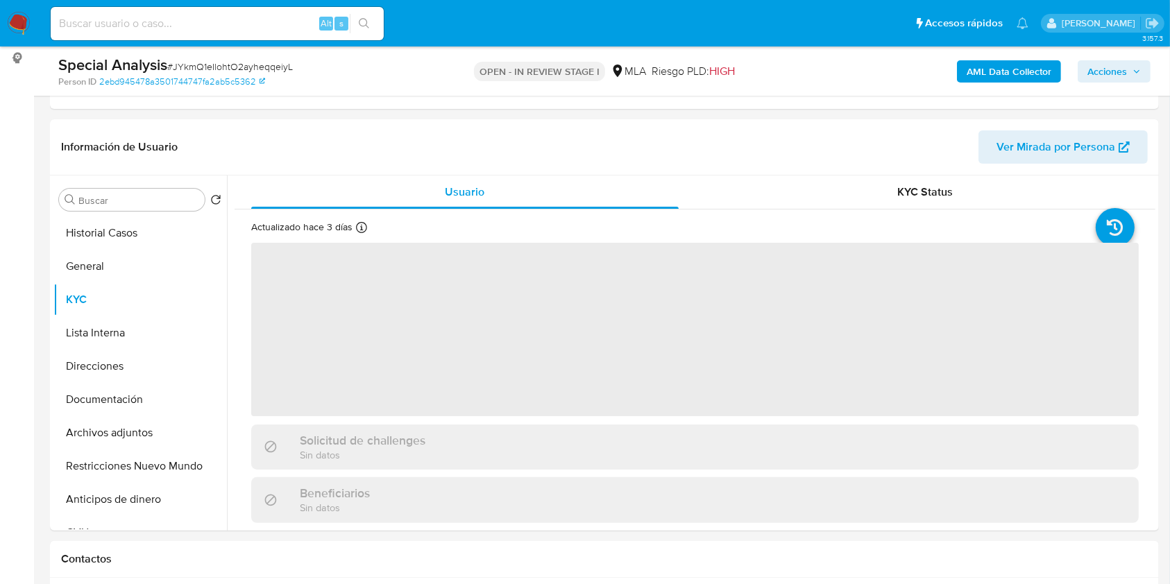
click at [1122, 71] on span "Acciones" at bounding box center [1108, 71] width 40 height 22
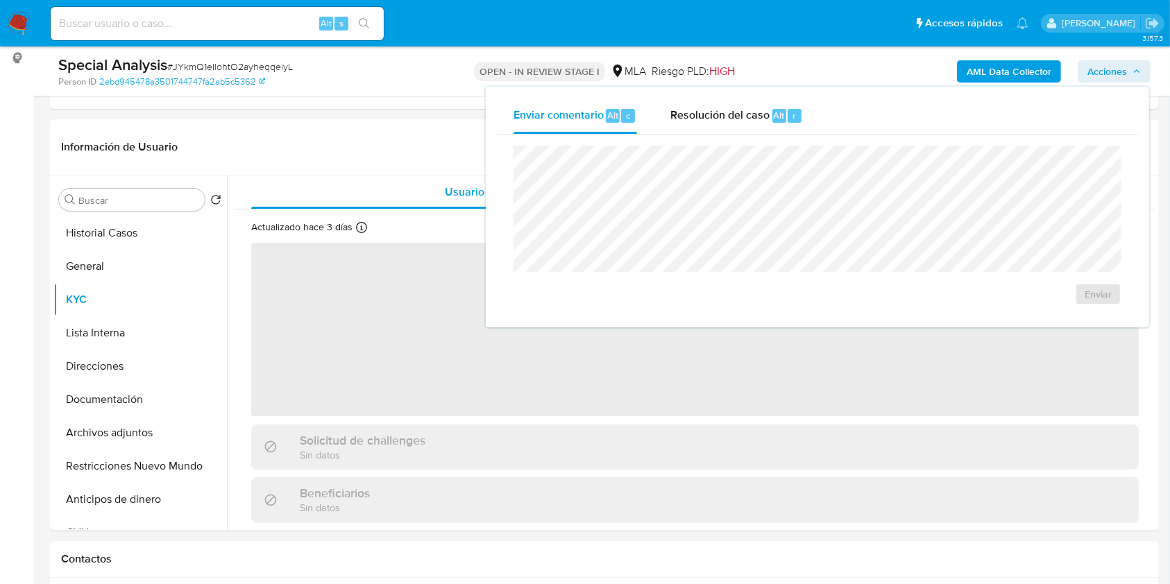
drag, startPoint x: 767, startPoint y: 100, endPoint x: 769, endPoint y: 134, distance: 34.1
click at [767, 101] on div "Resolución del caso Alt r" at bounding box center [736, 116] width 133 height 36
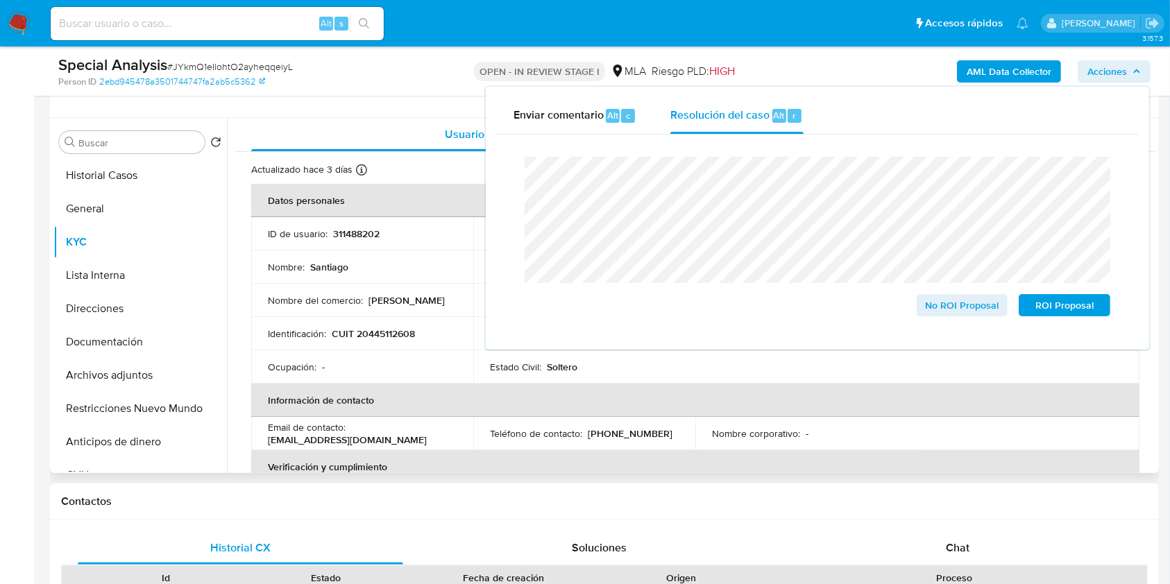
scroll to position [185, 0]
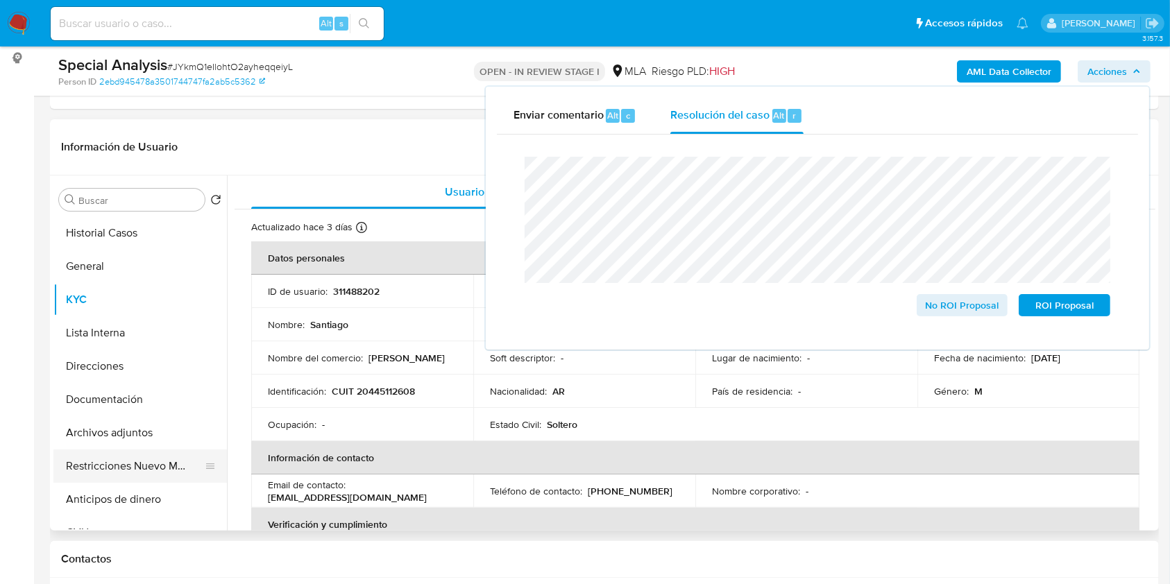
click at [169, 463] on button "Restricciones Nuevo Mundo" at bounding box center [134, 466] width 162 height 33
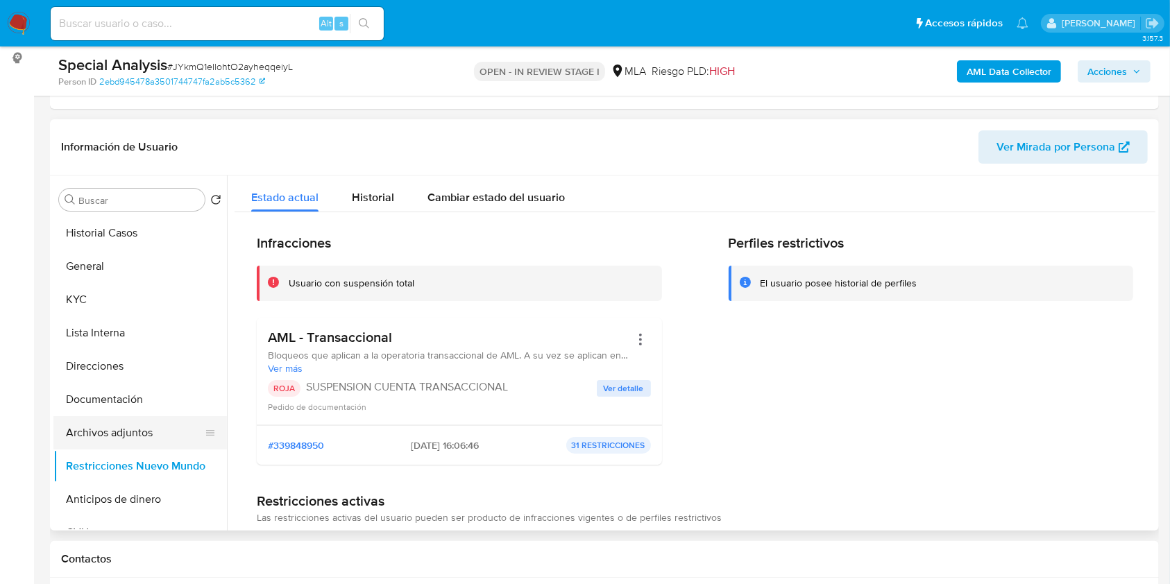
click at [128, 431] on button "Archivos adjuntos" at bounding box center [134, 432] width 162 height 33
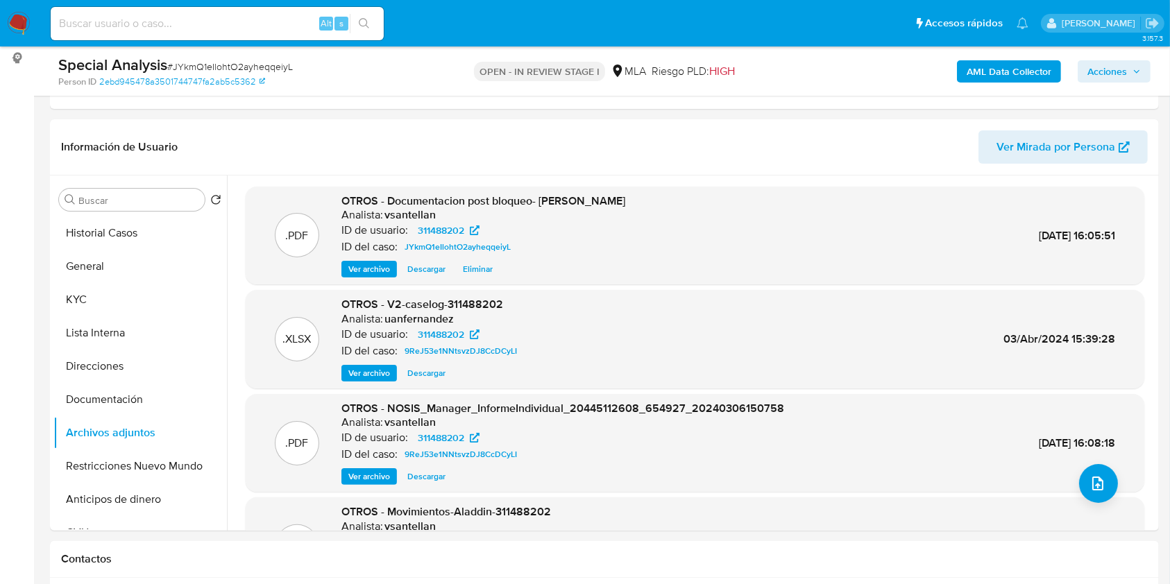
click at [1111, 69] on span "Acciones" at bounding box center [1108, 71] width 40 height 22
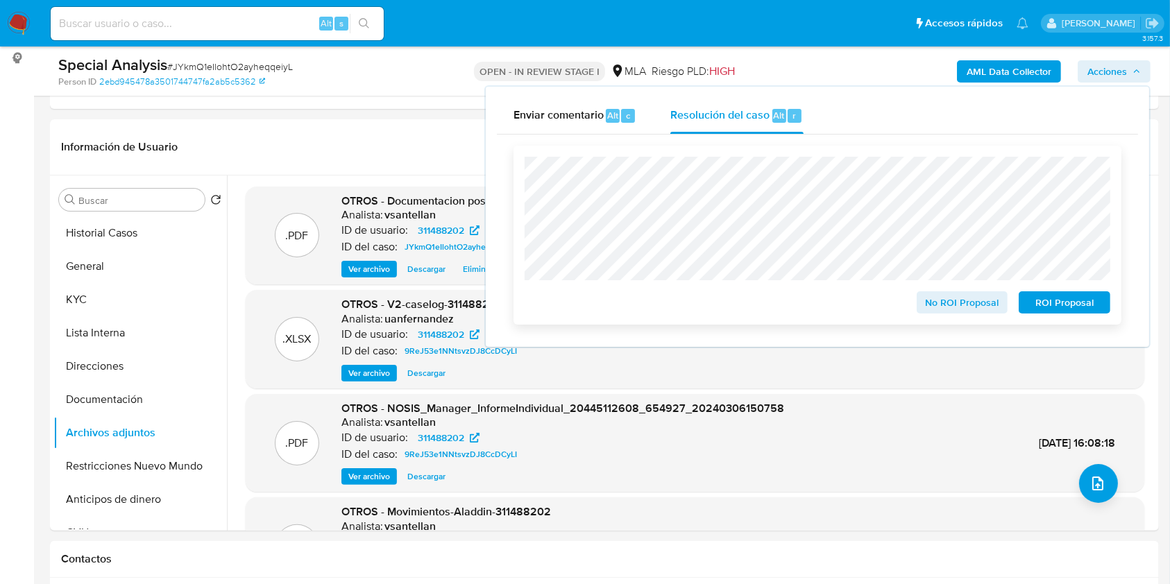
click at [940, 297] on span "No ROI Proposal" at bounding box center [962, 302] width 72 height 19
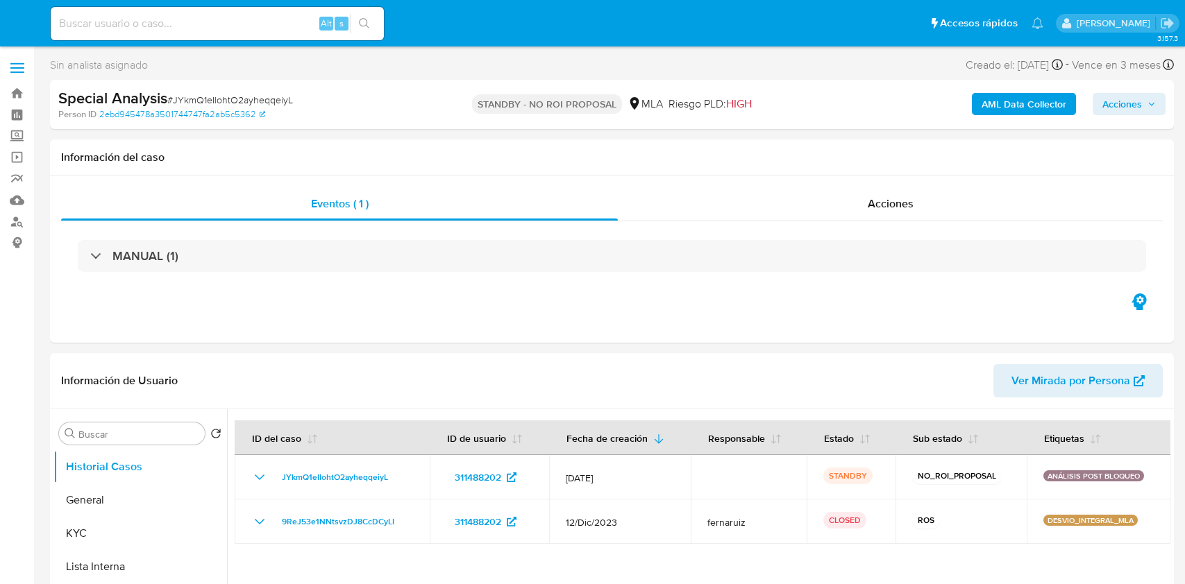
select select "10"
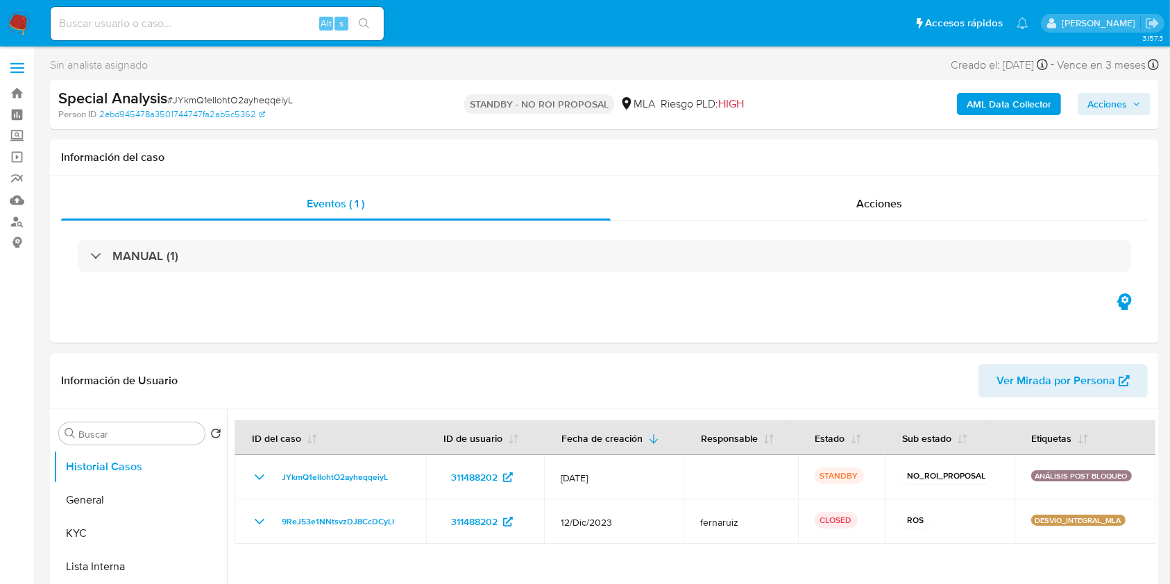
click at [220, 25] on input at bounding box center [217, 24] width 333 height 18
paste input "135053448"
click at [204, 29] on input "135053448" at bounding box center [217, 24] width 333 height 18
type input "135053448"
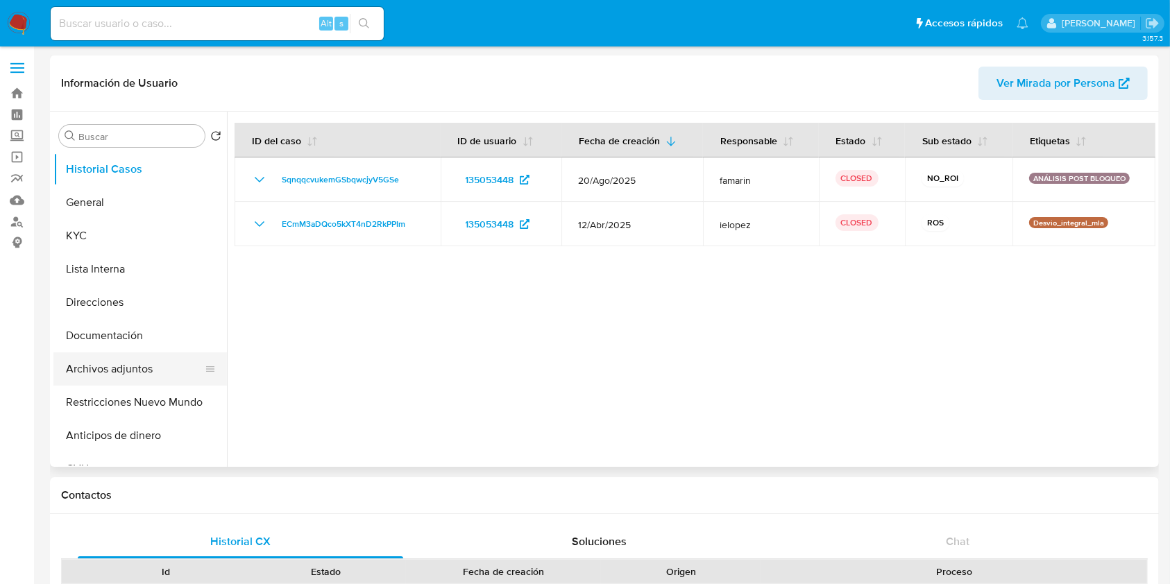
select select "10"
click at [167, 367] on button "Archivos adjuntos" at bounding box center [134, 369] width 162 height 33
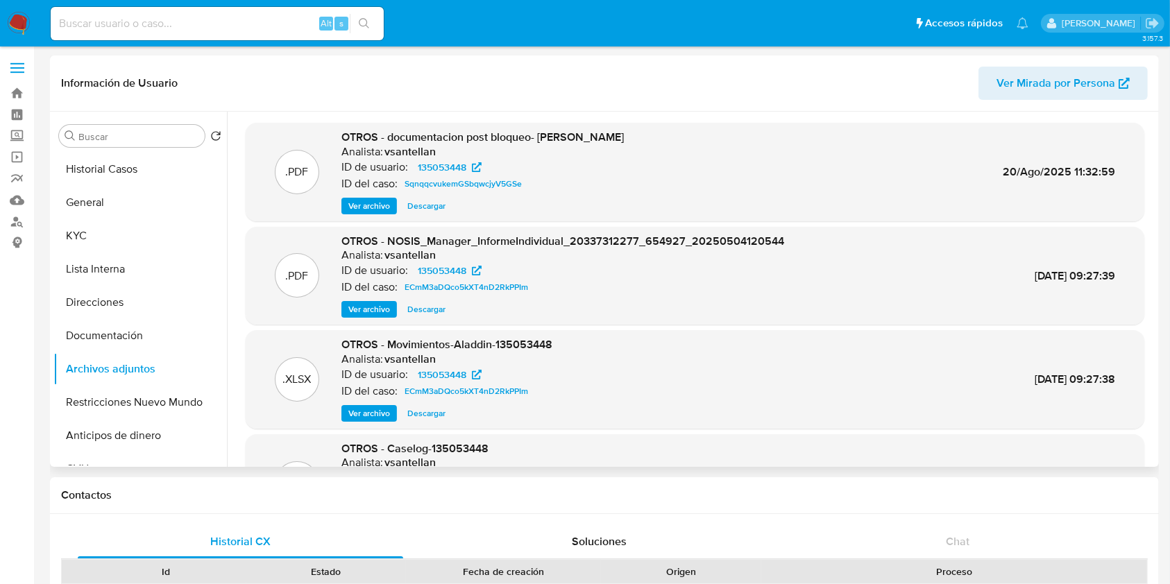
click at [381, 204] on span "Ver archivo" at bounding box center [369, 206] width 42 height 14
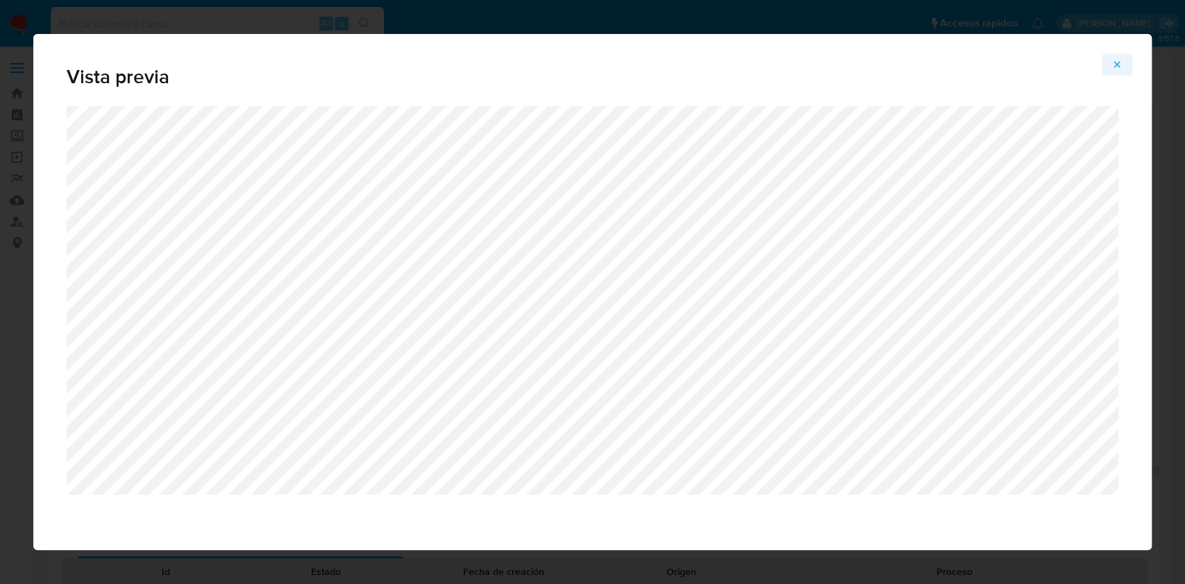
click at [1112, 56] on span "Attachment preview" at bounding box center [1116, 64] width 11 height 19
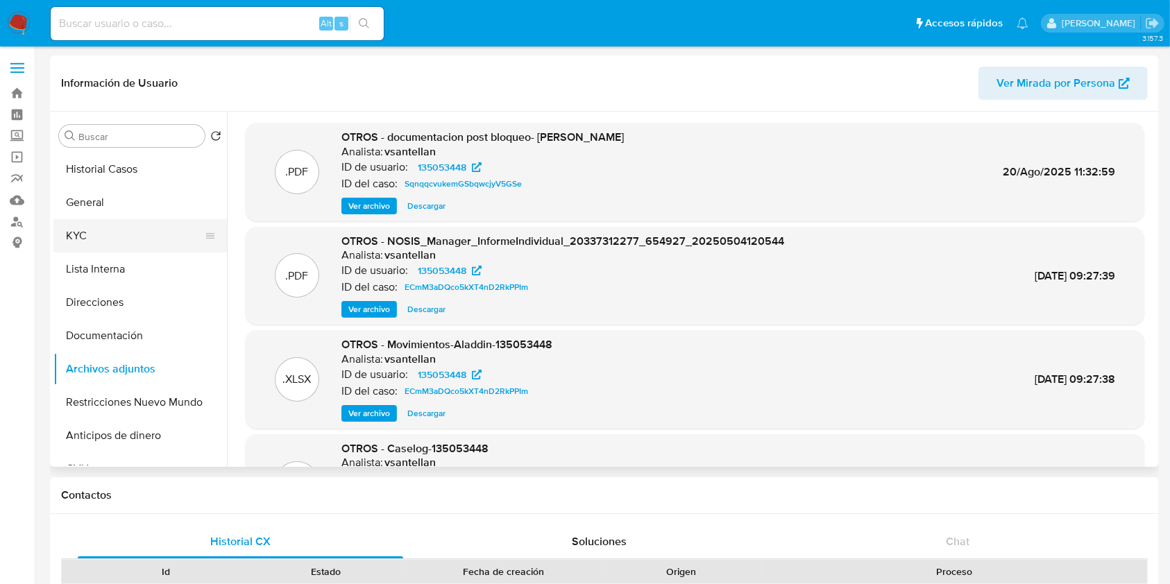
click at [117, 235] on button "KYC" at bounding box center [134, 235] width 162 height 33
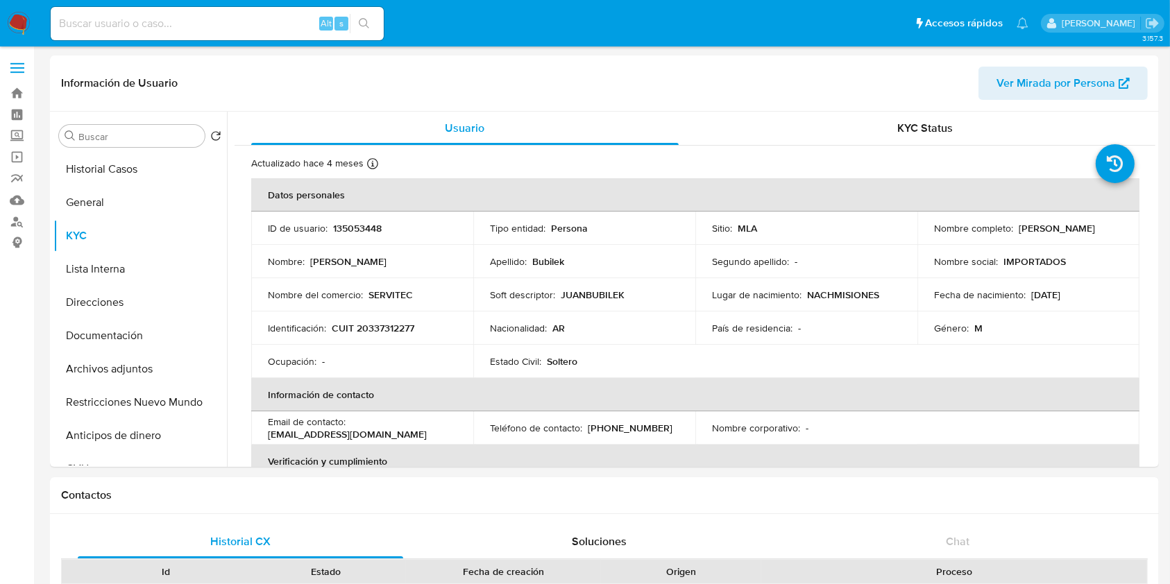
drag, startPoint x: 1106, startPoint y: 229, endPoint x: 1016, endPoint y: 226, distance: 90.3
click at [1016, 226] on div "Nombre completo : Juan Ramon Bubilek" at bounding box center [1028, 228] width 189 height 12
copy p "[PERSON_NAME]"
click at [121, 163] on button "Historial Casos" at bounding box center [134, 169] width 162 height 33
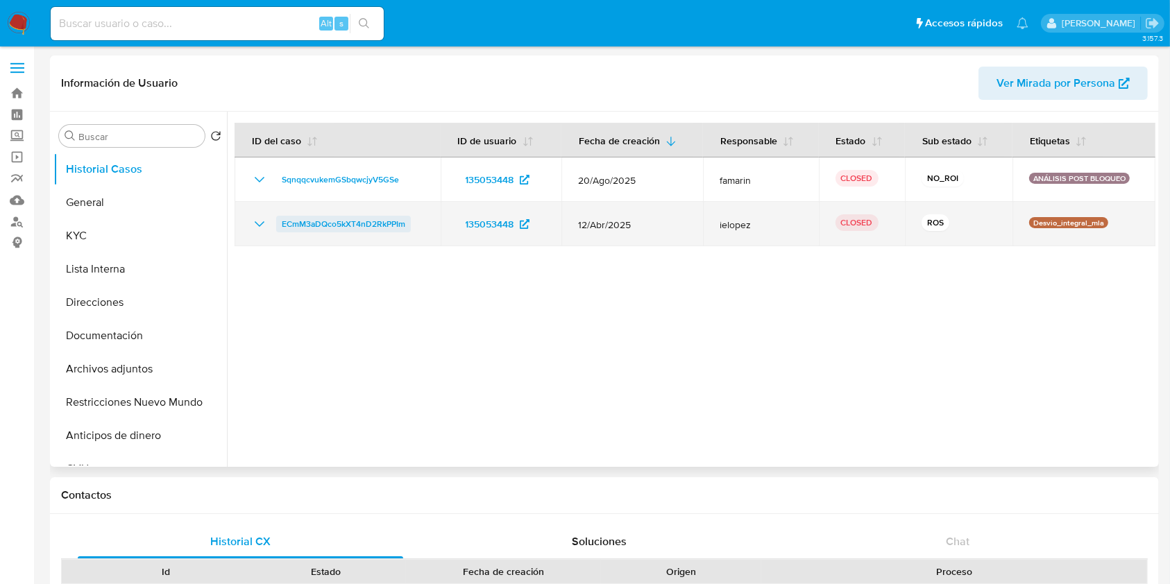
click at [304, 219] on span "ECmM3aDQco5kXT4nD2RkPPIm" at bounding box center [344, 224] width 124 height 17
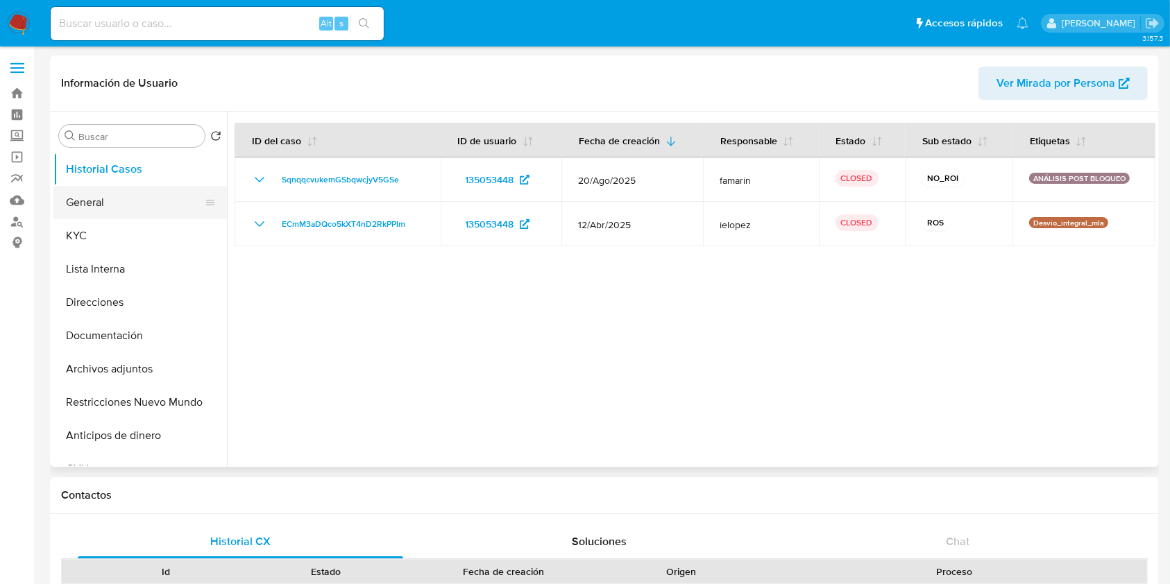
click at [110, 214] on button "General" at bounding box center [134, 202] width 162 height 33
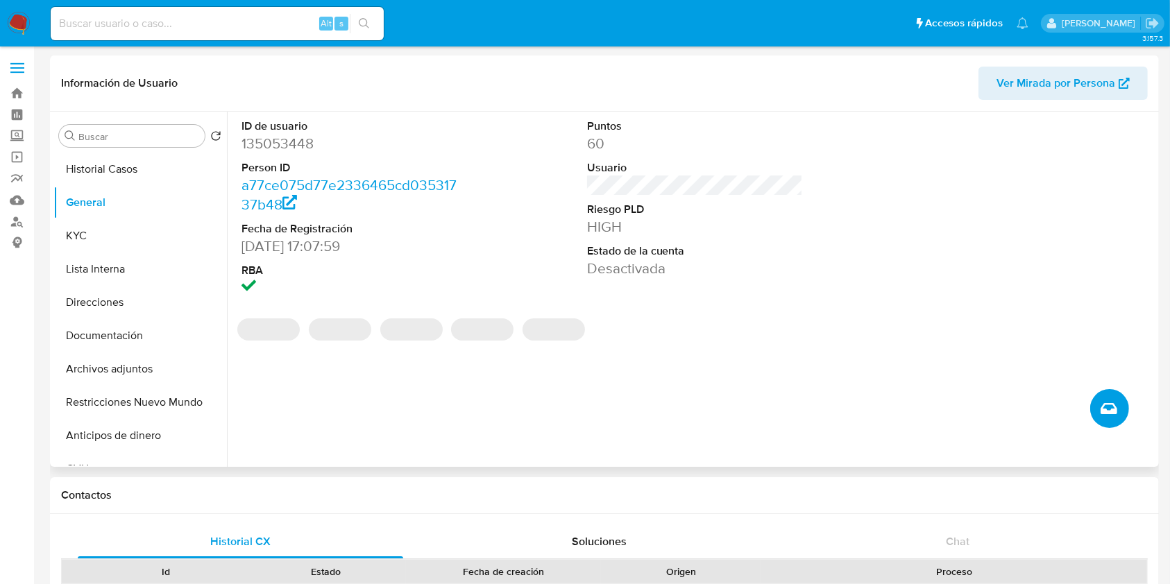
click at [1103, 421] on button "Crear caso manual" at bounding box center [1109, 408] width 39 height 39
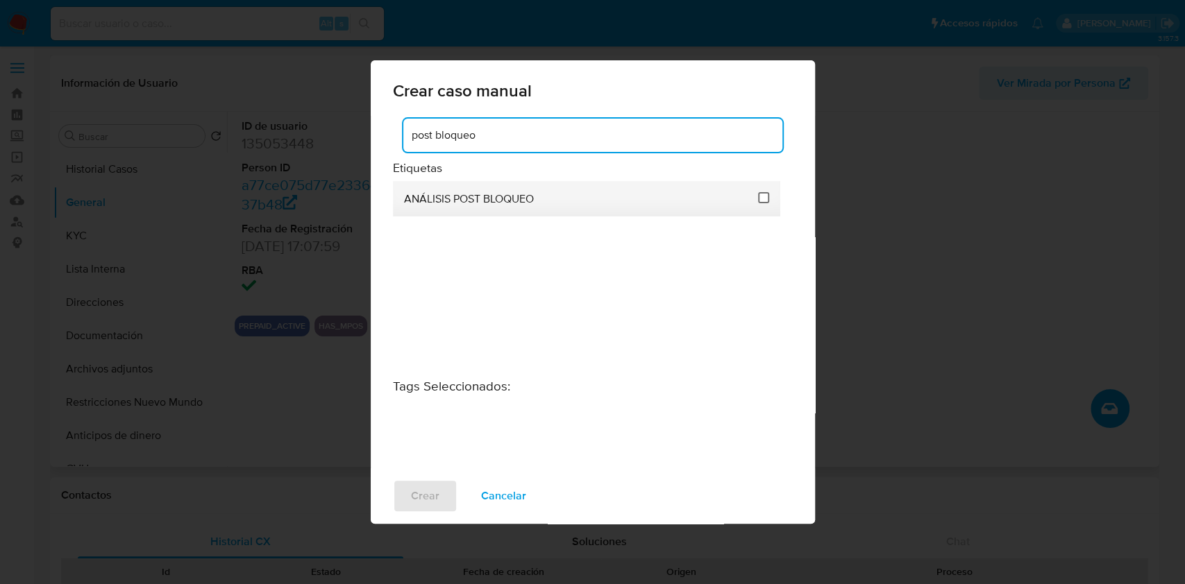
type input "post bloqueo"
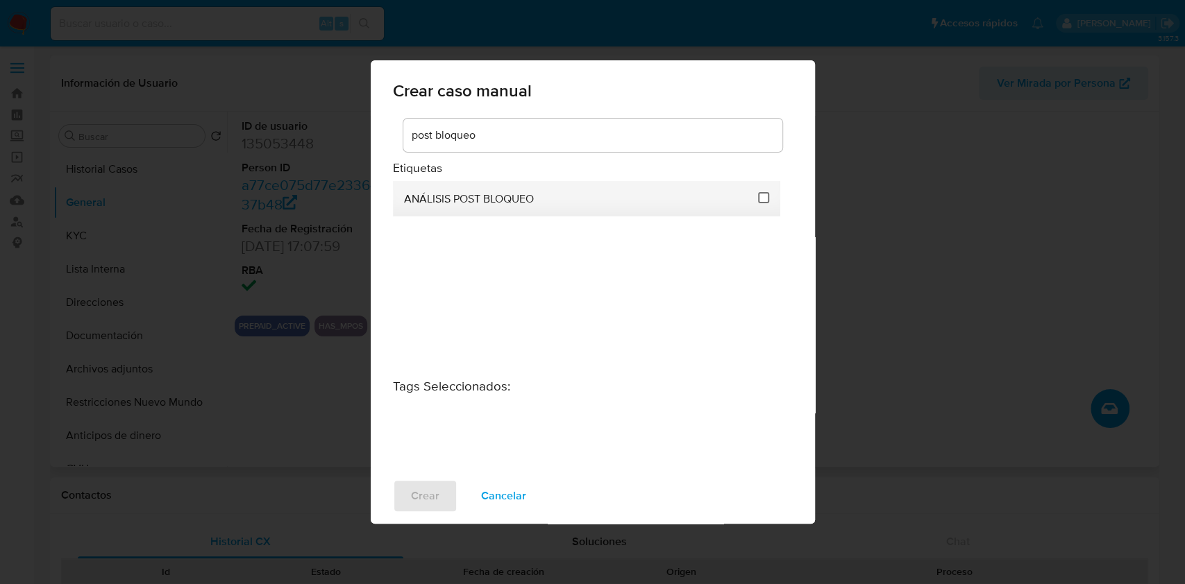
click at [764, 197] on input "3249" at bounding box center [763, 197] width 11 height 11
checkbox input "true"
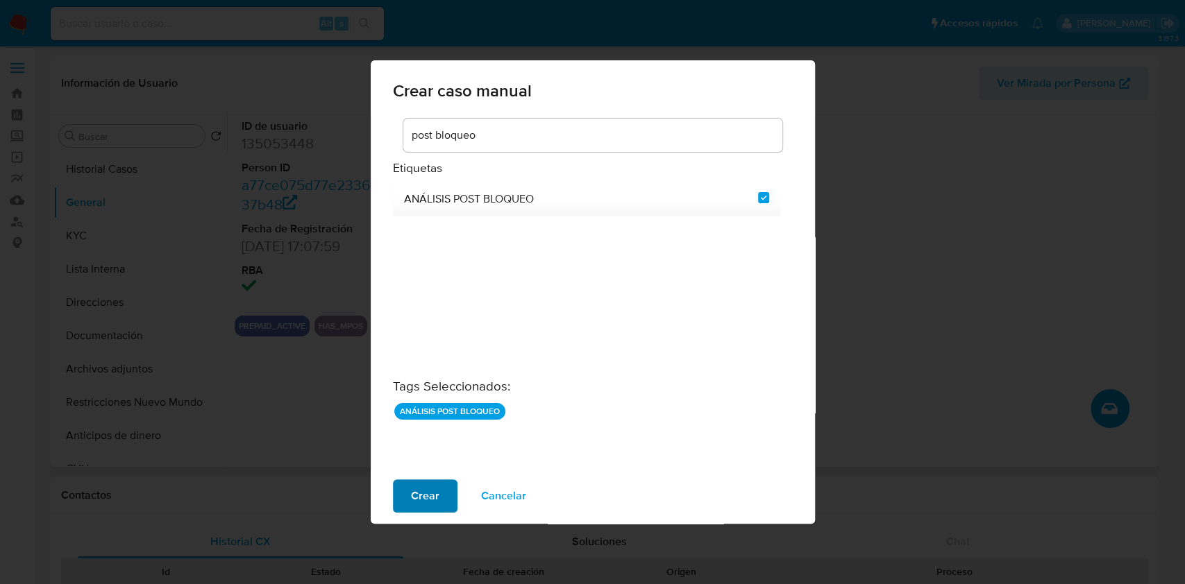
click at [422, 497] on span "Crear" at bounding box center [425, 496] width 28 height 31
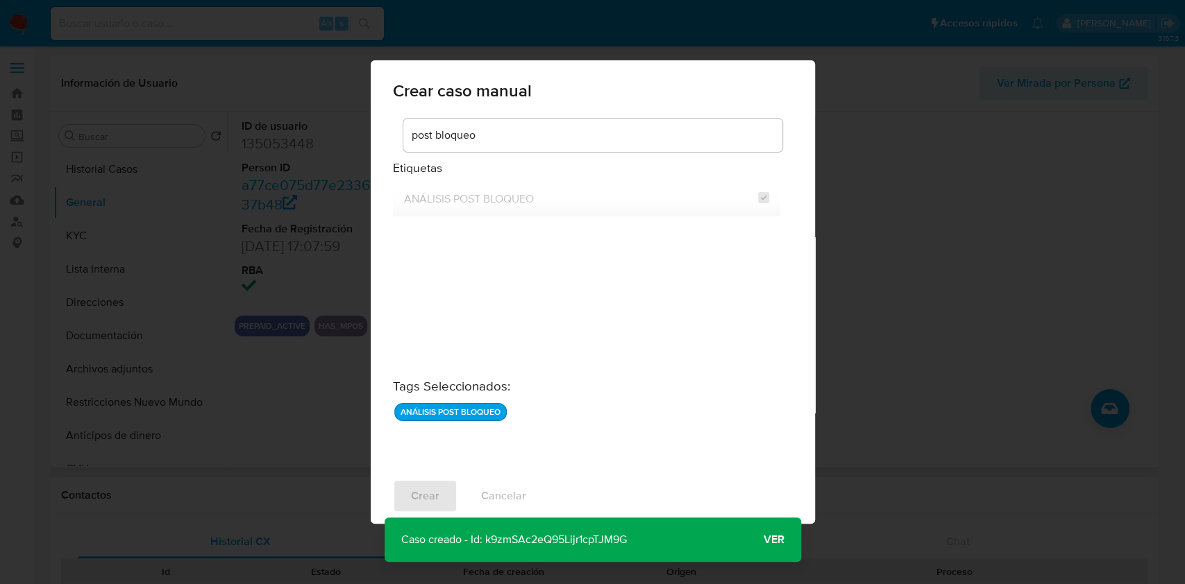
click at [763, 540] on span "Ver" at bounding box center [773, 540] width 21 height 0
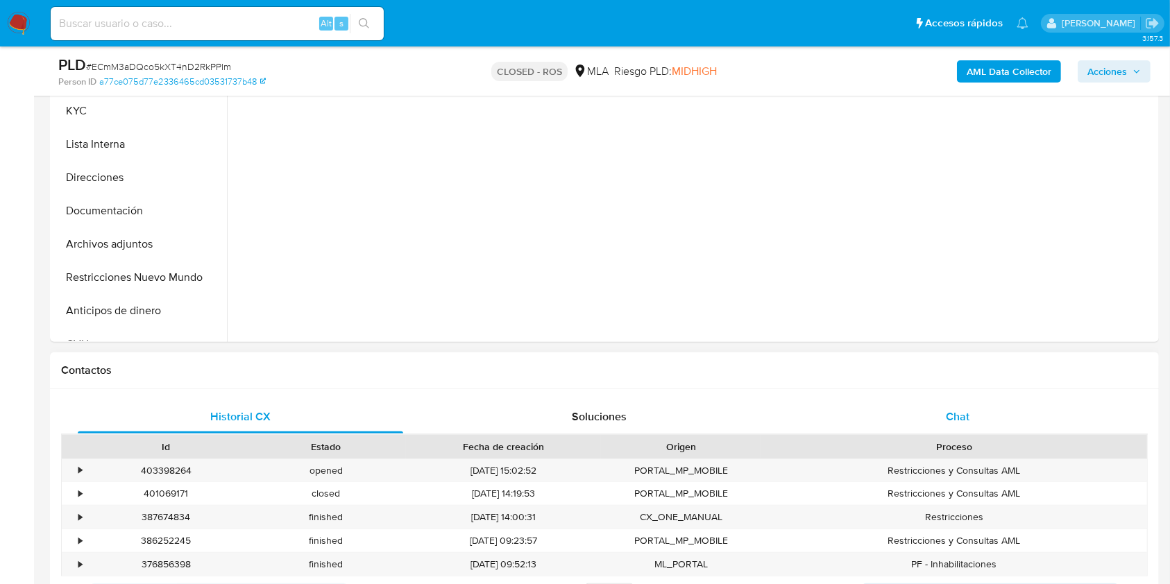
click at [1013, 429] on div "Chat" at bounding box center [957, 416] width 325 height 33
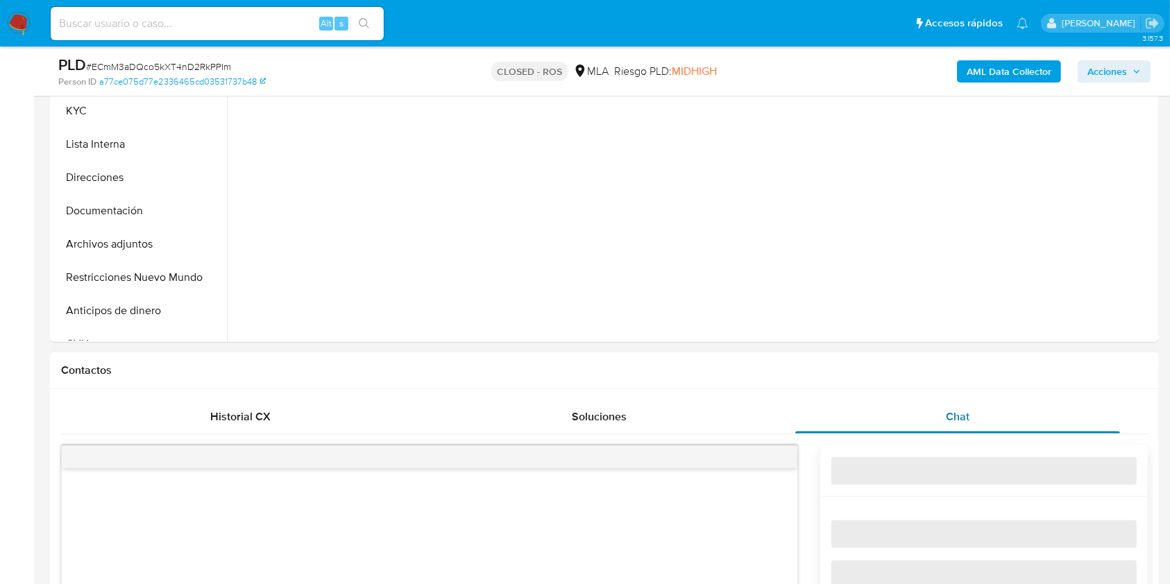
scroll to position [648, 0]
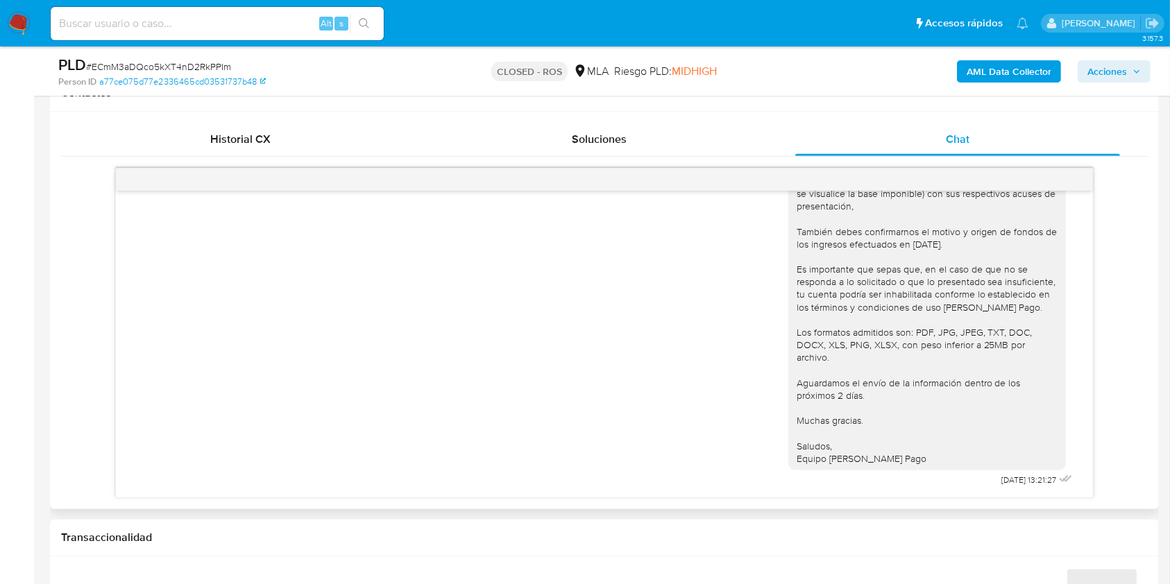
select select "10"
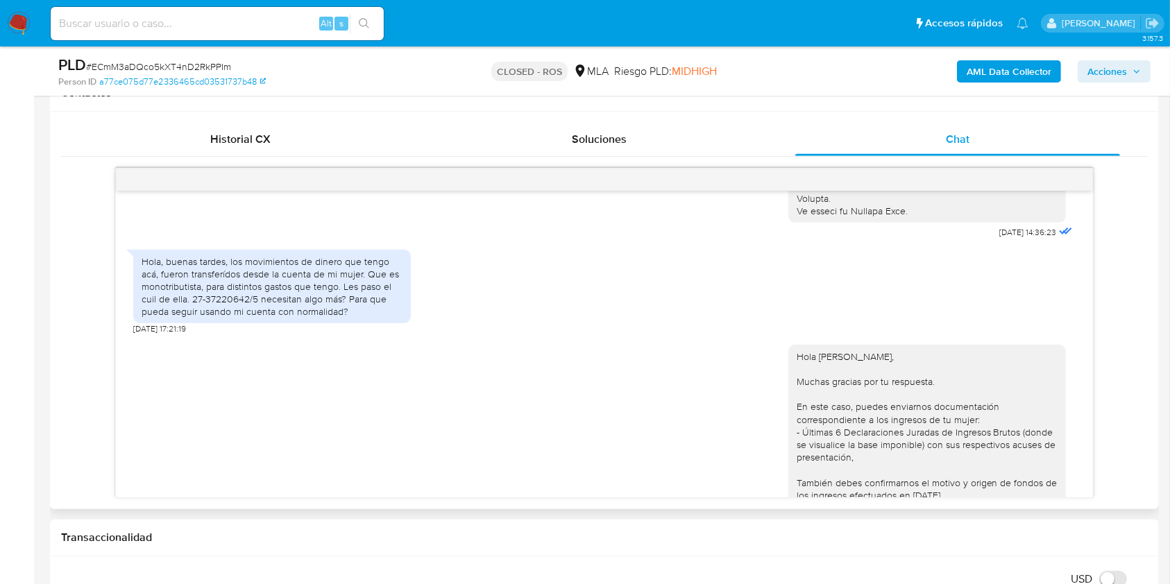
scroll to position [650, 0]
drag, startPoint x: 1074, startPoint y: 397, endPoint x: 1076, endPoint y: 414, distance: 16.7
click at [1076, 414] on div "[DATE] 14:36:23 Hola, buenas tardes, los movimientos de dinero que tengo acá, f…" at bounding box center [604, 344] width 976 height 307
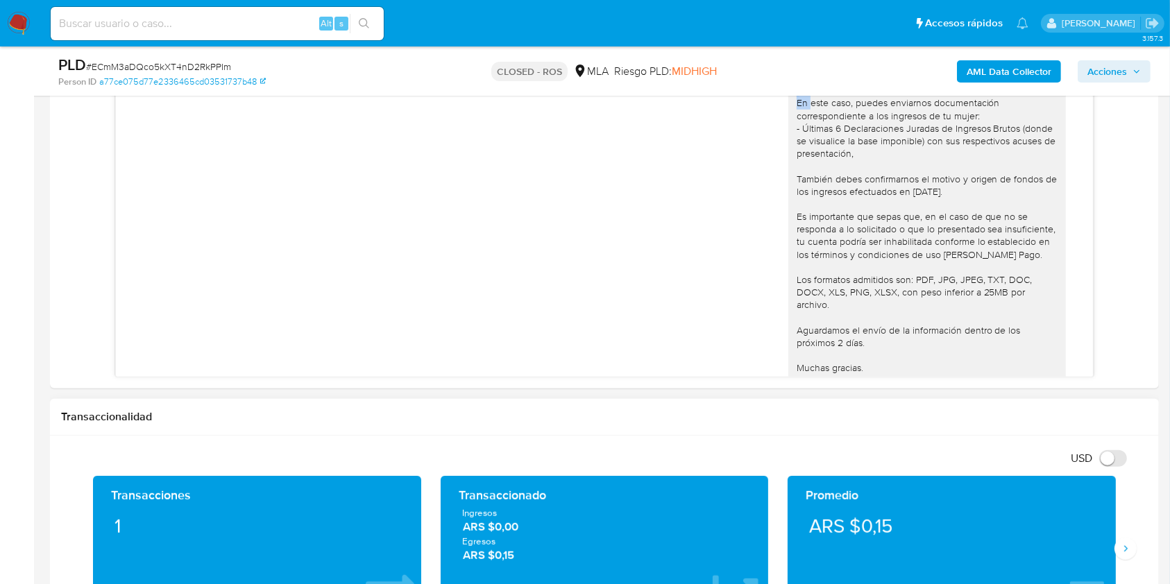
scroll to position [740, 0]
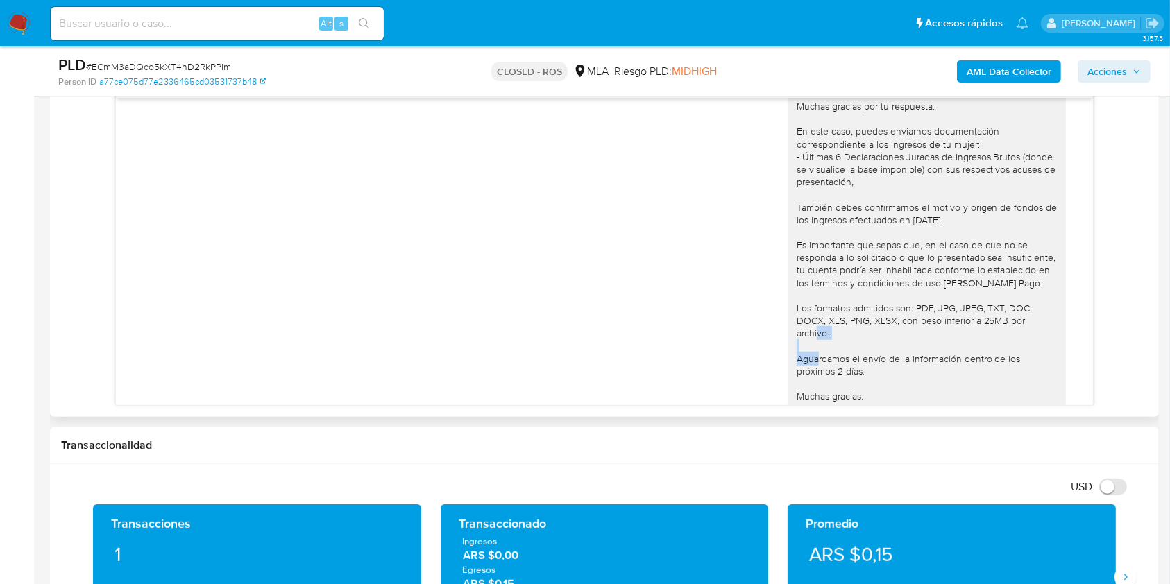
drag, startPoint x: 1077, startPoint y: 344, endPoint x: 1082, endPoint y: 362, distance: 18.7
click at [1082, 362] on div "[DATE] 14:36:23 Hola, buenas tardes, los movimientos de dinero que tengo acá, f…" at bounding box center [604, 252] width 976 height 307
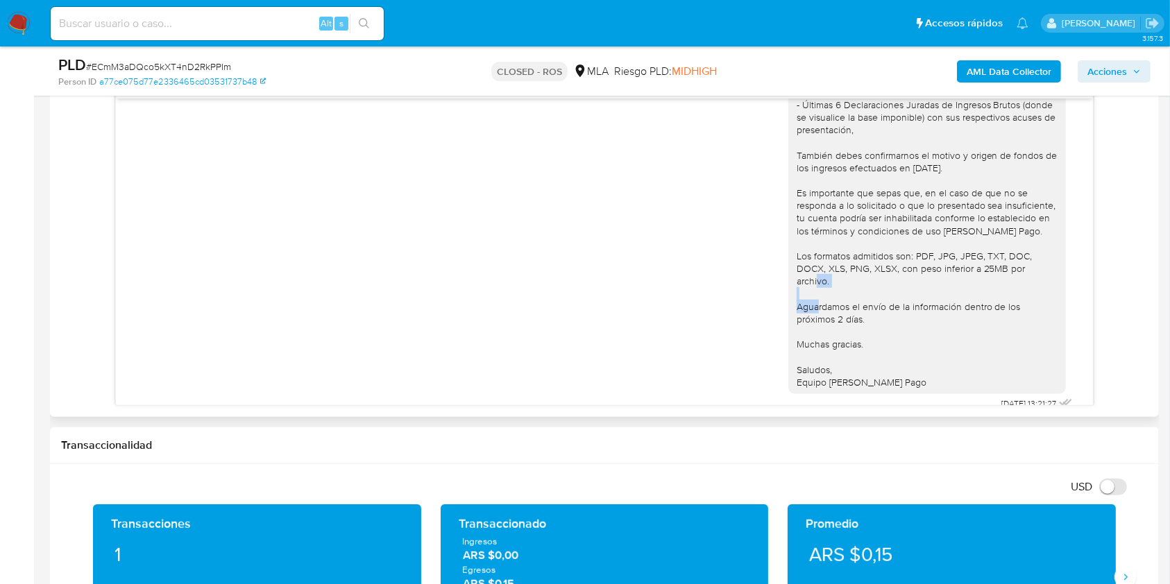
scroll to position [927, 0]
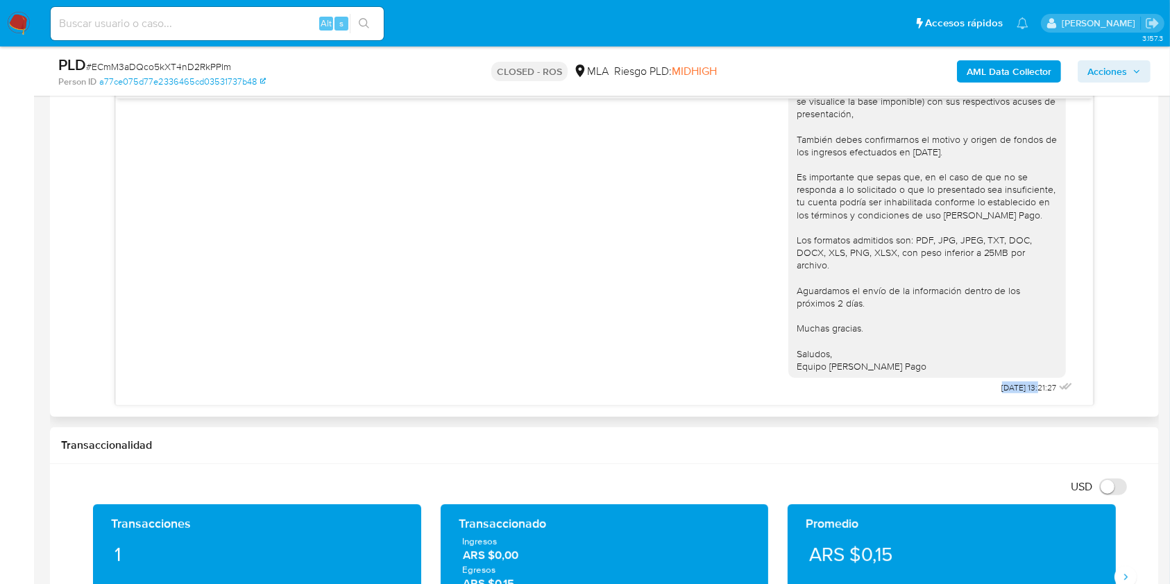
drag, startPoint x: 963, startPoint y: 391, endPoint x: 1012, endPoint y: 389, distance: 48.6
click at [1012, 389] on div "Hola [PERSON_NAME], Muchas gracias por tu respuesta. En este caso, puedes envia…" at bounding box center [931, 195] width 287 height 407
copy span "[DATE]"
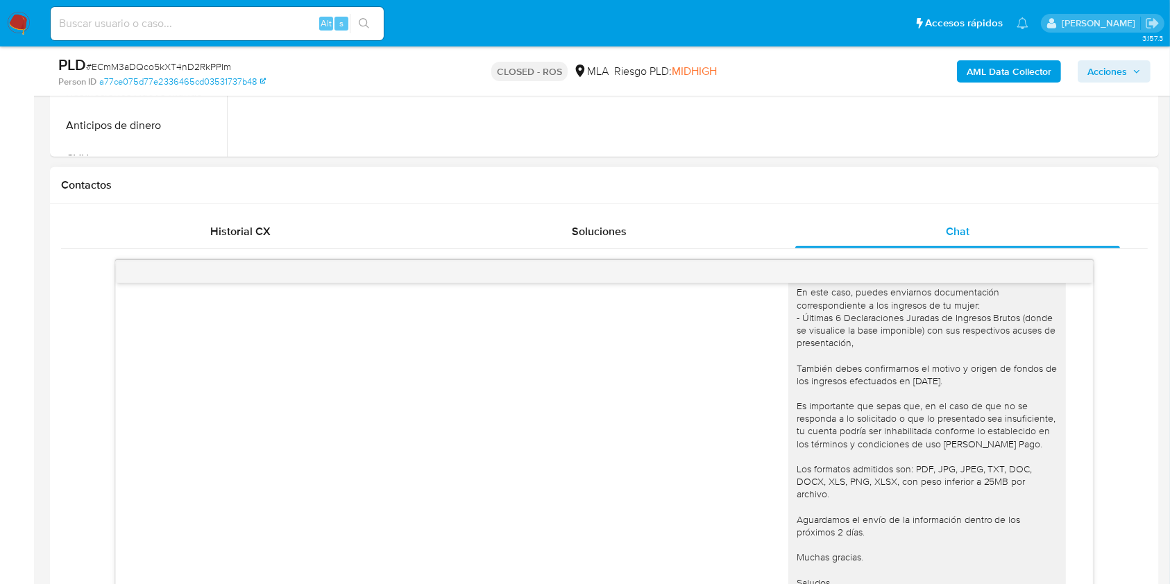
scroll to position [835, 0]
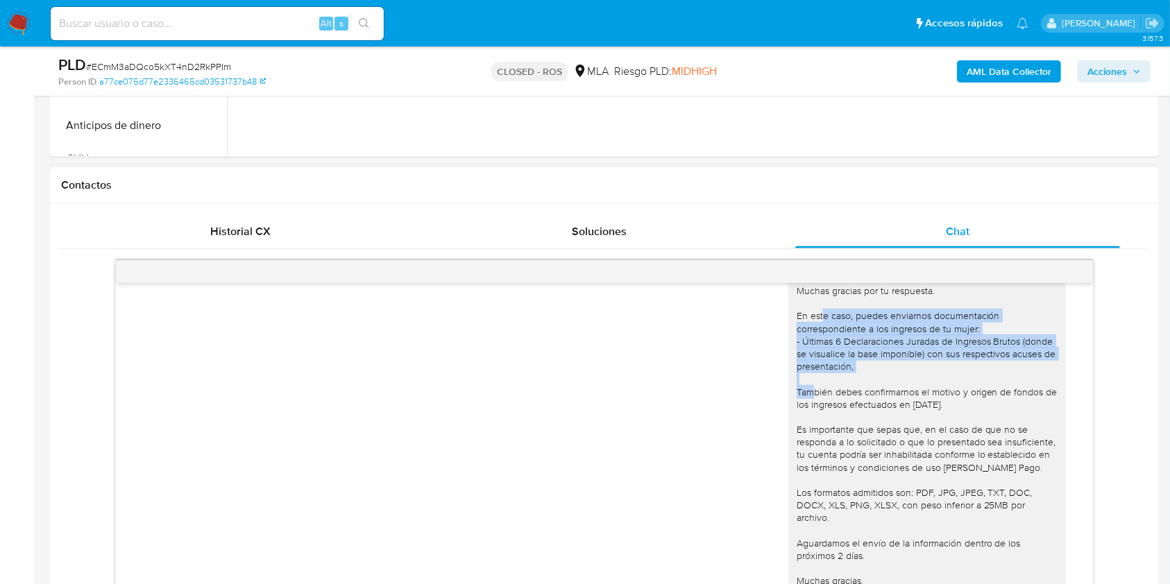
drag, startPoint x: 786, startPoint y: 343, endPoint x: 855, endPoint y: 389, distance: 83.5
click at [855, 389] on div "Hola [PERSON_NAME], Muchas gracias por tu respuesta. En este caso, puedes envia…" at bounding box center [927, 443] width 261 height 366
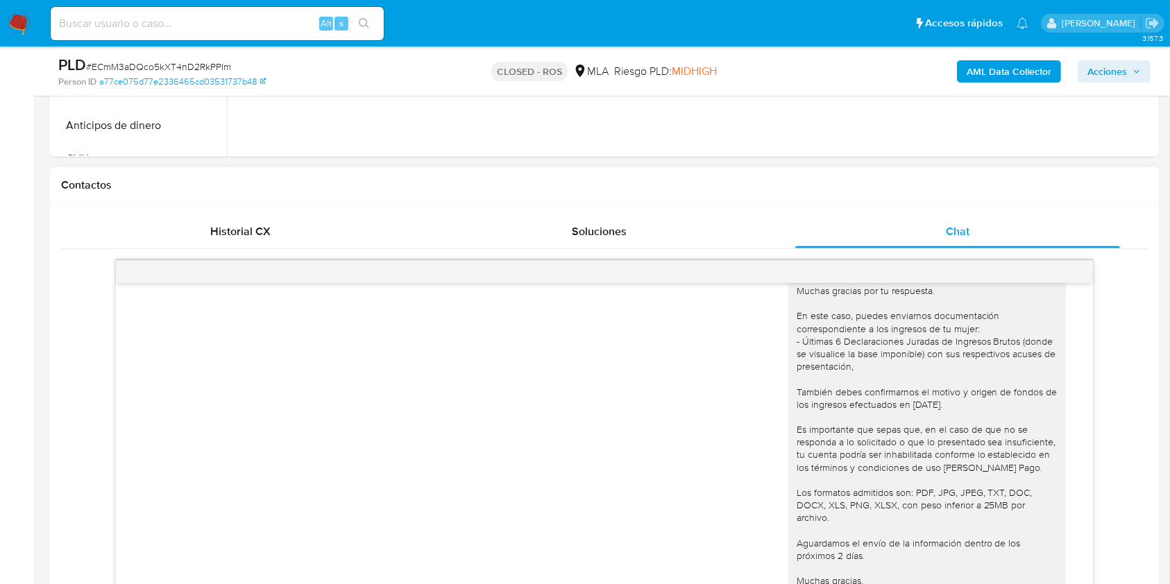
click at [797, 335] on div "Hola [PERSON_NAME], Muchas gracias por tu respuesta. En este caso, puedes envia…" at bounding box center [927, 443] width 261 height 366
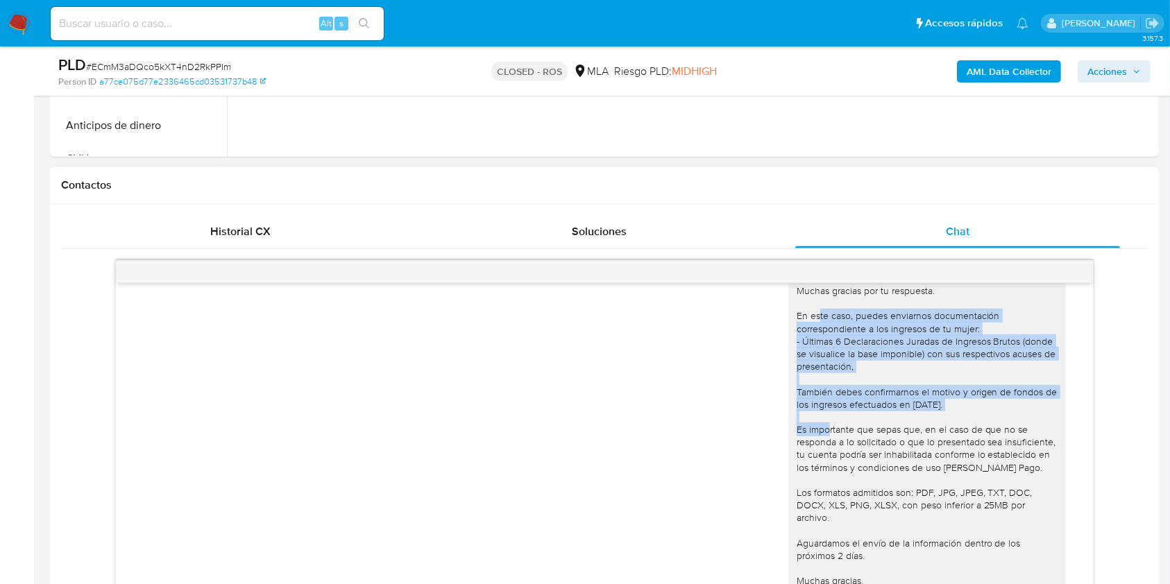
drag, startPoint x: 776, startPoint y: 338, endPoint x: 985, endPoint y: 430, distance: 229.0
click at [985, 430] on div "Hola [PERSON_NAME], Muchas gracias por tu respuesta. En este caso, puedes envia…" at bounding box center [927, 442] width 278 height 377
copy div "En este caso, puedes enviarnos documentación correspondiente a los ingresos de …"
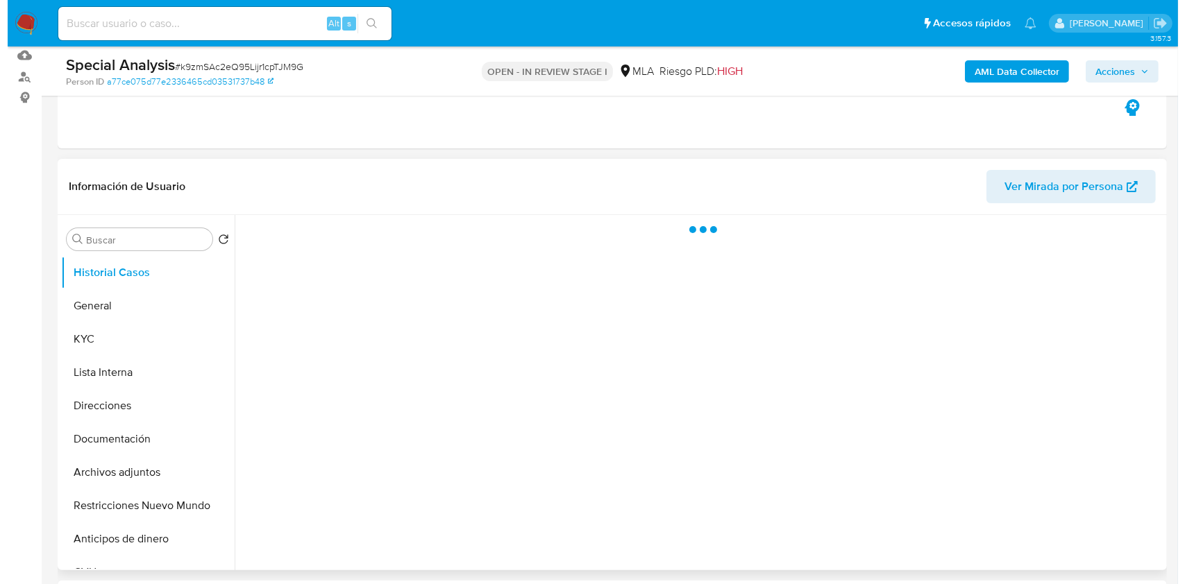
scroll to position [185, 0]
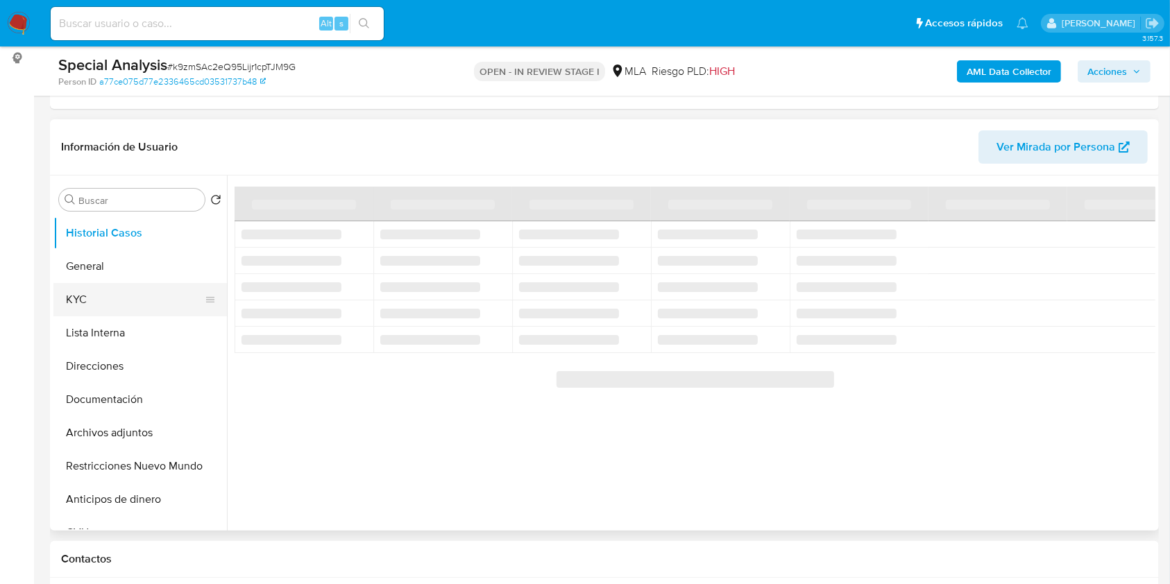
click at [103, 303] on button "KYC" at bounding box center [134, 299] width 162 height 33
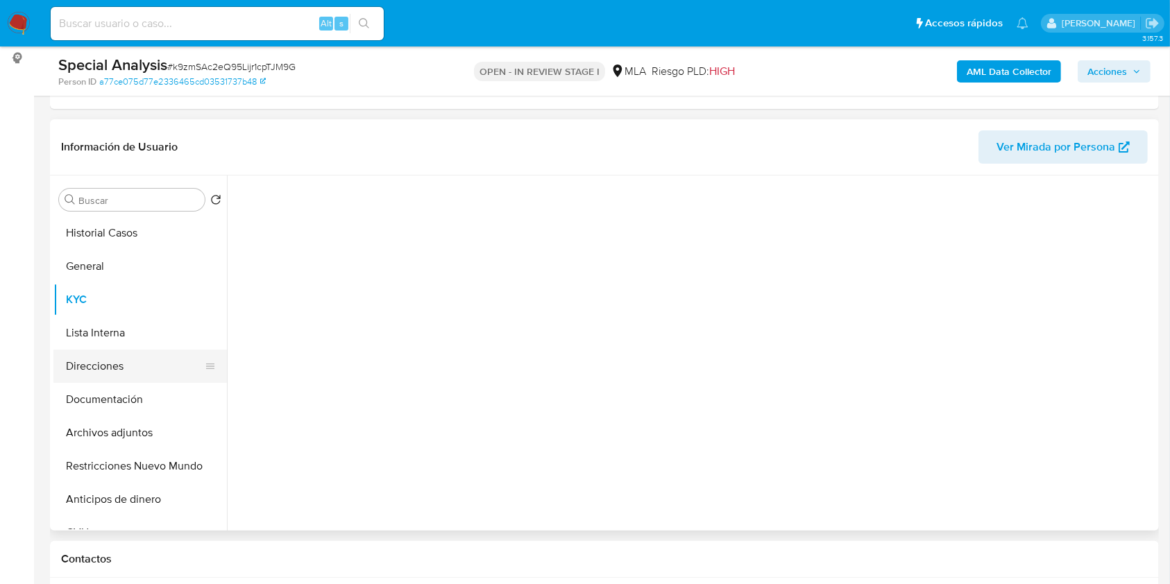
select select "10"
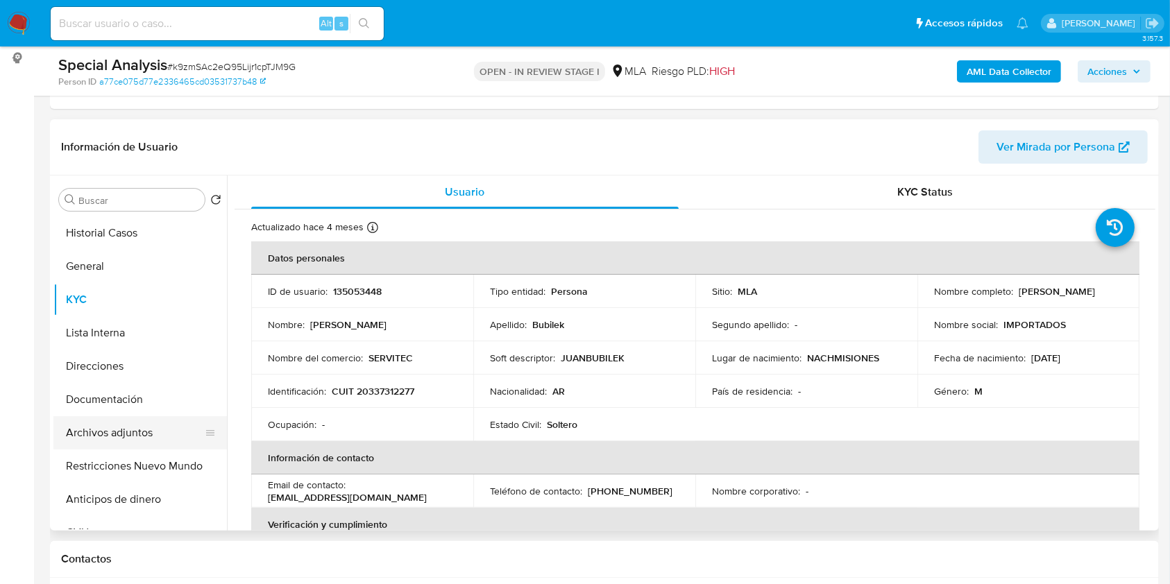
click at [170, 428] on button "Archivos adjuntos" at bounding box center [134, 432] width 162 height 33
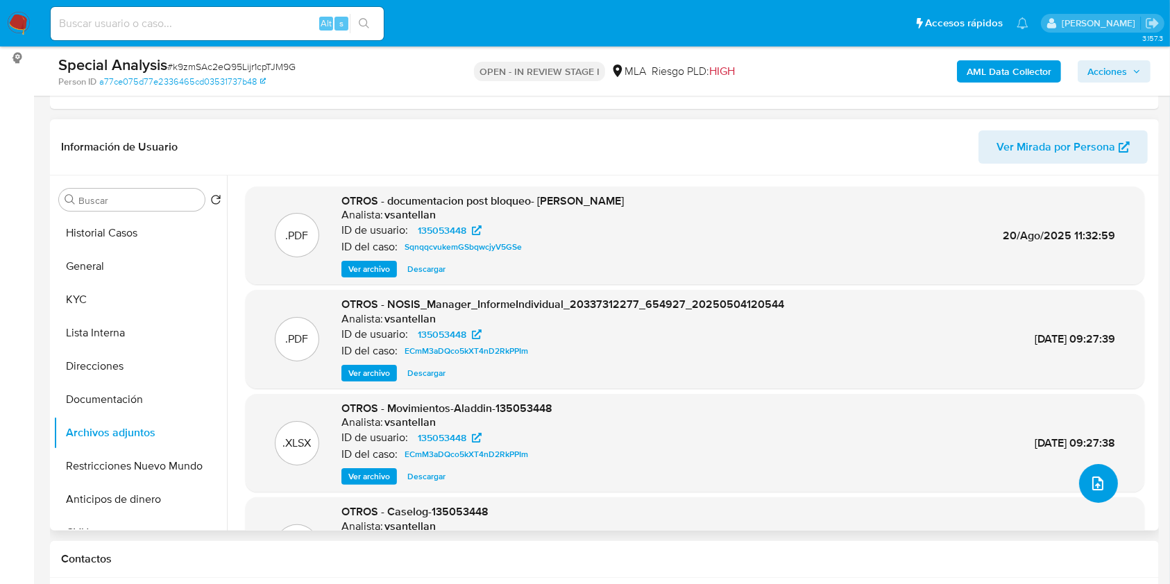
click at [1092, 481] on icon "upload-file" at bounding box center [1098, 483] width 17 height 17
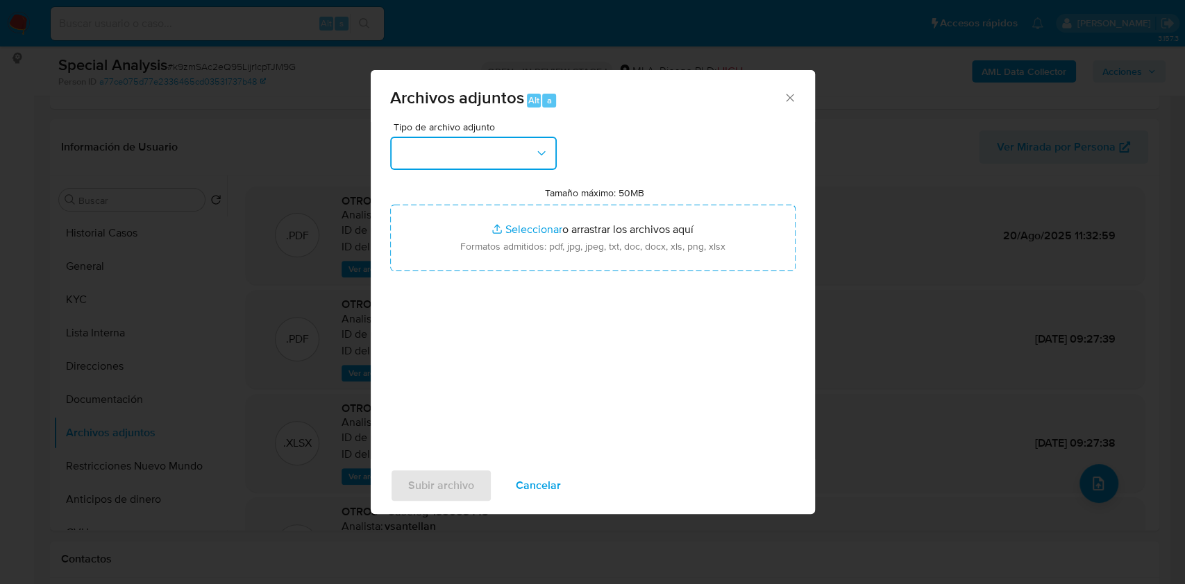
click at [446, 163] on button "button" at bounding box center [473, 153] width 167 height 33
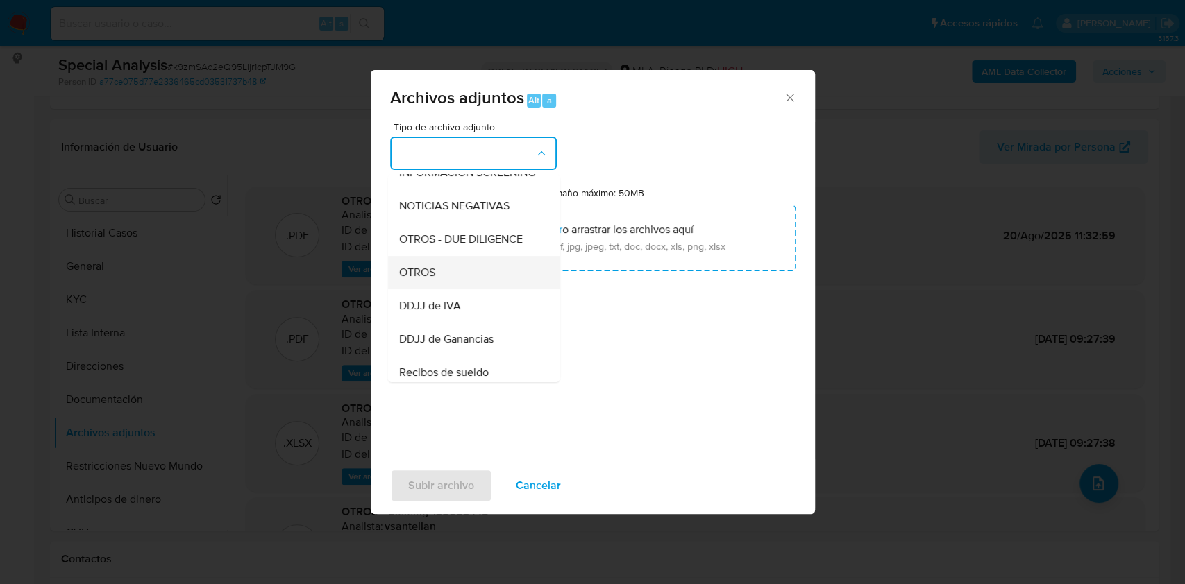
click at [442, 278] on div "OTROS" at bounding box center [469, 272] width 142 height 33
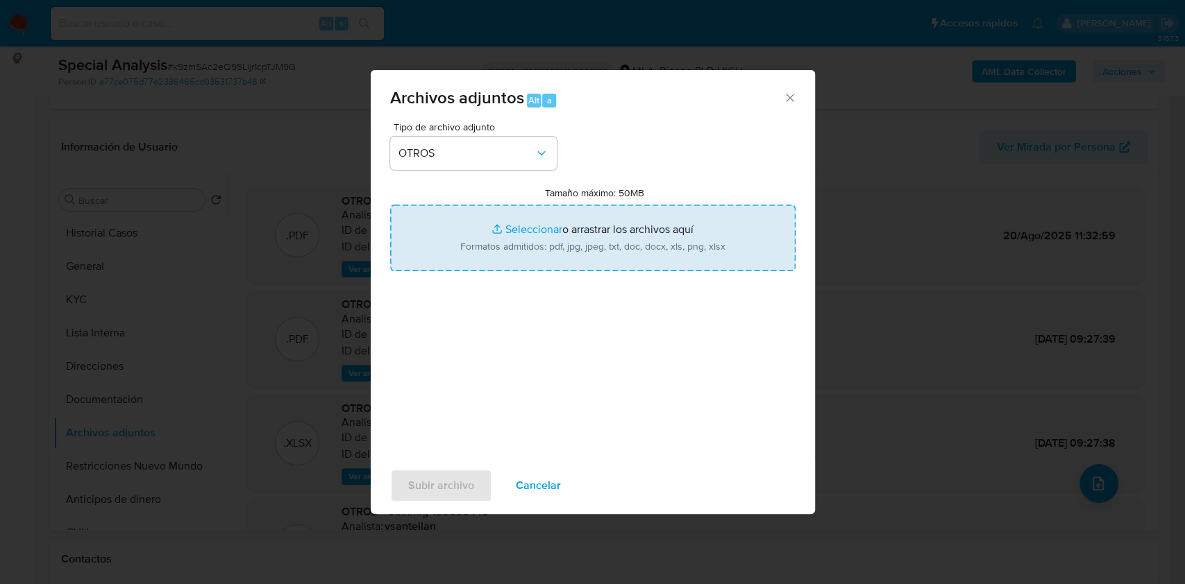
click at [518, 237] on input "Tamaño máximo: 50MB Seleccionar archivos" at bounding box center [592, 238] width 405 height 67
type input "C:\fakepath\Documentacion post bloqueo- [PERSON_NAME] v2.pdf"
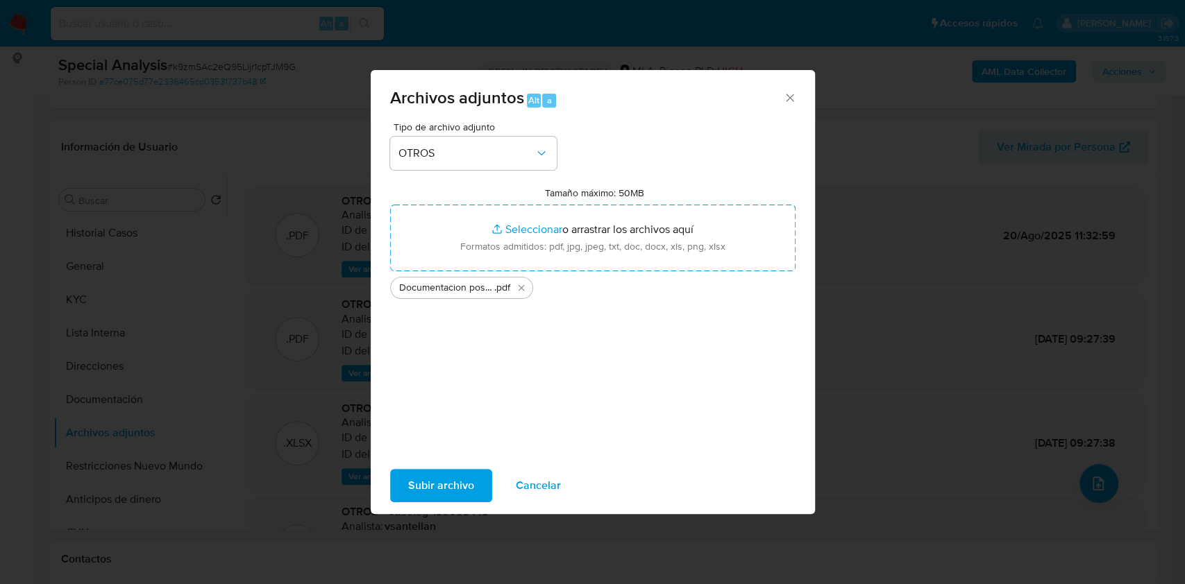
drag, startPoint x: 518, startPoint y: 237, endPoint x: 439, endPoint y: 485, distance: 260.7
click at [439, 485] on span "Subir archivo" at bounding box center [441, 486] width 66 height 31
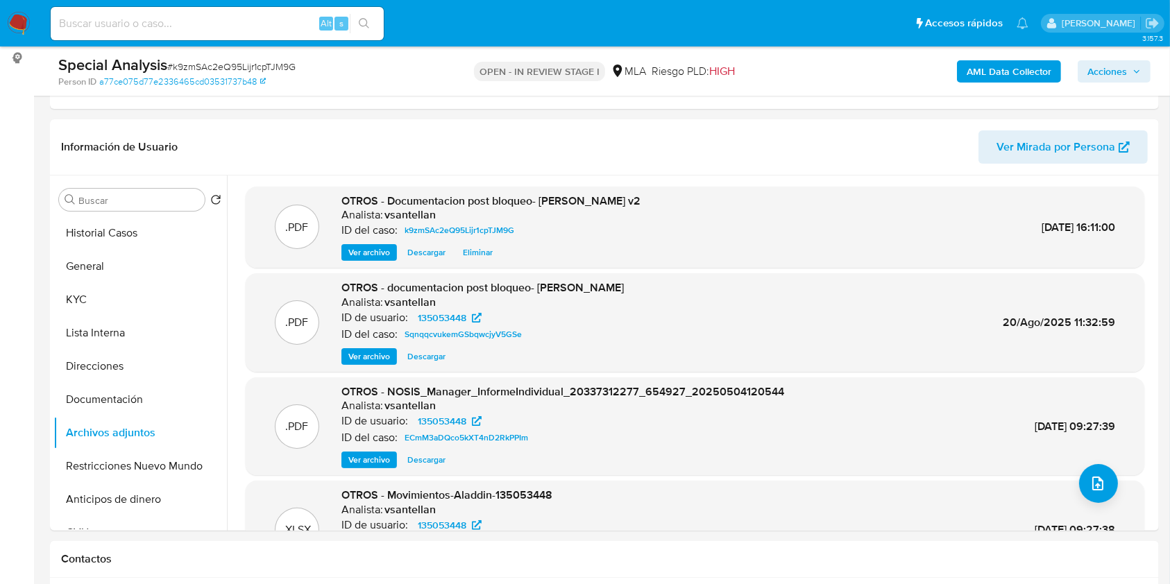
click at [1142, 71] on button "Acciones" at bounding box center [1114, 71] width 73 height 22
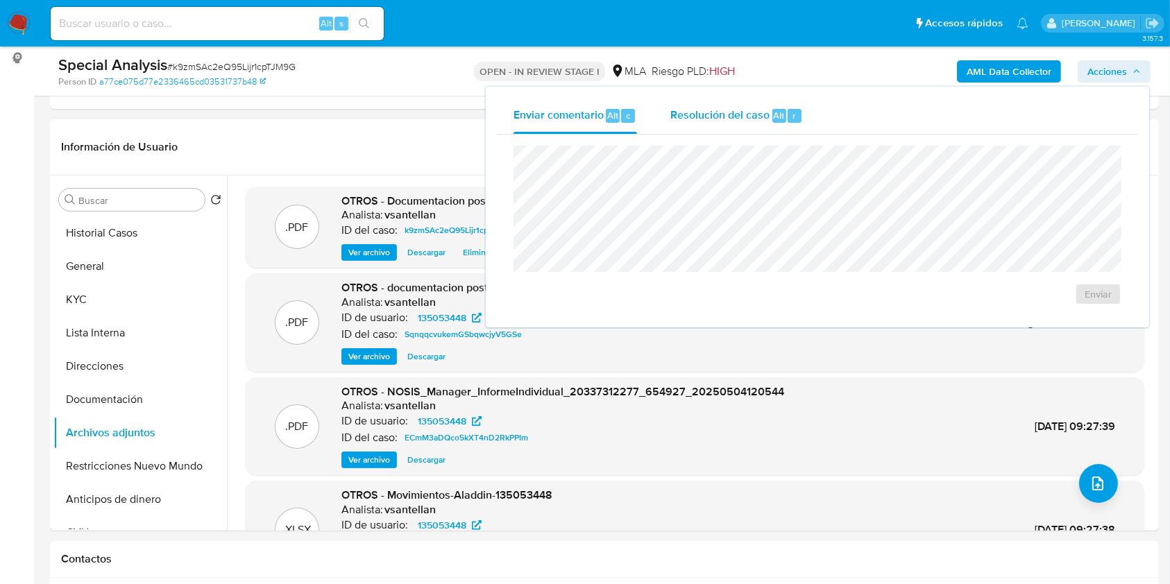
click at [733, 103] on div "Resolución del caso Alt r" at bounding box center [736, 116] width 133 height 36
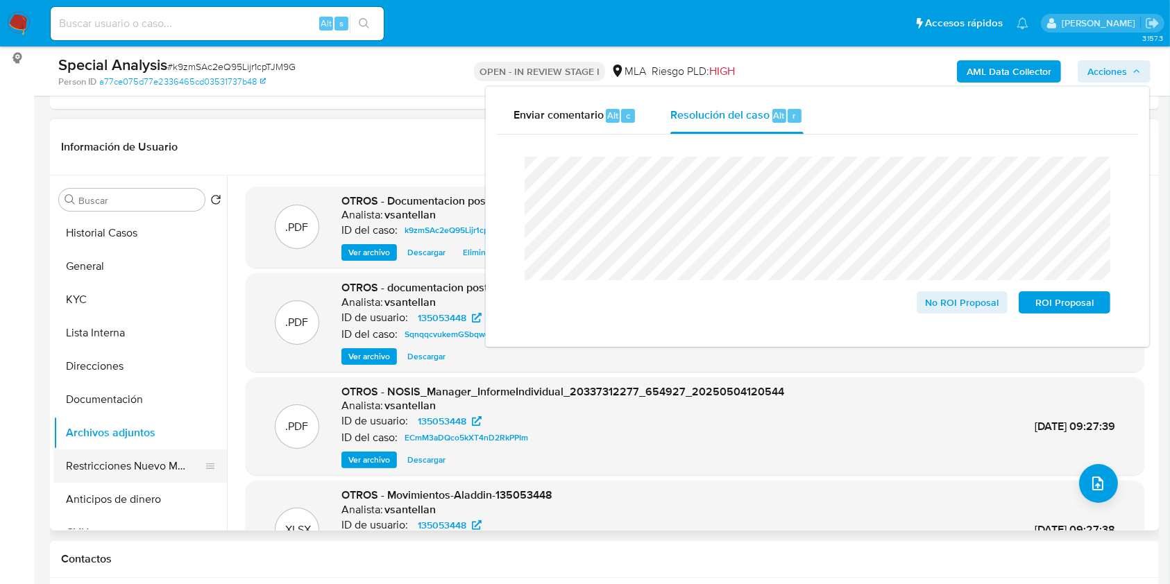
click at [144, 476] on button "Restricciones Nuevo Mundo" at bounding box center [134, 466] width 162 height 33
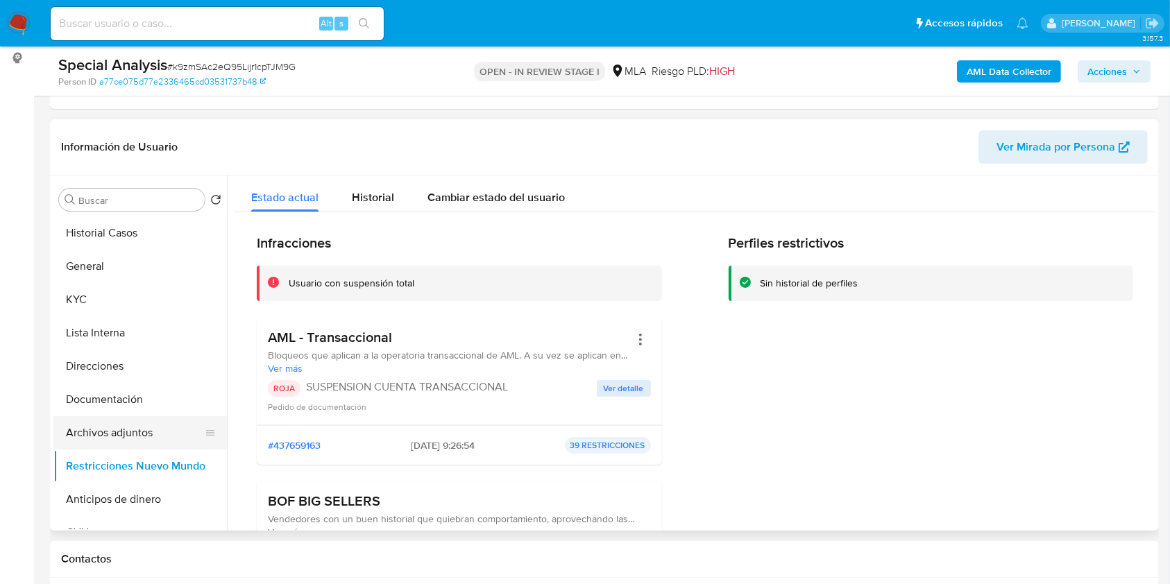
click at [133, 428] on button "Archivos adjuntos" at bounding box center [134, 432] width 162 height 33
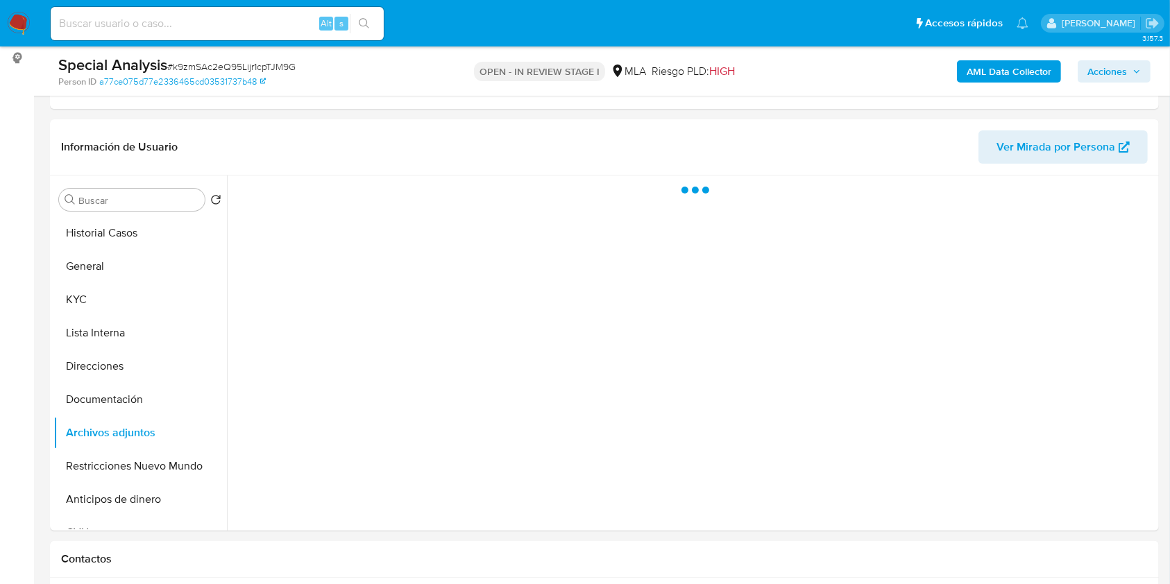
click at [1149, 68] on button "Acciones" at bounding box center [1114, 71] width 73 height 22
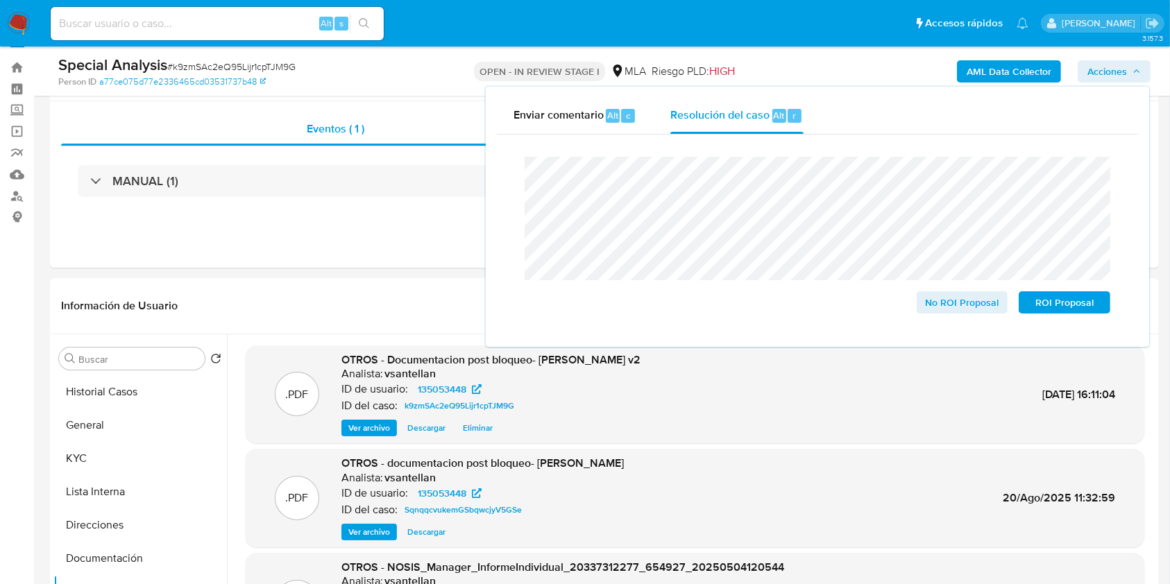
scroll to position [17, 0]
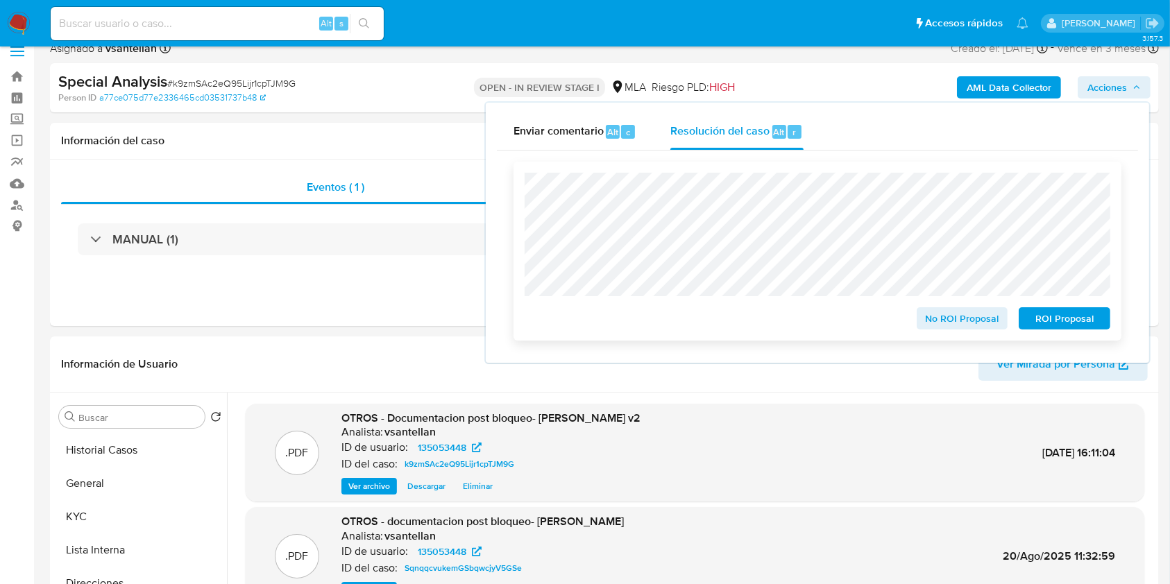
click at [962, 319] on span "No ROI Proposal" at bounding box center [962, 318] width 72 height 19
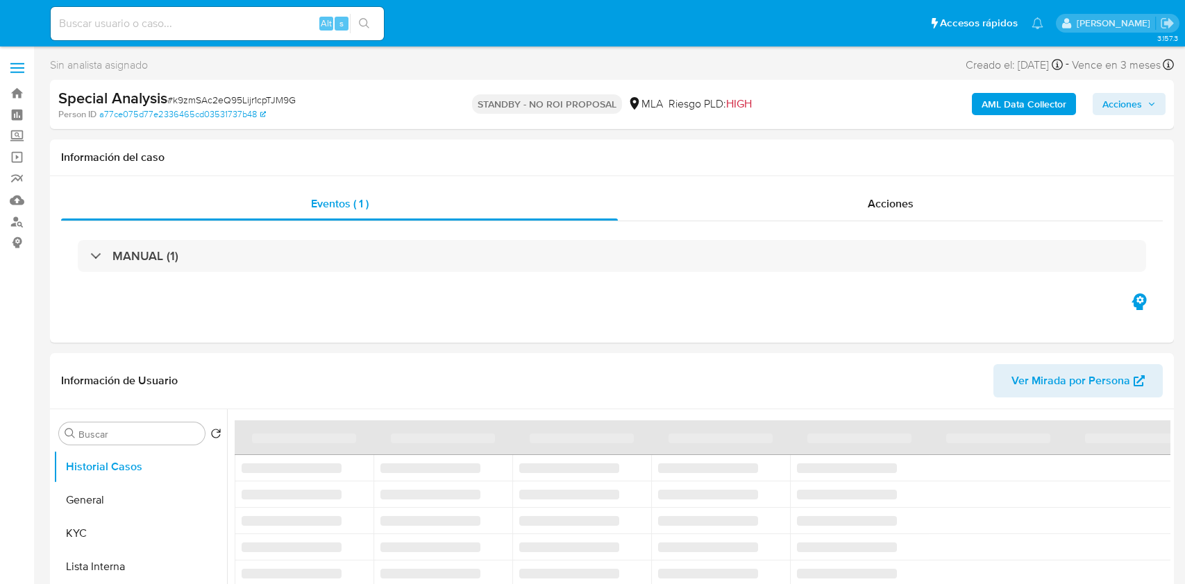
select select "10"
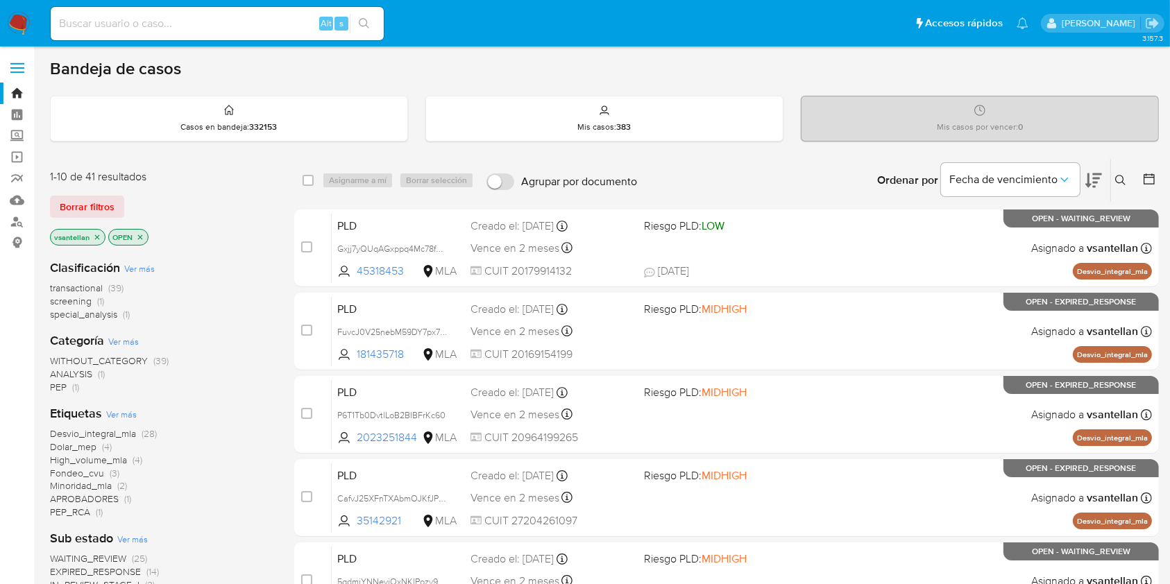
drag, startPoint x: 205, startPoint y: 24, endPoint x: 220, endPoint y: 31, distance: 16.8
click at [205, 24] on input at bounding box center [217, 24] width 333 height 18
paste input "2394684987"
type input "2394684987"
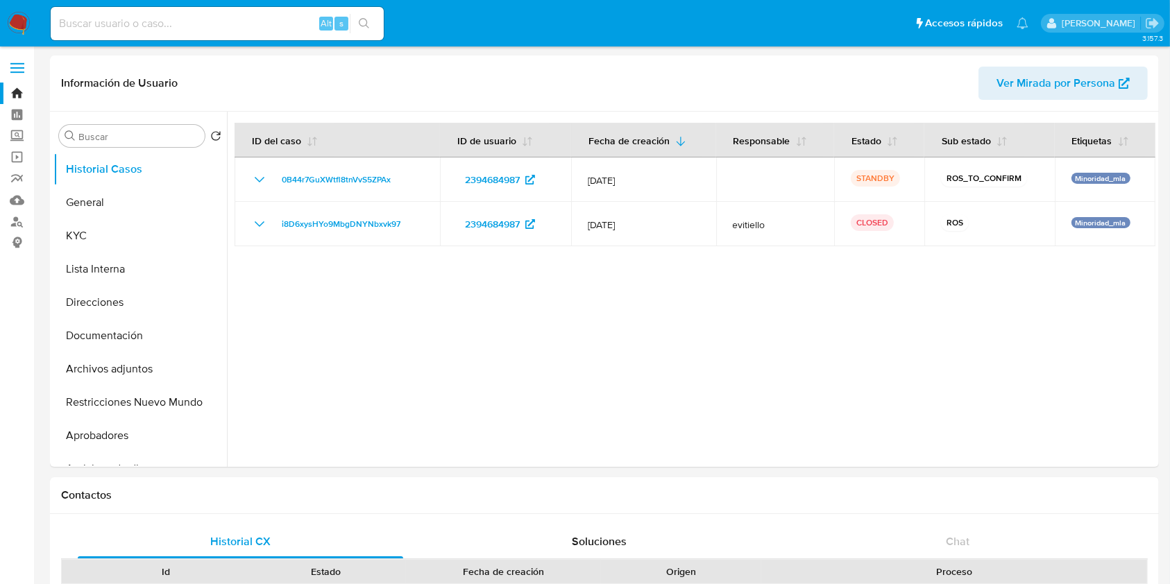
select select "10"
click at [175, 360] on button "Archivos adjuntos" at bounding box center [134, 369] width 162 height 33
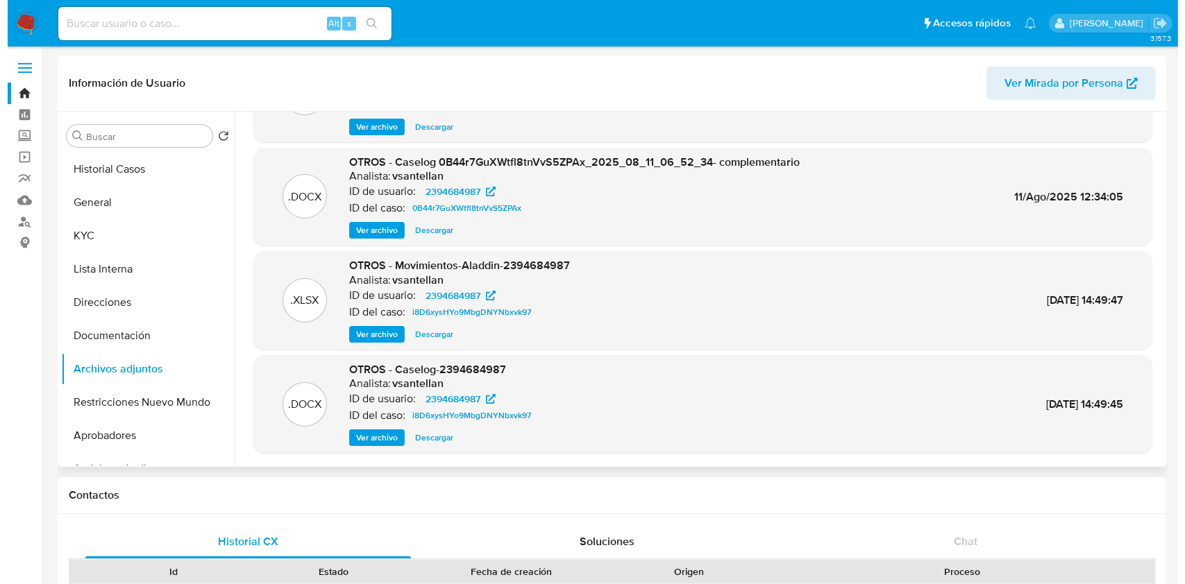
scroll to position [117, 0]
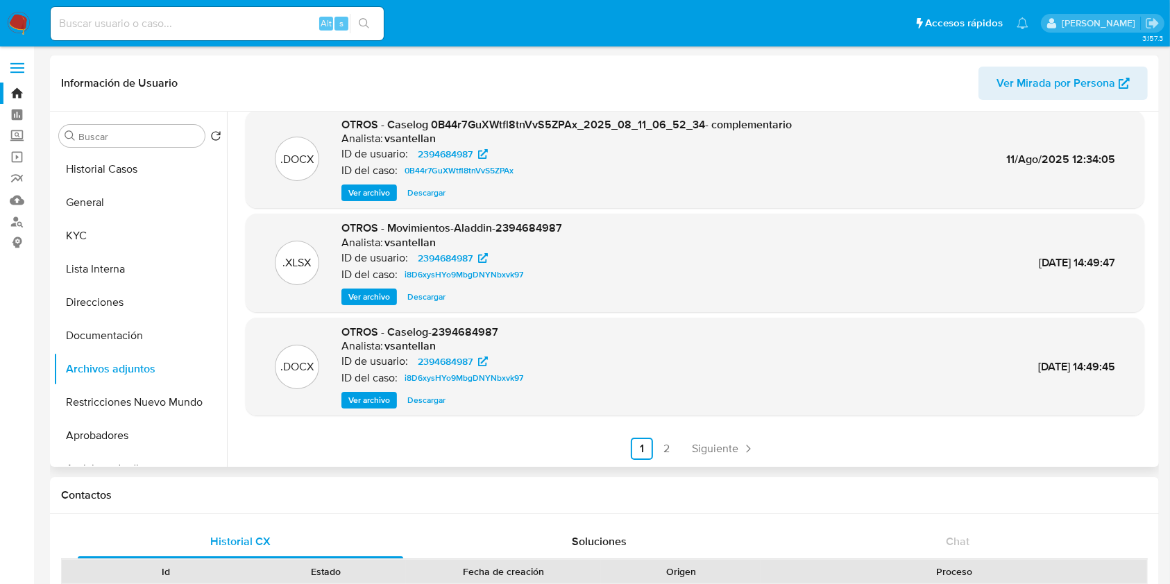
click at [371, 394] on span "Ver archivo" at bounding box center [369, 401] width 42 height 14
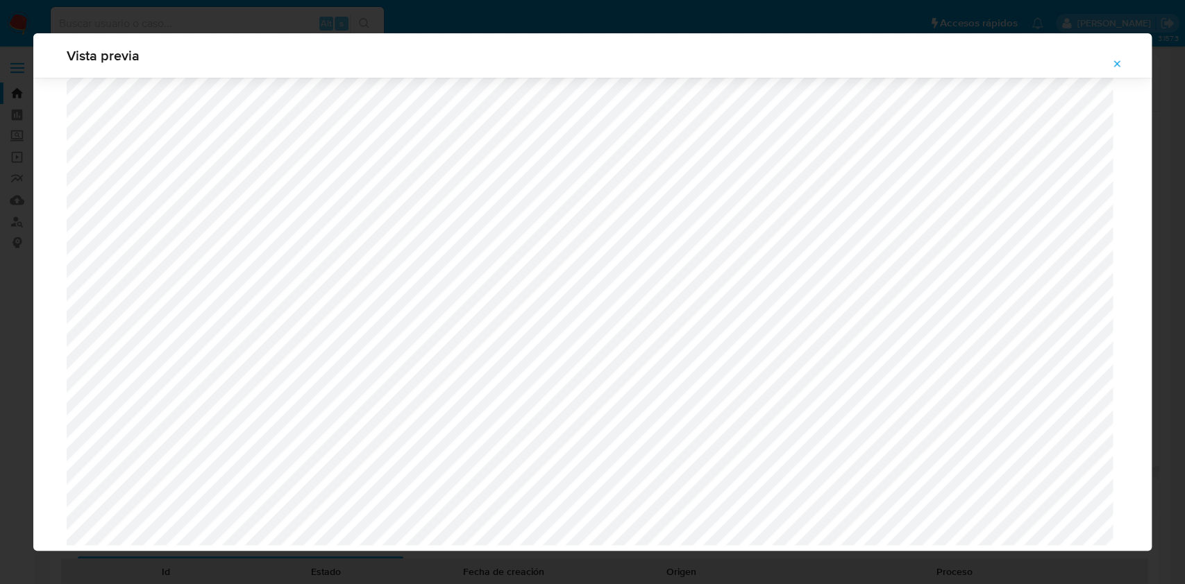
scroll to position [1099, 0]
click at [1116, 68] on icon "Attachment preview" at bounding box center [1116, 63] width 11 height 11
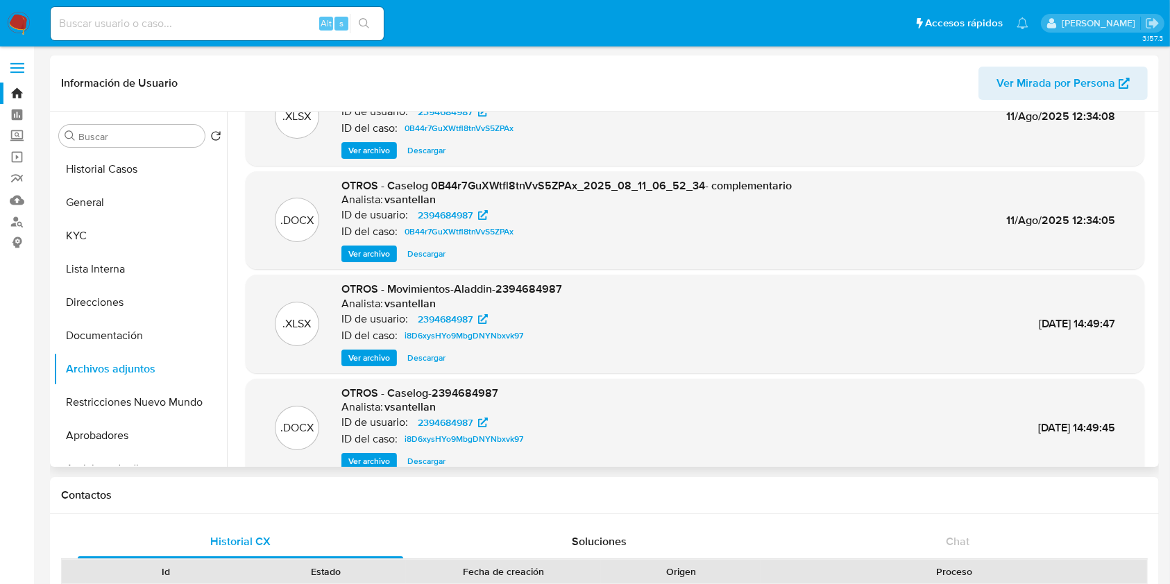
scroll to position [0, 0]
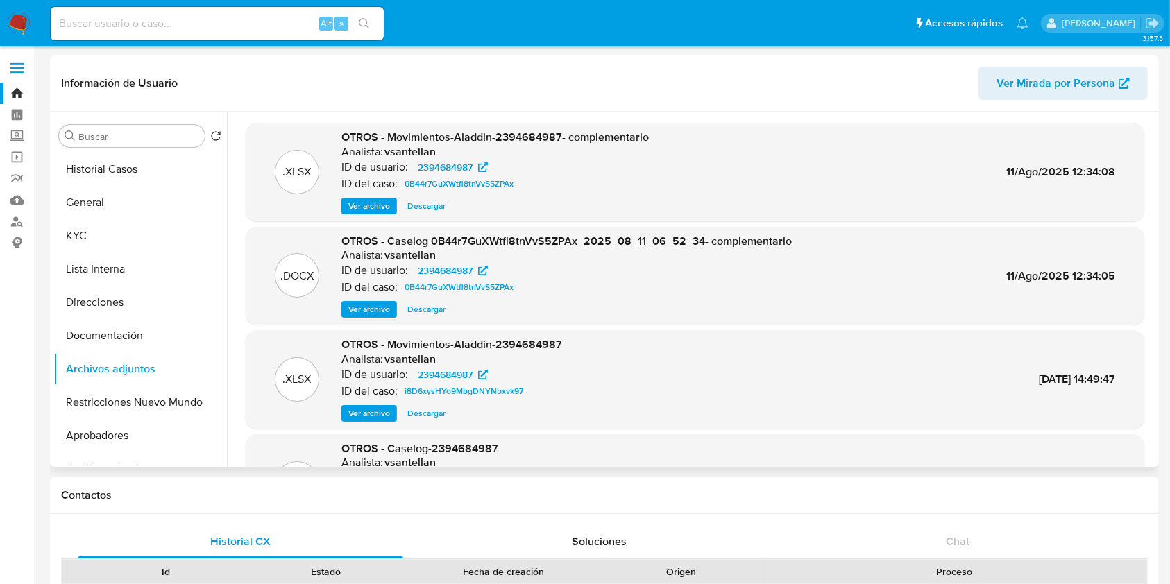
click at [434, 307] on span "Descargar" at bounding box center [426, 310] width 38 height 14
click at [113, 173] on button "Historial Casos" at bounding box center [134, 169] width 162 height 33
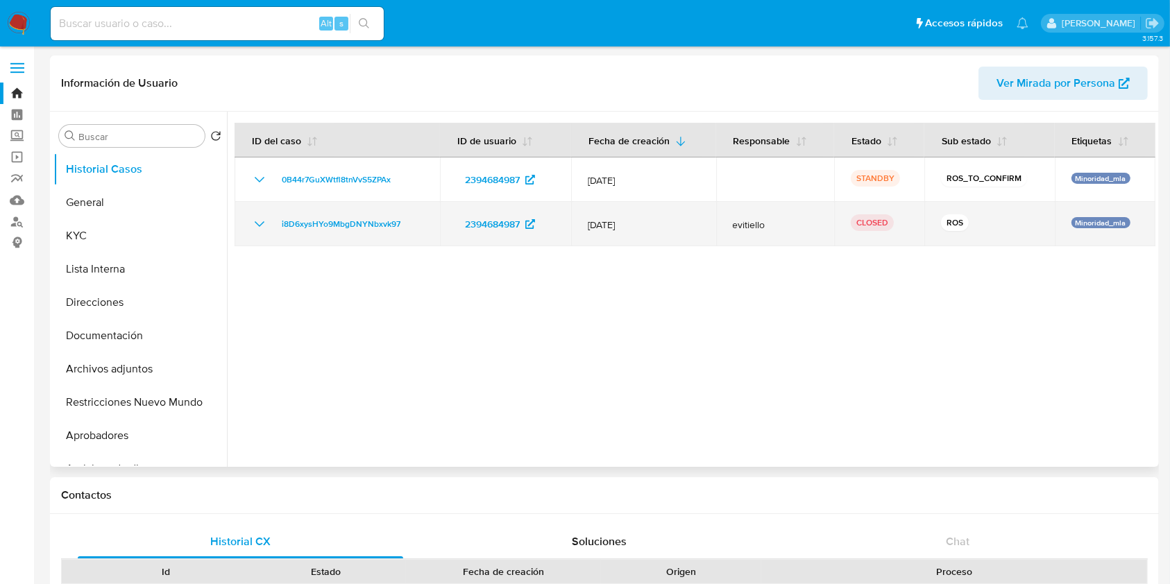
click at [257, 223] on icon "Mostrar/Ocultar" at bounding box center [259, 224] width 17 height 17
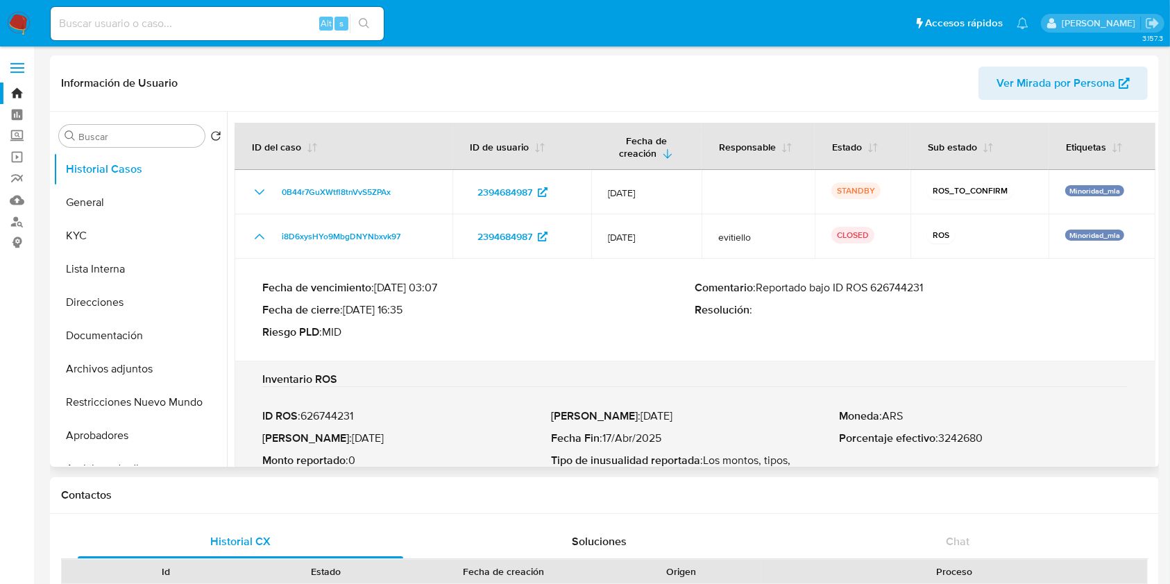
click at [333, 414] on p "ID ROS : 626744231" at bounding box center [406, 416] width 289 height 14
click at [209, 24] on input at bounding box center [217, 24] width 333 height 18
paste input "1367790935"
type input "1367790935"
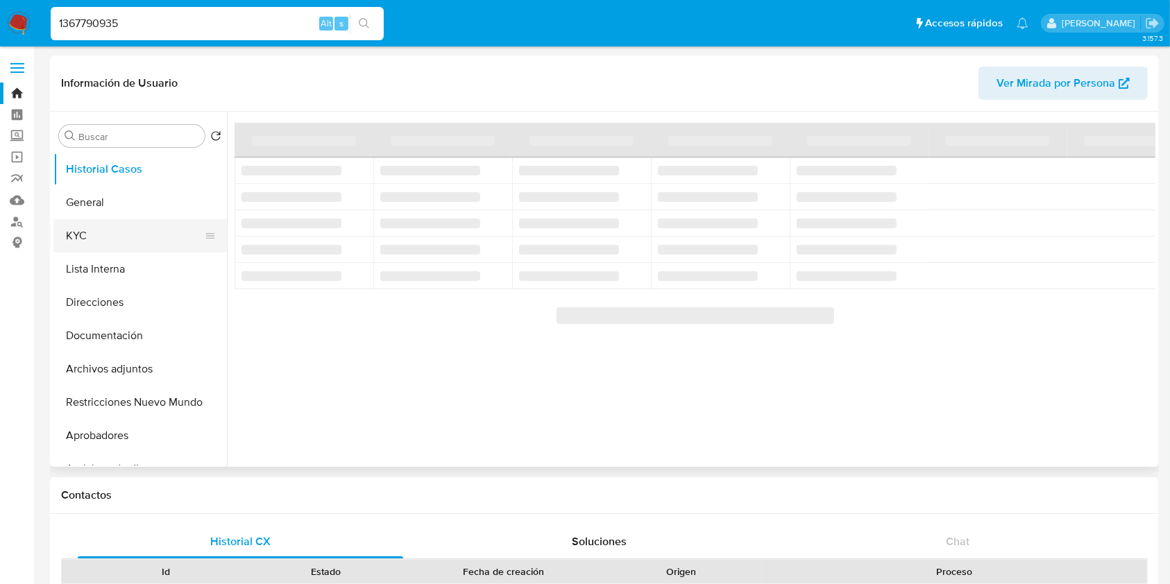
select select "10"
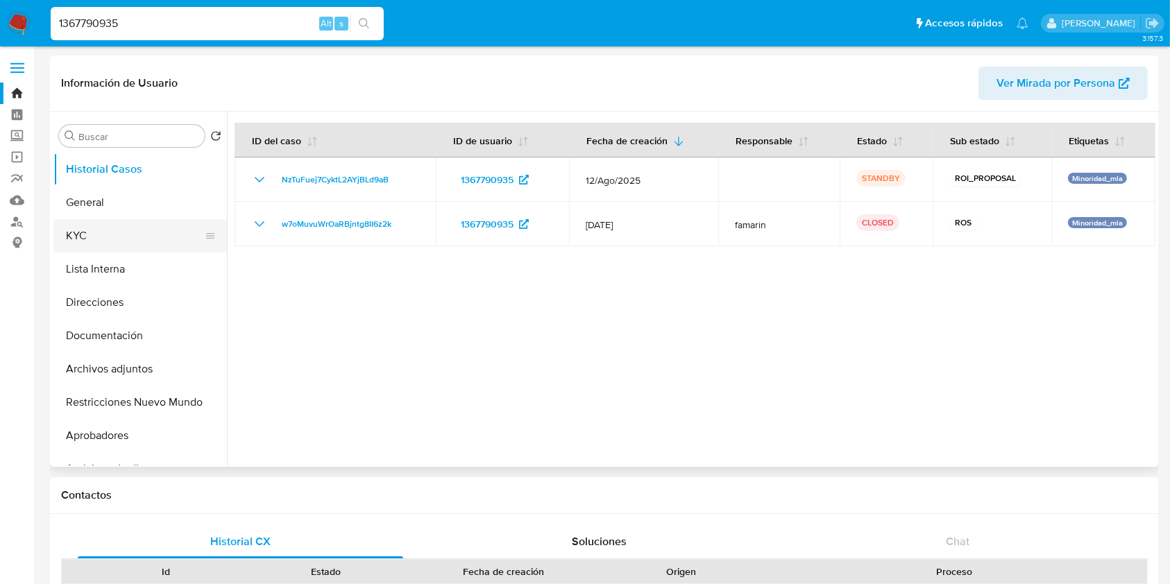
click at [112, 230] on button "KYC" at bounding box center [134, 235] width 162 height 33
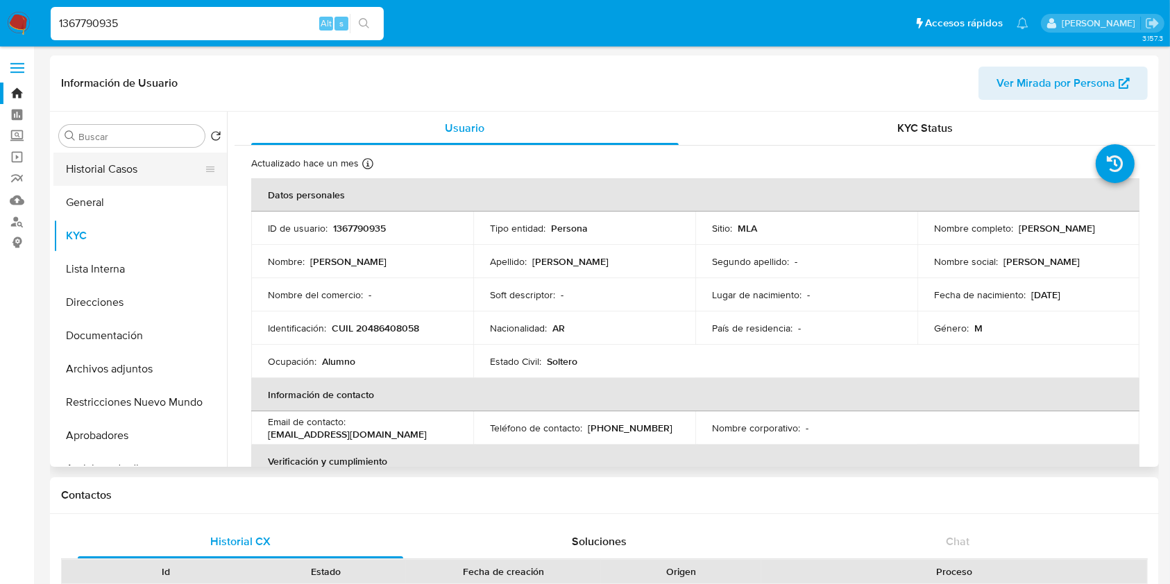
click at [141, 165] on button "Historial Casos" at bounding box center [134, 169] width 162 height 33
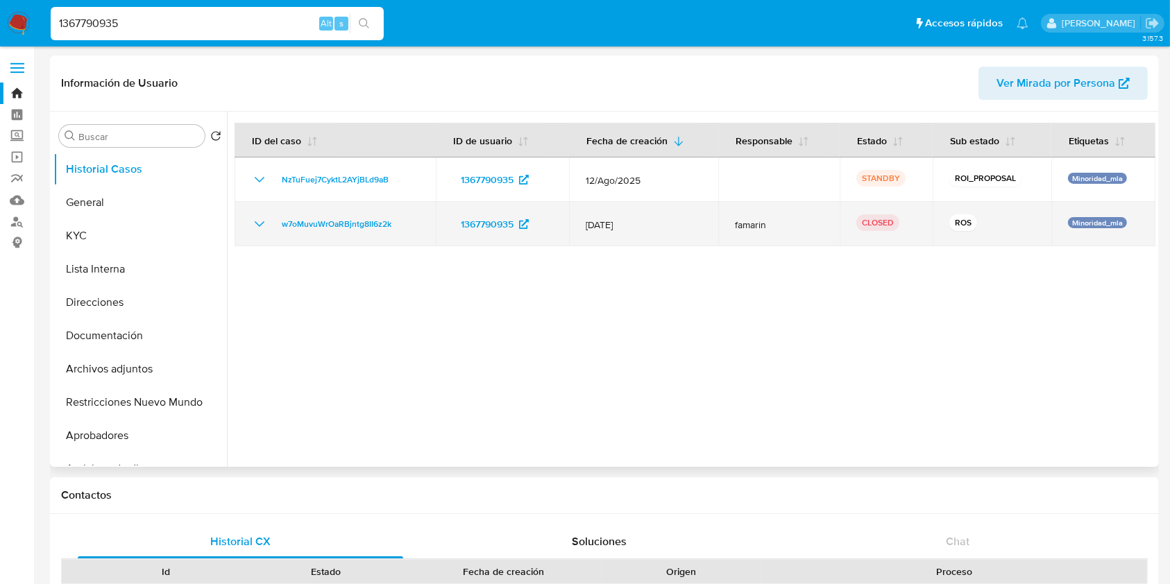
click at [260, 224] on icon "Mostrar/Ocultar" at bounding box center [259, 224] width 17 height 17
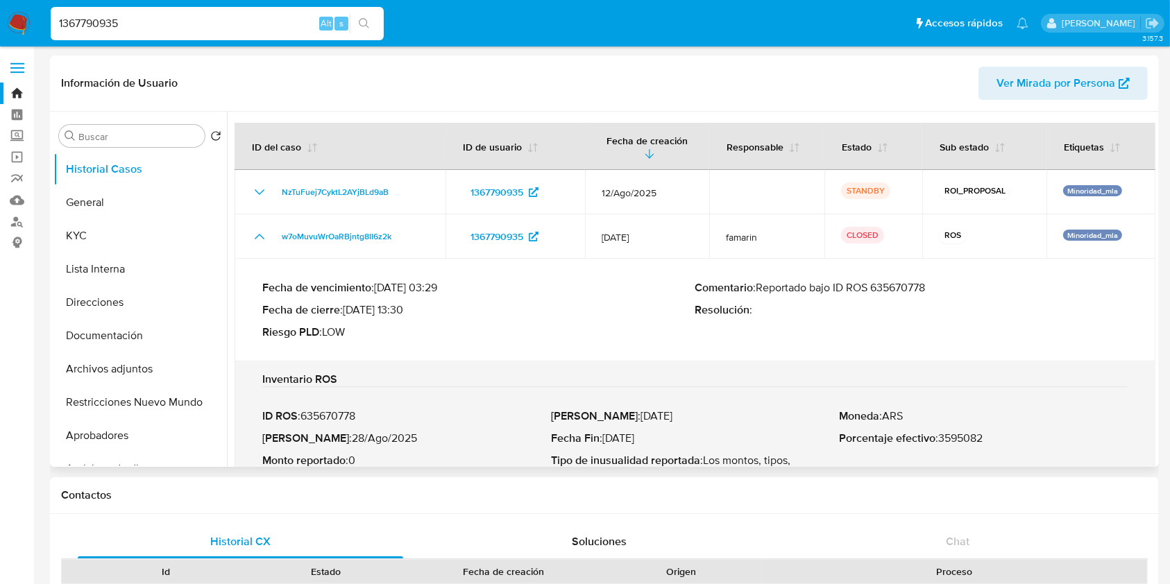
click at [345, 412] on p "ID ROS : 635670778" at bounding box center [406, 416] width 289 height 14
click at [78, 226] on button "KYC" at bounding box center [134, 235] width 162 height 33
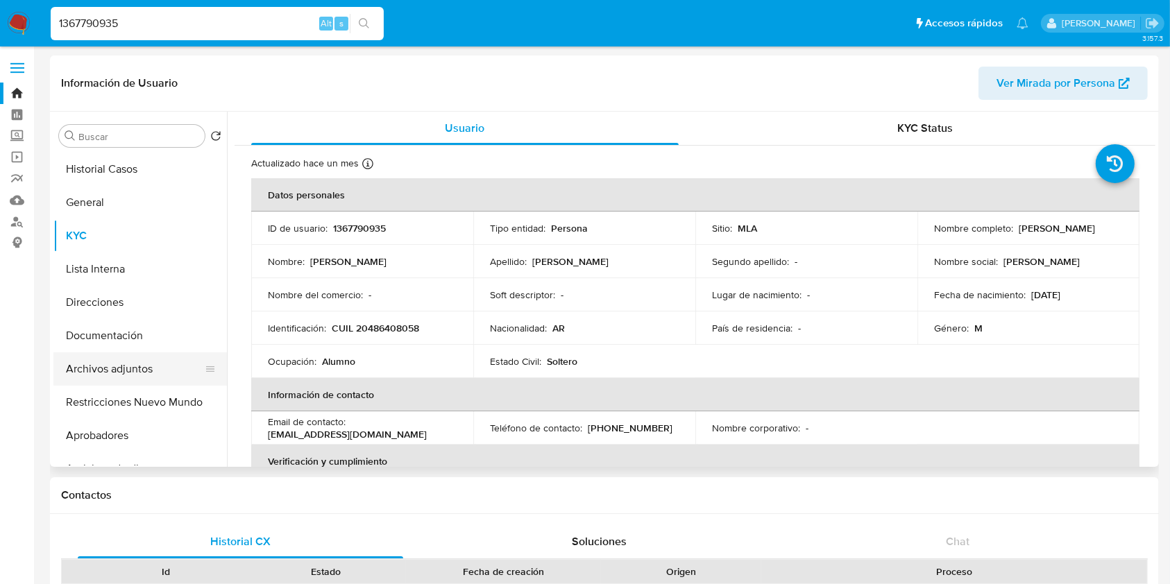
click at [128, 369] on button "Archivos adjuntos" at bounding box center [134, 369] width 162 height 33
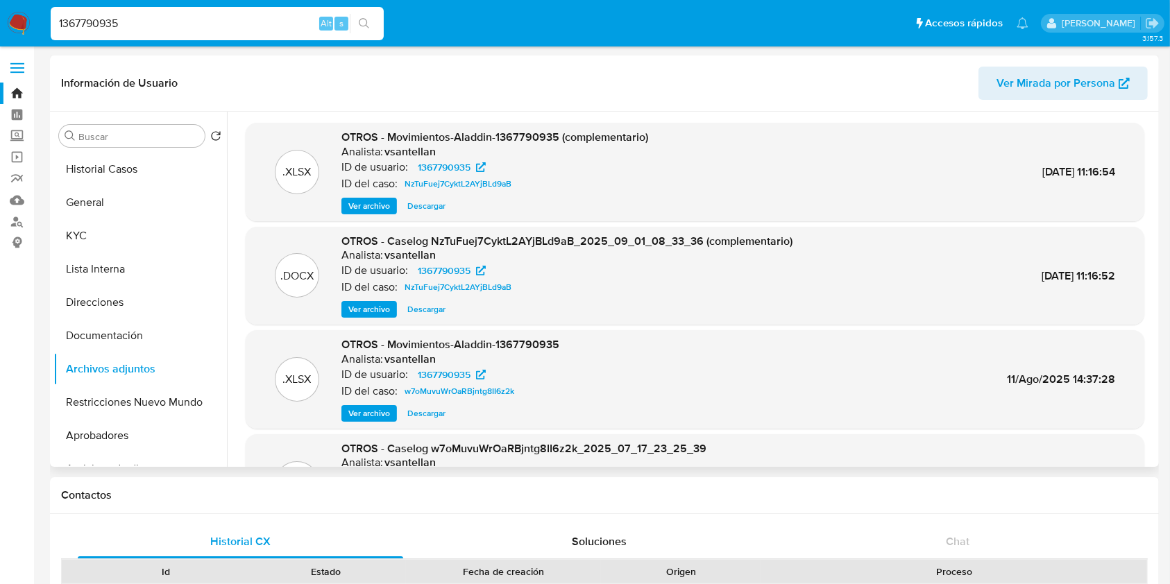
click at [433, 309] on span "Descargar" at bounding box center [426, 310] width 38 height 14
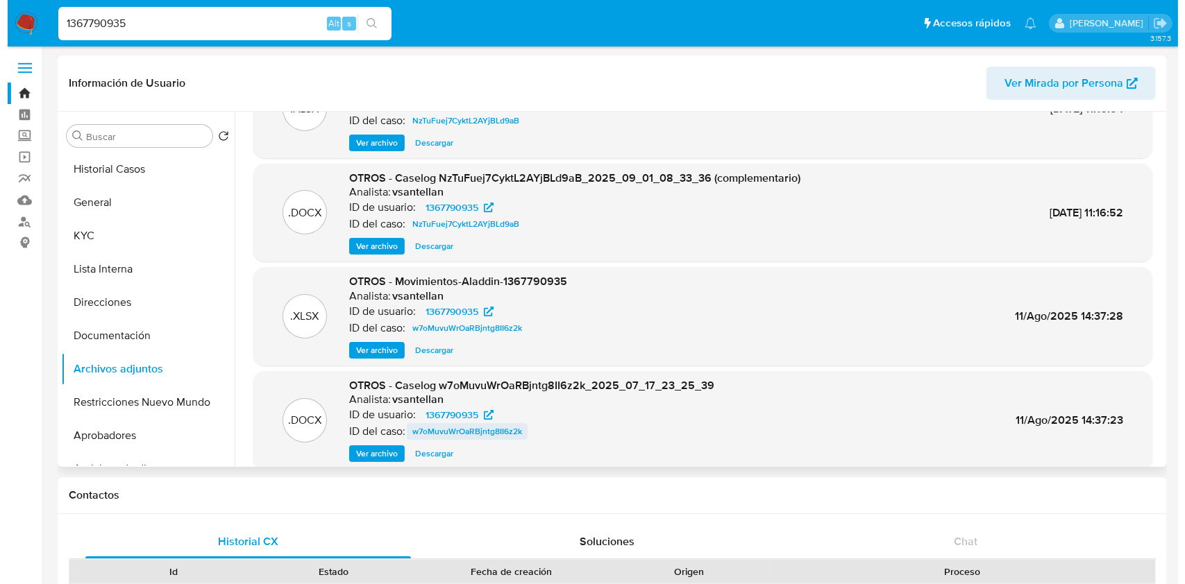
scroll to position [92, 0]
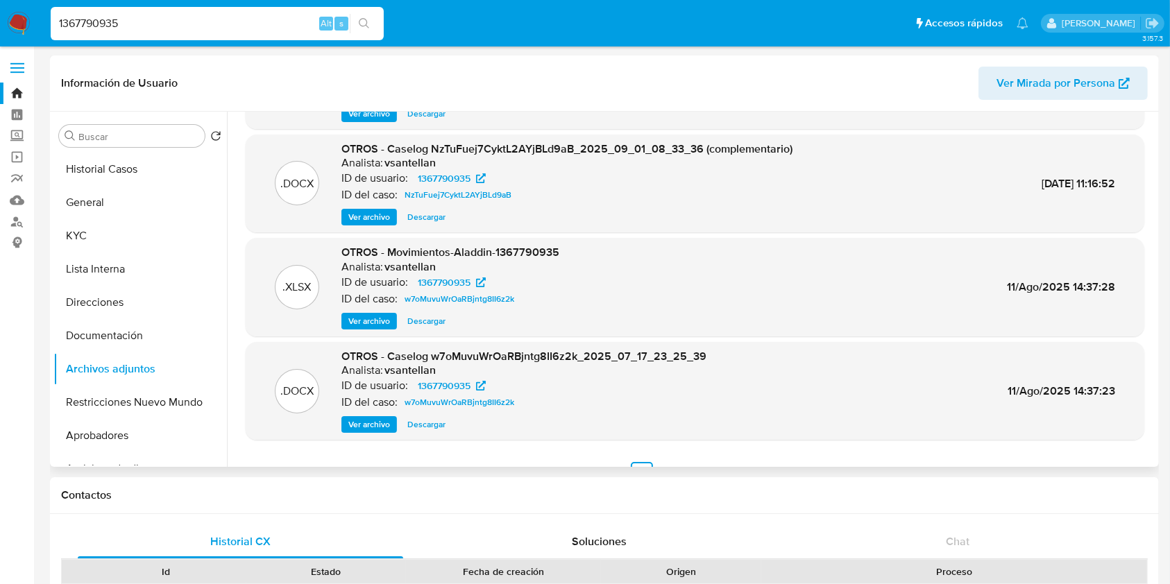
click at [380, 427] on span "Ver archivo" at bounding box center [369, 425] width 42 height 14
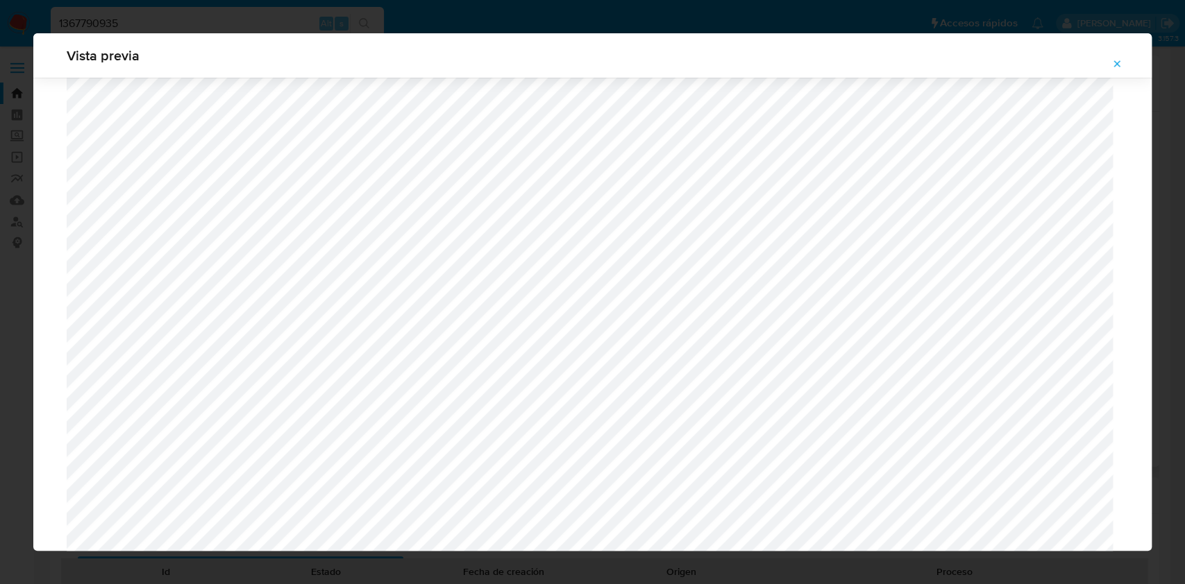
scroll to position [342, 0]
click at [1121, 60] on icon "Attachment preview" at bounding box center [1116, 63] width 11 height 11
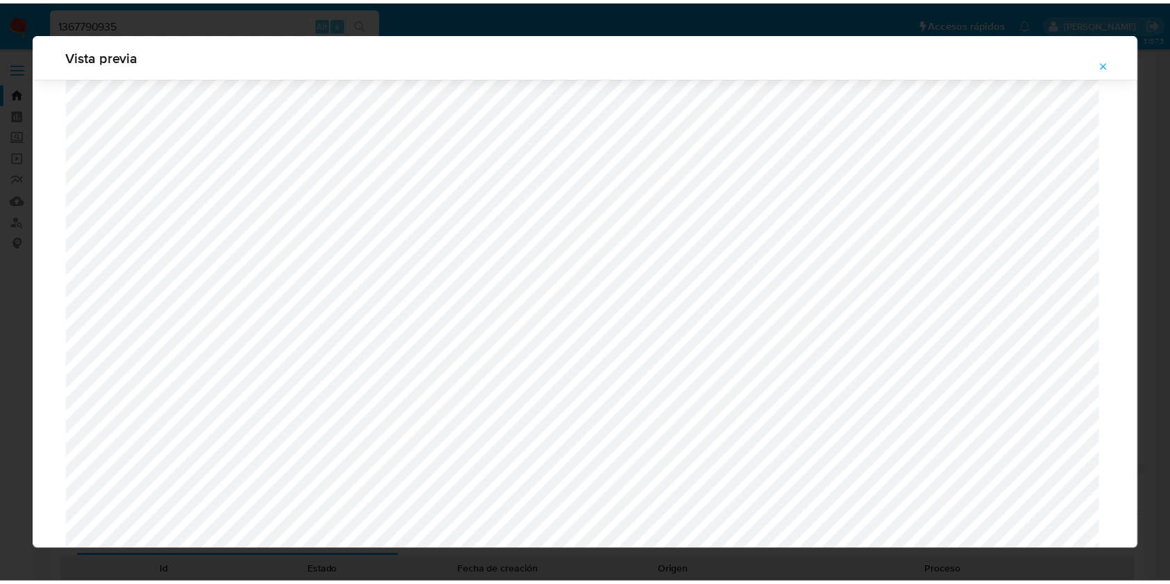
scroll to position [0, 0]
